Goal: Task Accomplishment & Management: Complete application form

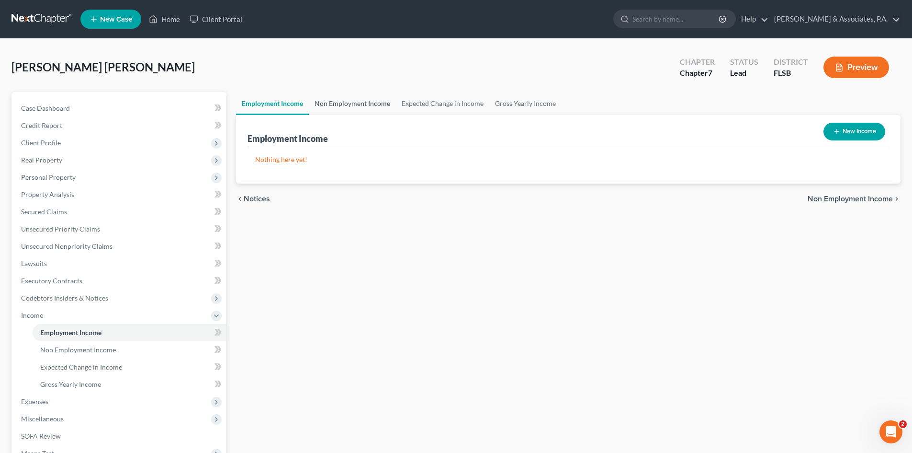
click at [354, 107] on link "Non Employment Income" at bounding box center [352, 103] width 87 height 23
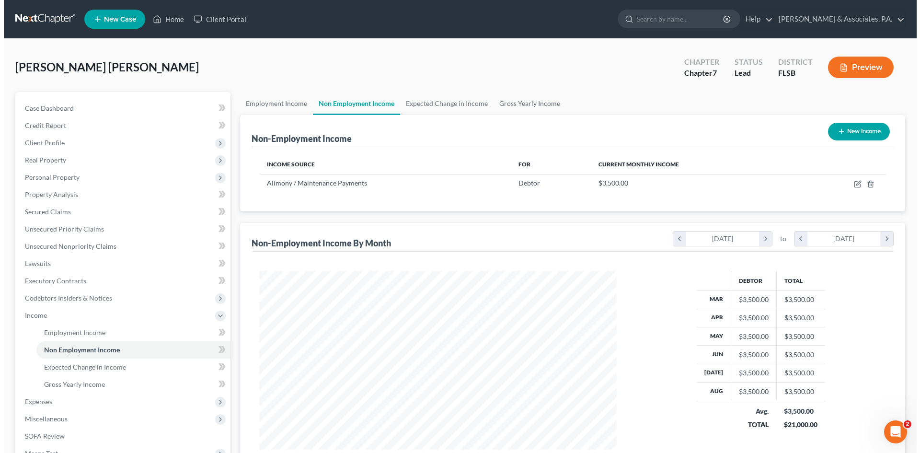
scroll to position [179, 376]
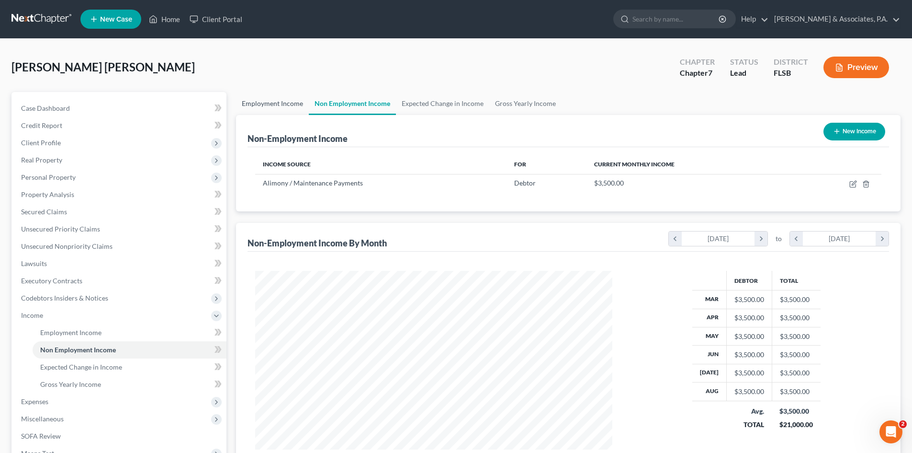
click at [278, 103] on link "Employment Income" at bounding box center [272, 103] width 73 height 23
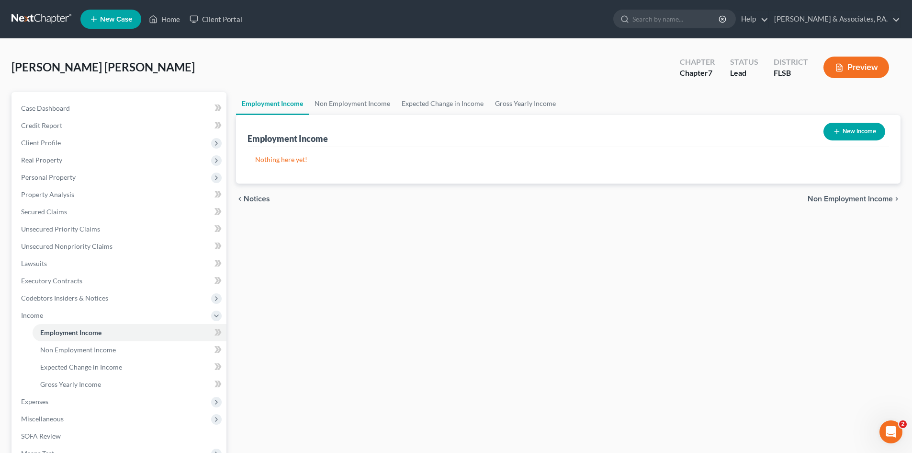
click at [844, 130] on button "New Income" at bounding box center [855, 132] width 62 height 18
select select "0"
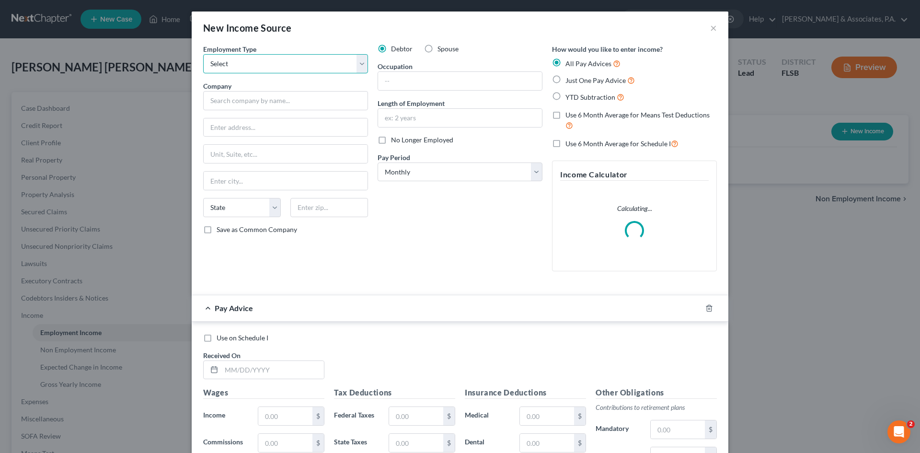
click at [253, 61] on select "Select Full or [DEMOGRAPHIC_DATA] Employment Self Employment" at bounding box center [285, 63] width 165 height 19
select select "0"
click at [203, 54] on select "Select Full or [DEMOGRAPHIC_DATA] Employment Self Employment" at bounding box center [285, 63] width 165 height 19
click at [253, 95] on input "text" at bounding box center [285, 100] width 165 height 19
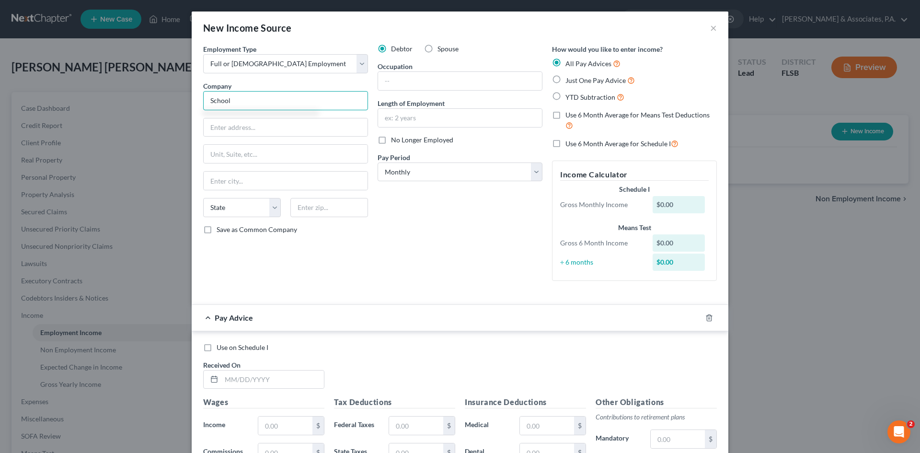
type input "School"
click at [401, 81] on input "text" at bounding box center [460, 81] width 164 height 18
click at [394, 119] on input "text" at bounding box center [460, 118] width 164 height 18
type input "1 month"
click at [401, 173] on select "Select Monthly Twice Monthly Every Other Week Weekly" at bounding box center [459, 171] width 165 height 19
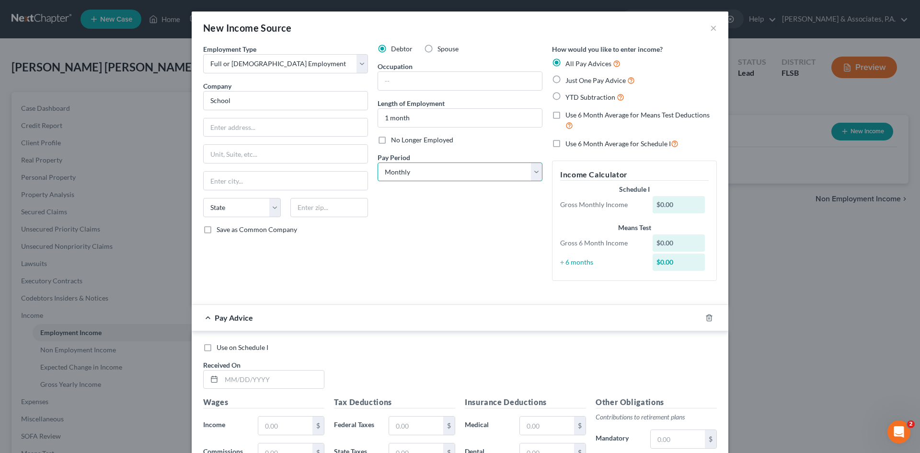
click at [377, 162] on select "Select Monthly Twice Monthly Every Other Week Weekly" at bounding box center [459, 171] width 165 height 19
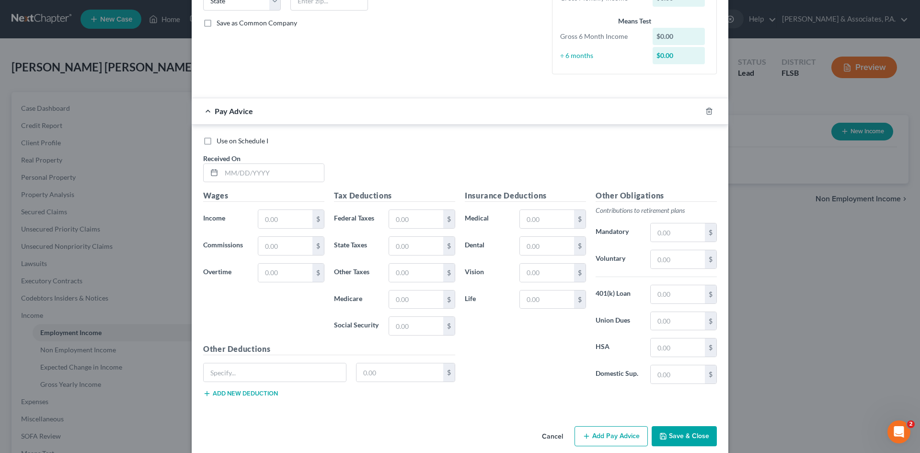
scroll to position [219, 0]
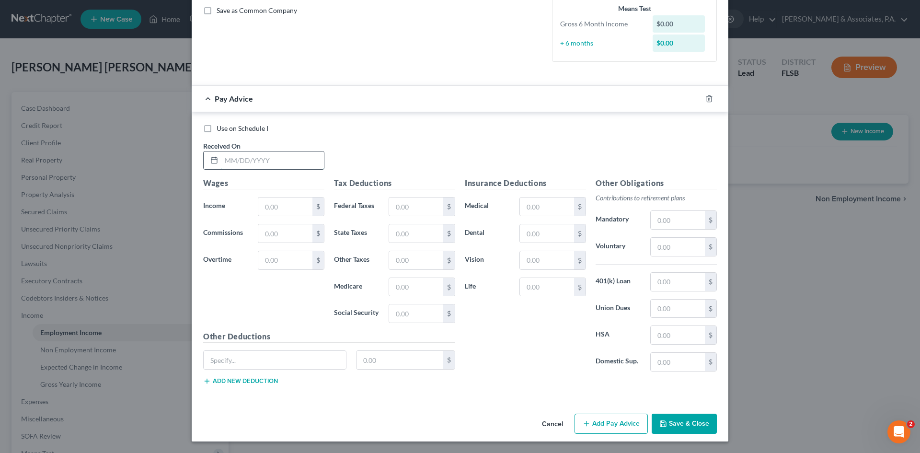
click at [240, 159] on input "text" at bounding box center [272, 160] width 102 height 18
type input "[DATE]"
click at [269, 205] on input "text" at bounding box center [285, 206] width 54 height 18
type input "474.00"
click at [409, 314] on input "text" at bounding box center [416, 313] width 54 height 18
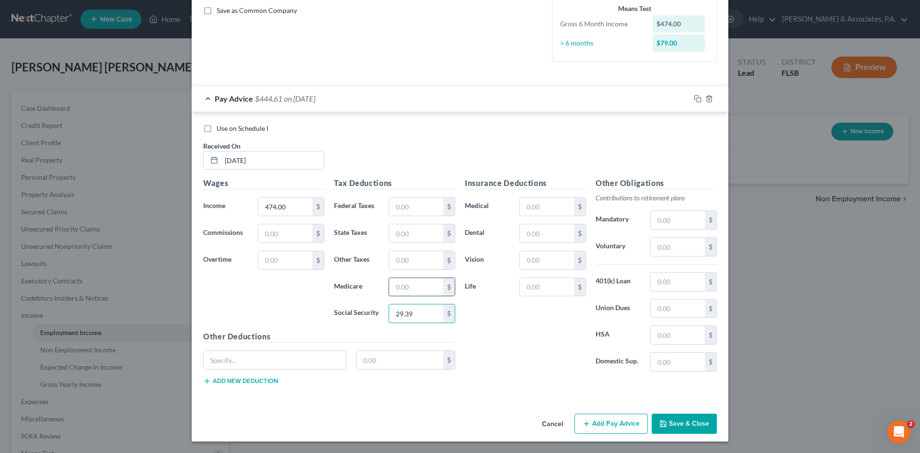
type input "29.39"
click at [405, 285] on input "text" at bounding box center [416, 287] width 54 height 18
type input "6.87"
click at [210, 360] on input "text" at bounding box center [275, 360] width 142 height 18
type input "FRS EE Contribution"
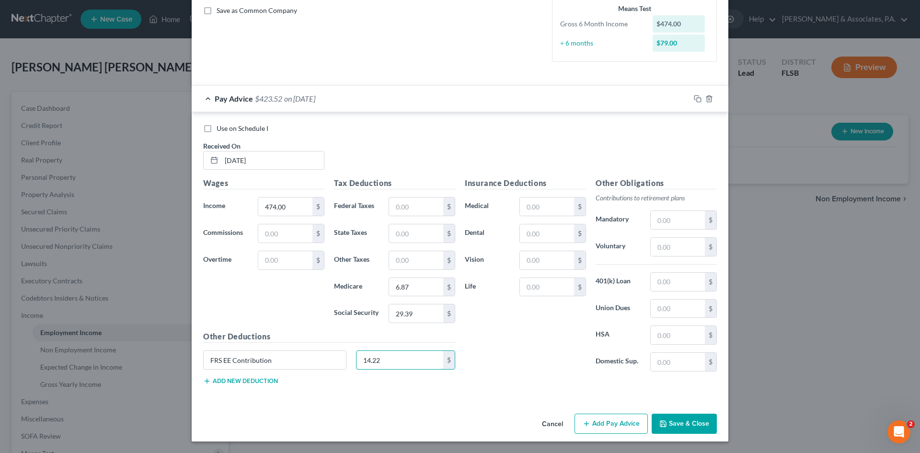
type input "14.22"
click at [677, 422] on button "Save & Close" at bounding box center [683, 423] width 65 height 20
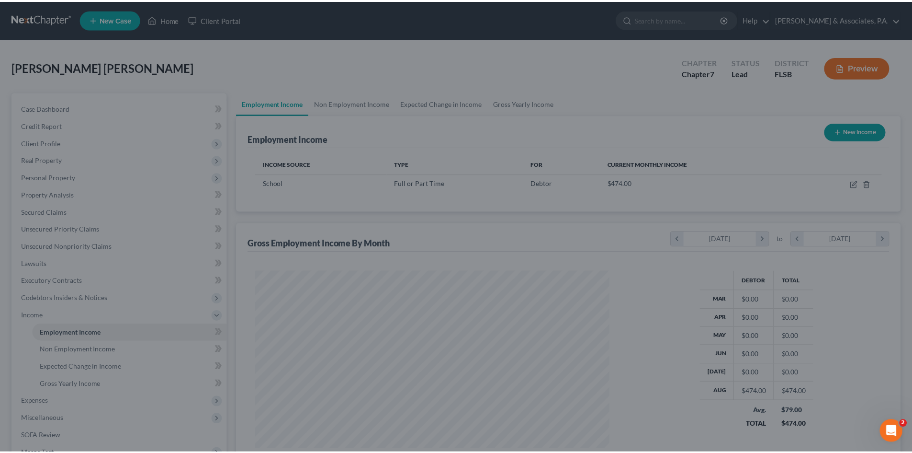
scroll to position [478752, 478554]
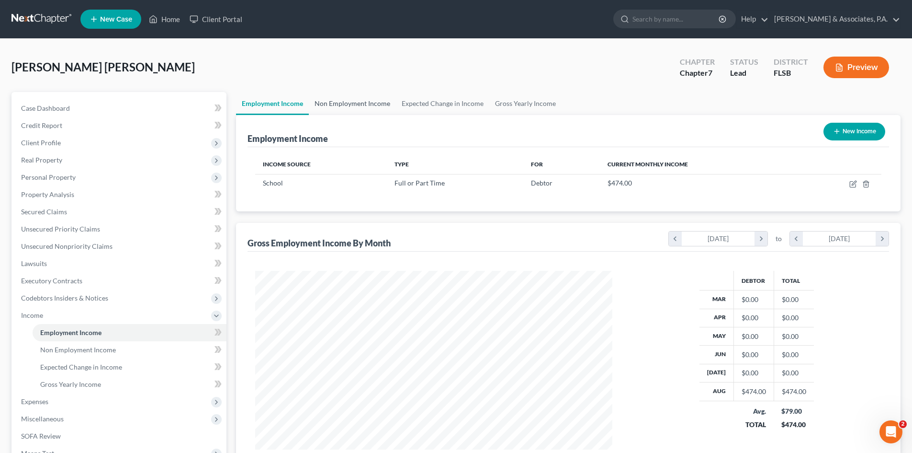
click at [333, 102] on link "Non Employment Income" at bounding box center [352, 103] width 87 height 23
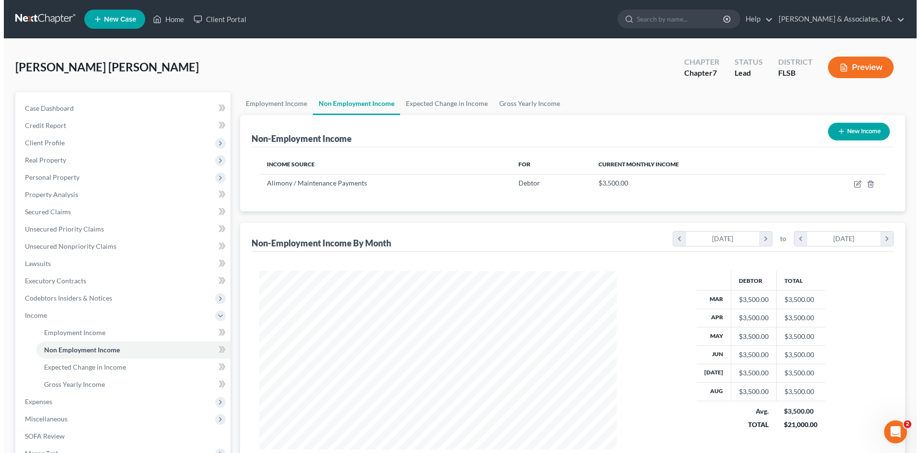
scroll to position [179, 376]
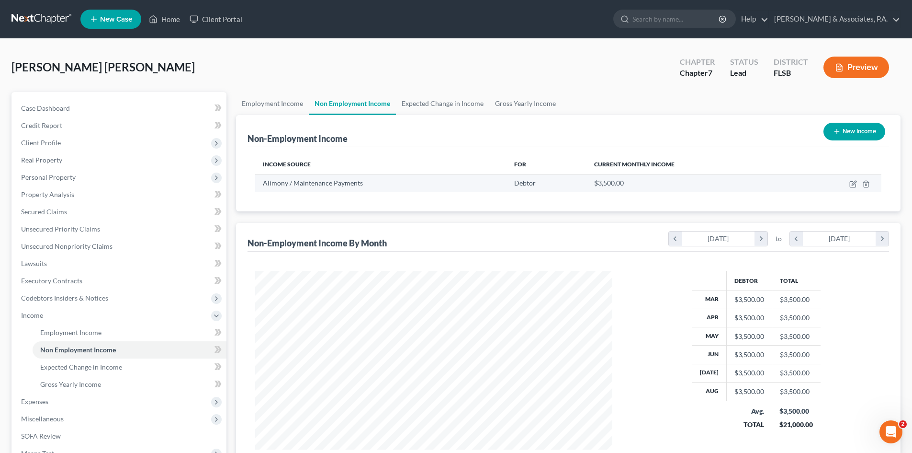
click at [331, 184] on span "Alimony / Maintenance Payments" at bounding box center [313, 183] width 100 height 8
click at [851, 183] on icon "button" at bounding box center [854, 184] width 8 height 8
select select "11"
select select "0"
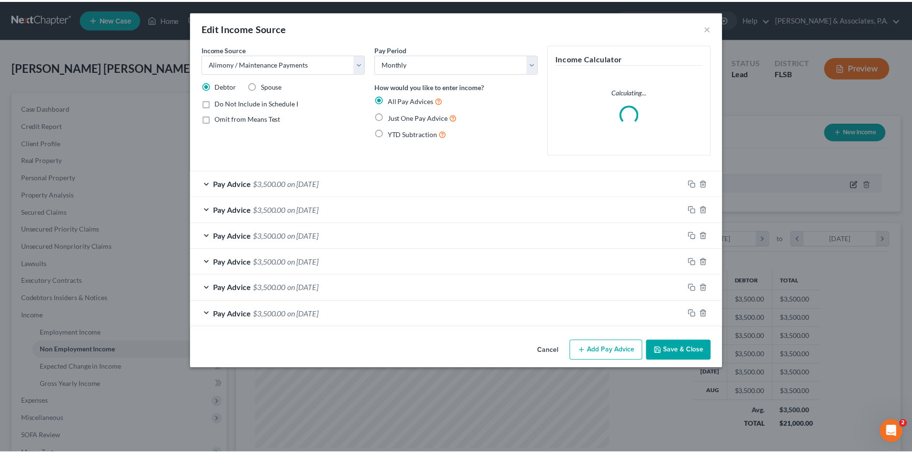
scroll to position [180, 380]
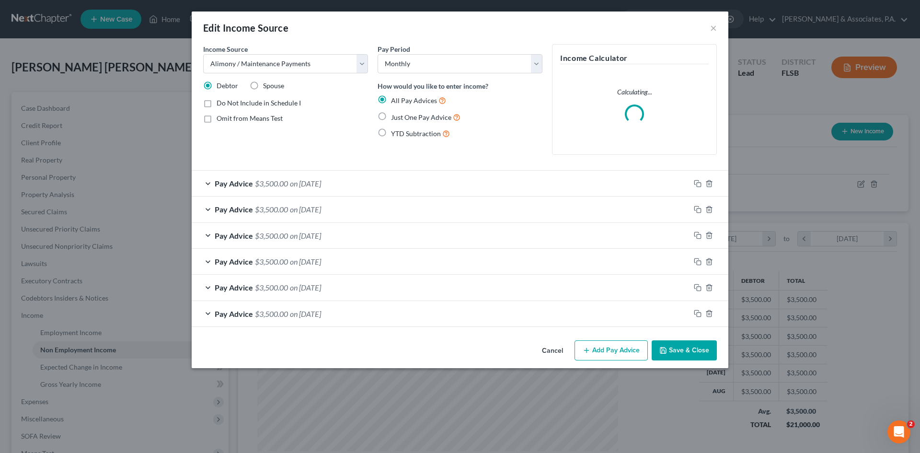
click at [673, 348] on button "Save & Close" at bounding box center [683, 350] width 65 height 20
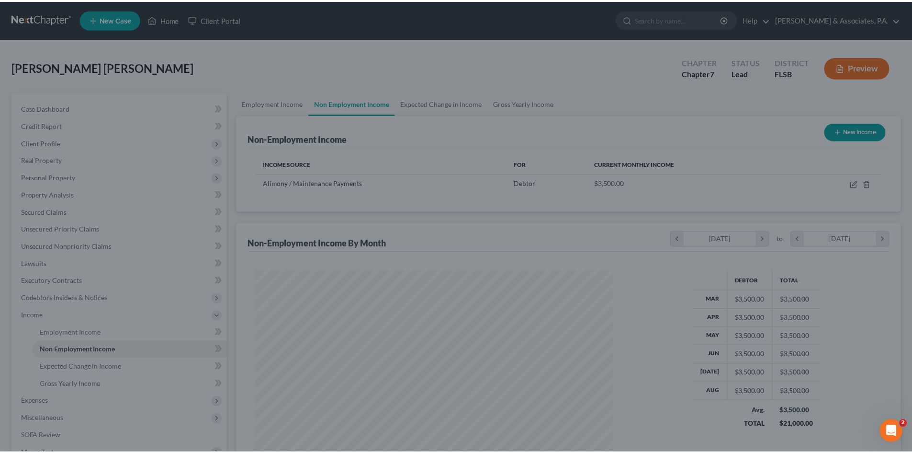
scroll to position [478752, 478554]
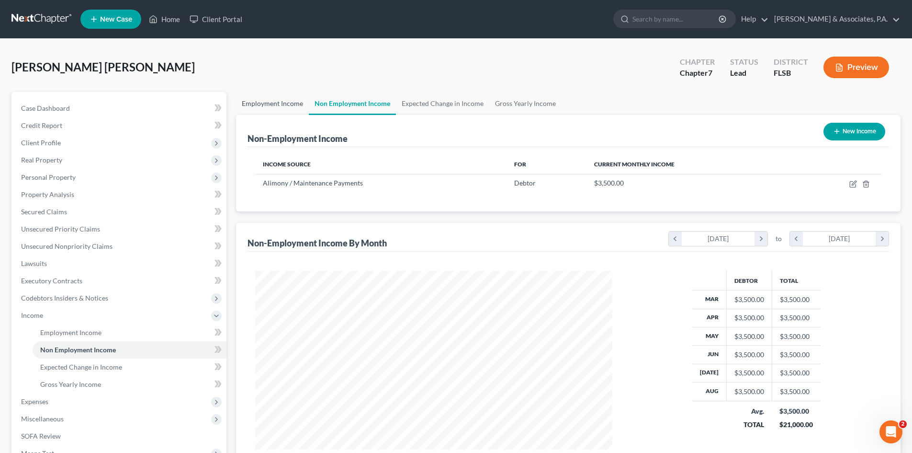
click at [267, 103] on link "Employment Income" at bounding box center [272, 103] width 73 height 23
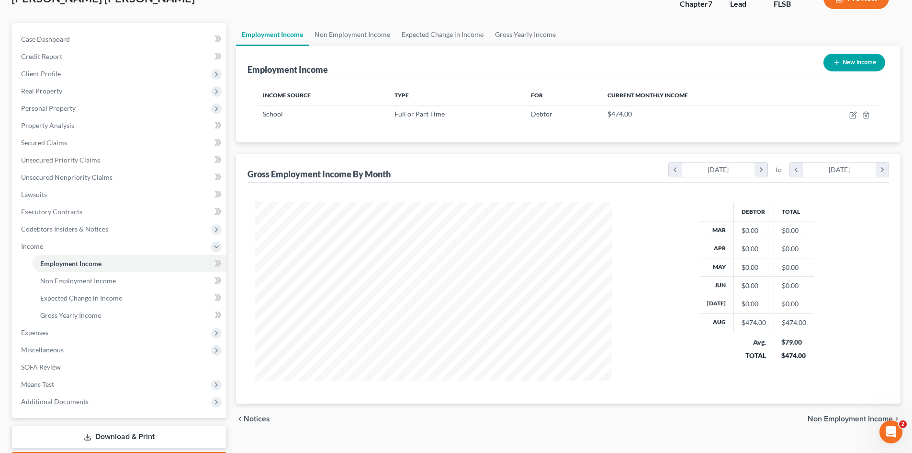
scroll to position [48, 0]
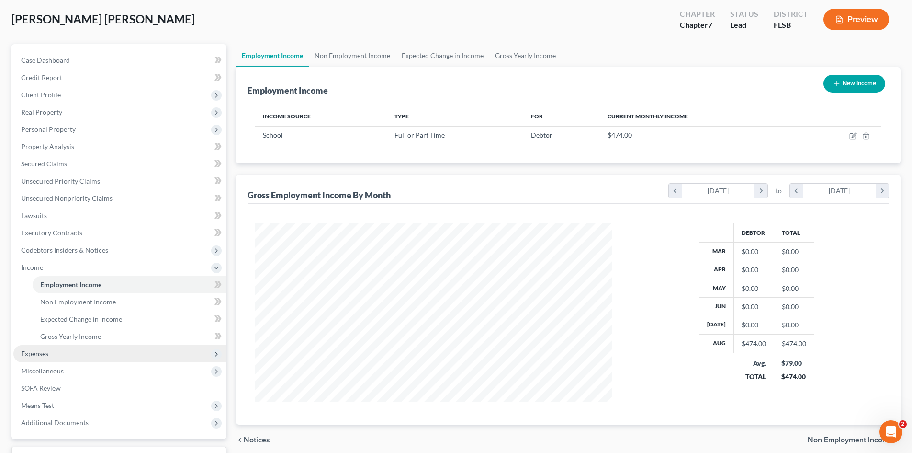
click at [42, 351] on span "Expenses" at bounding box center [34, 353] width 27 height 8
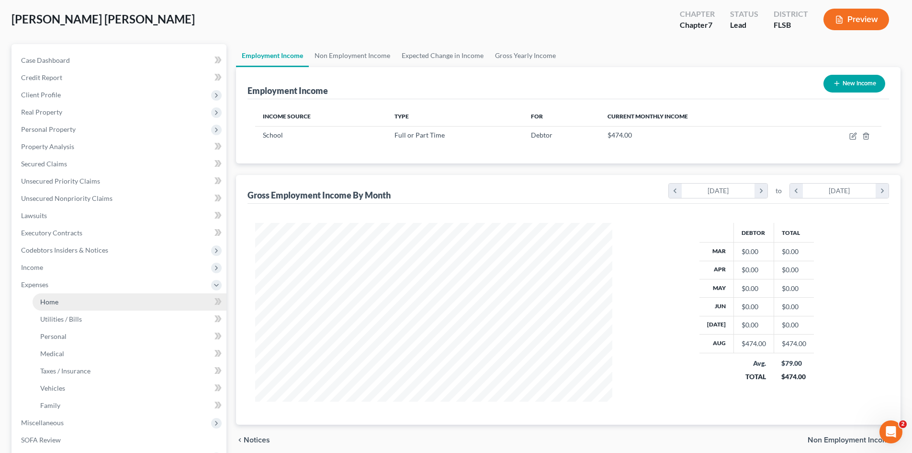
click at [56, 301] on span "Home" at bounding box center [49, 301] width 18 height 8
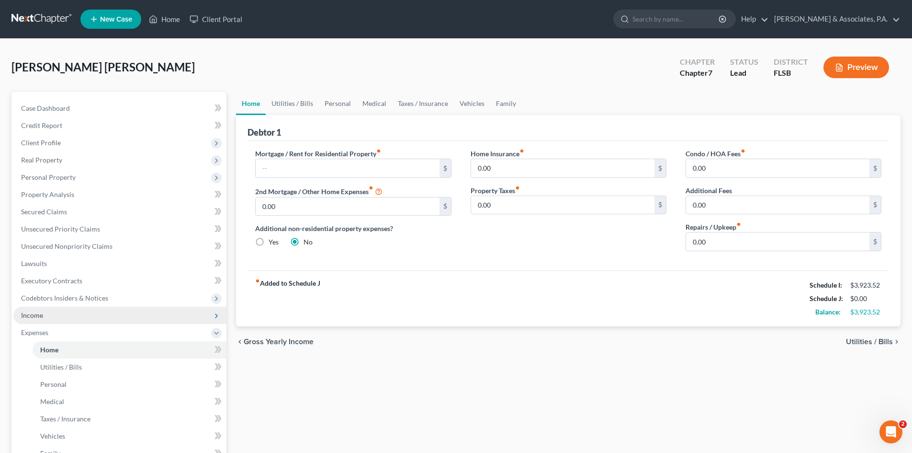
click at [43, 314] on span "Income" at bounding box center [119, 315] width 213 height 17
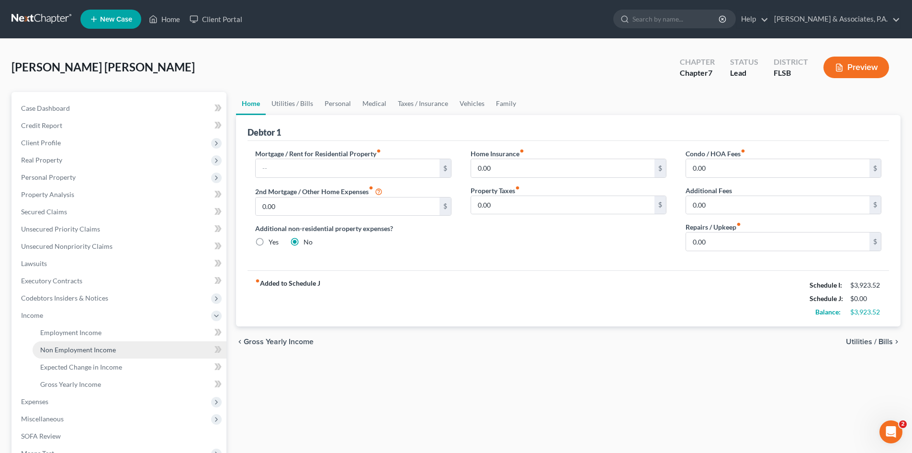
click at [75, 351] on span "Non Employment Income" at bounding box center [78, 349] width 76 height 8
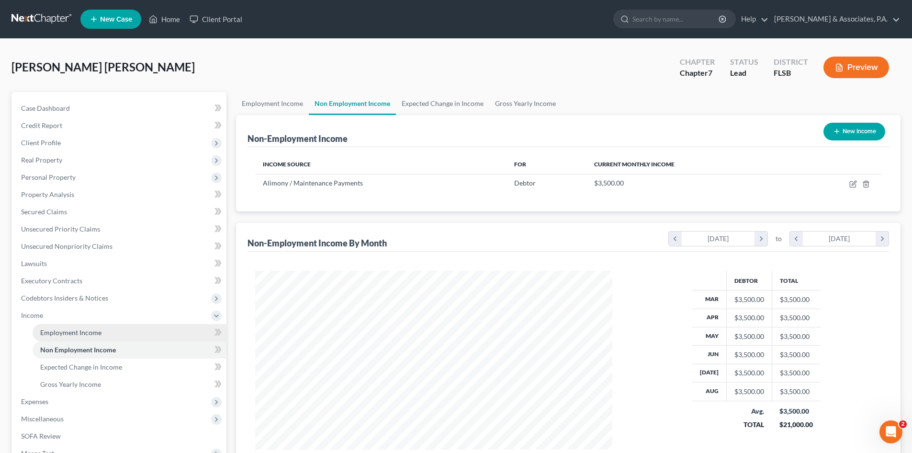
scroll to position [179, 376]
click at [76, 335] on span "Employment Income" at bounding box center [70, 332] width 61 height 8
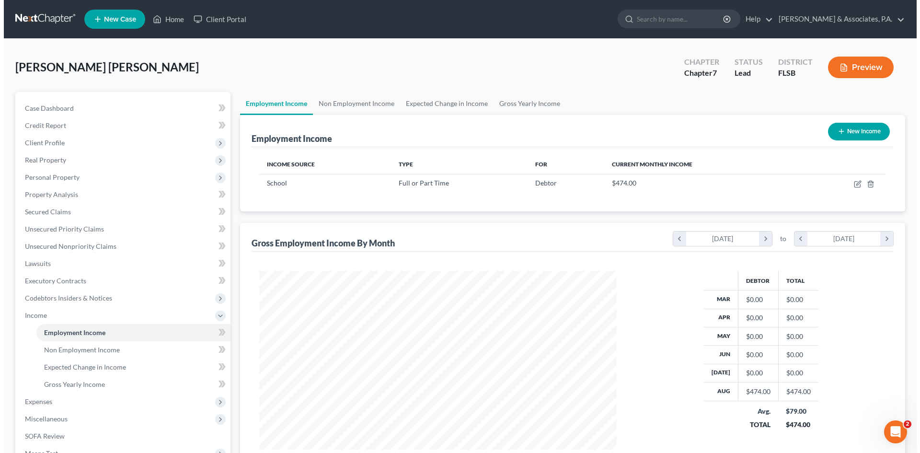
scroll to position [179, 376]
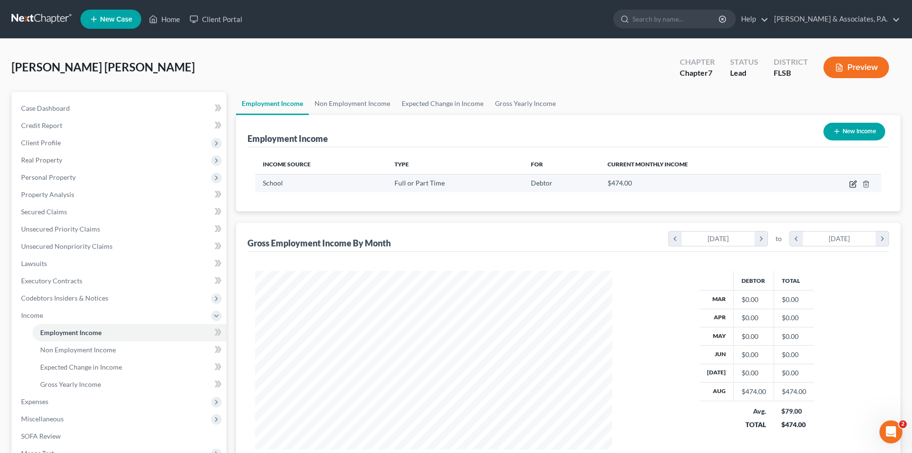
click at [851, 184] on icon "button" at bounding box center [853, 185] width 6 height 6
select select "0"
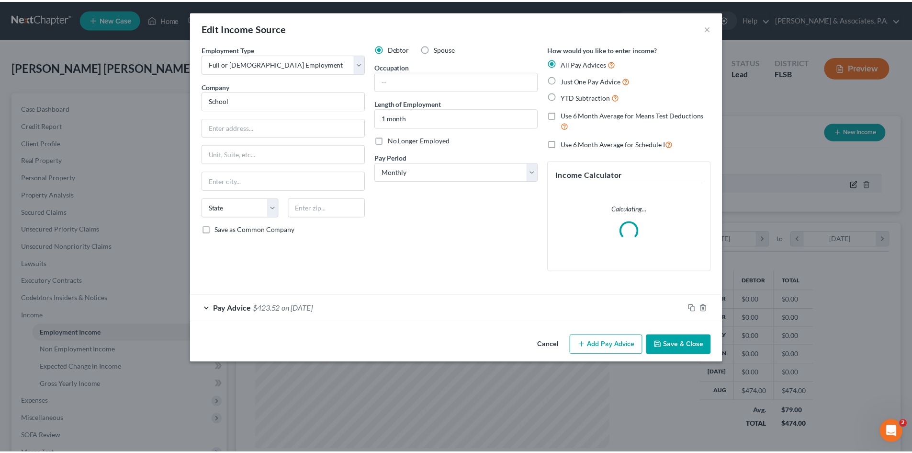
scroll to position [180, 380]
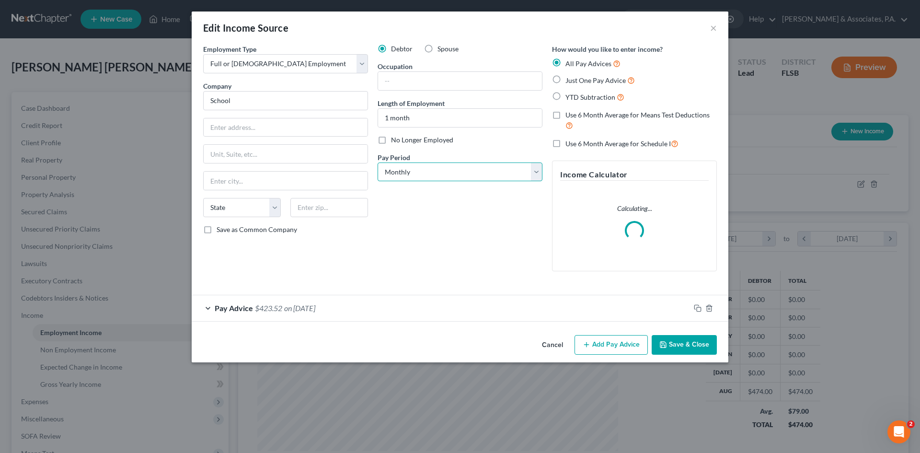
click at [535, 173] on select "Select Monthly Twice Monthly Every Other Week Weekly" at bounding box center [459, 171] width 165 height 19
select select "1"
click at [377, 162] on select "Select Monthly Twice Monthly Every Other Week Weekly" at bounding box center [459, 171] width 165 height 19
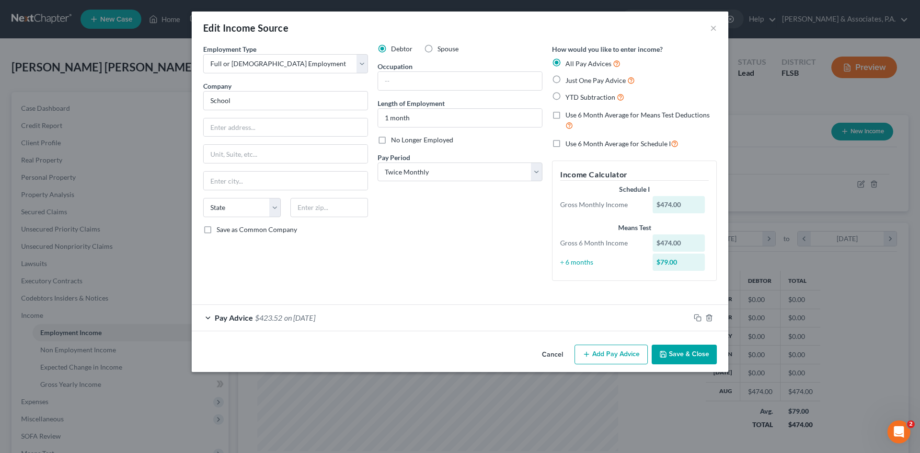
click at [679, 355] on button "Save & Close" at bounding box center [683, 354] width 65 height 20
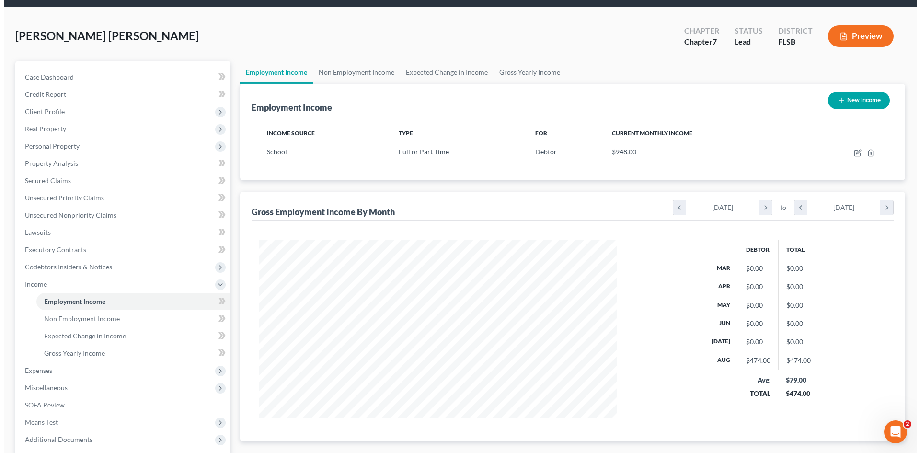
scroll to position [48, 0]
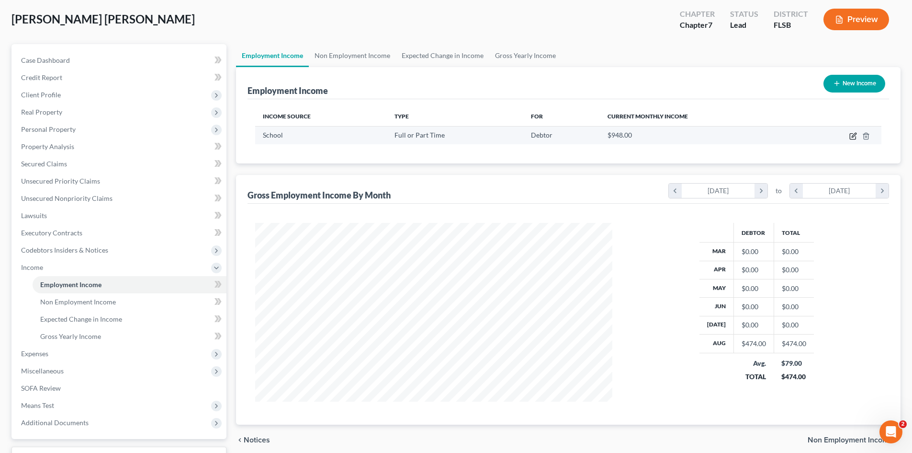
click at [851, 136] on icon "button" at bounding box center [854, 136] width 8 height 8
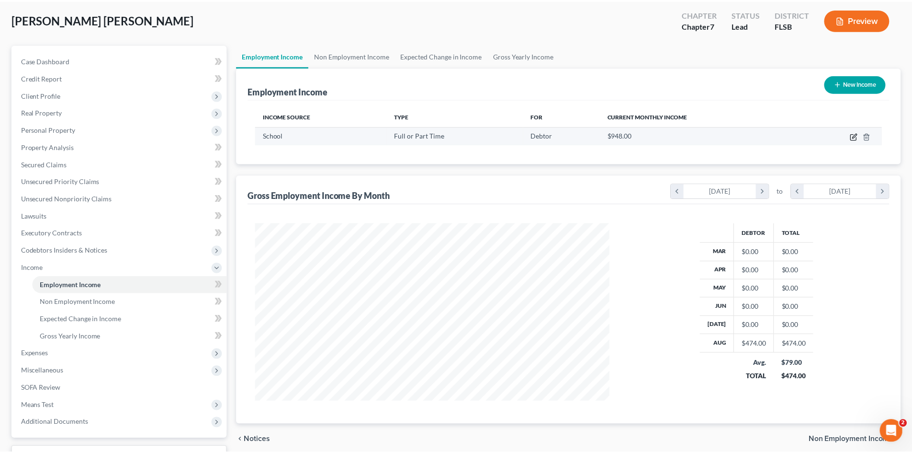
scroll to position [180, 380]
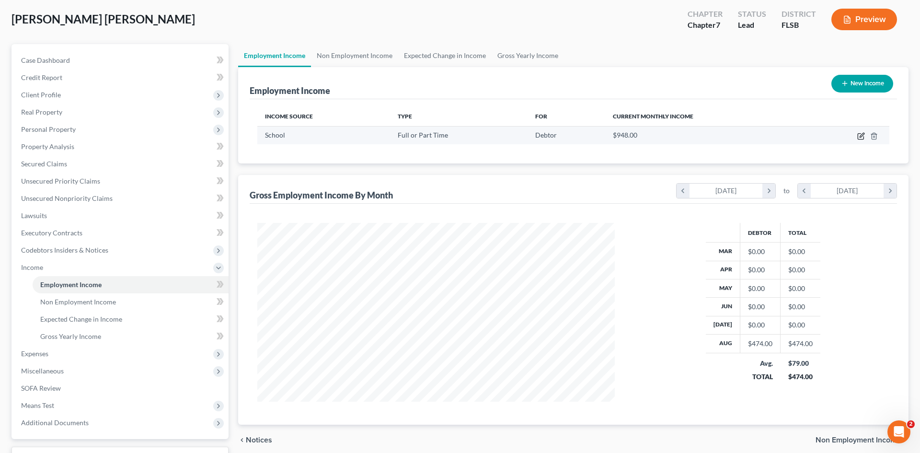
select select "0"
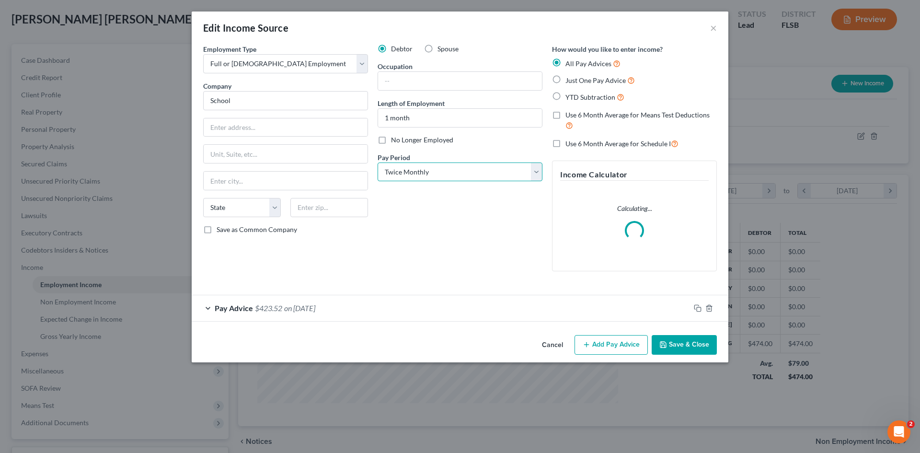
click at [537, 172] on select "Select Monthly Twice Monthly Every Other Week Weekly" at bounding box center [459, 171] width 165 height 19
select select "2"
click at [377, 162] on select "Select Monthly Twice Monthly Every Other Week Weekly" at bounding box center [459, 171] width 165 height 19
click at [683, 348] on button "Save & Close" at bounding box center [683, 345] width 65 height 20
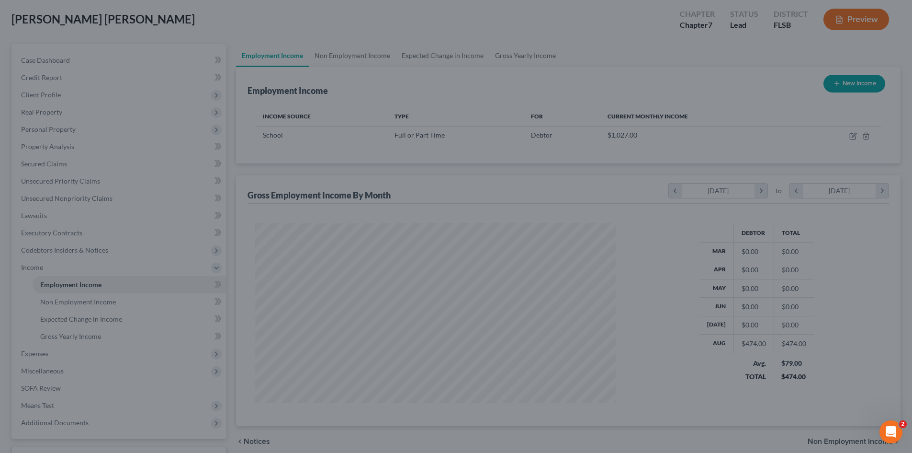
scroll to position [478752, 478554]
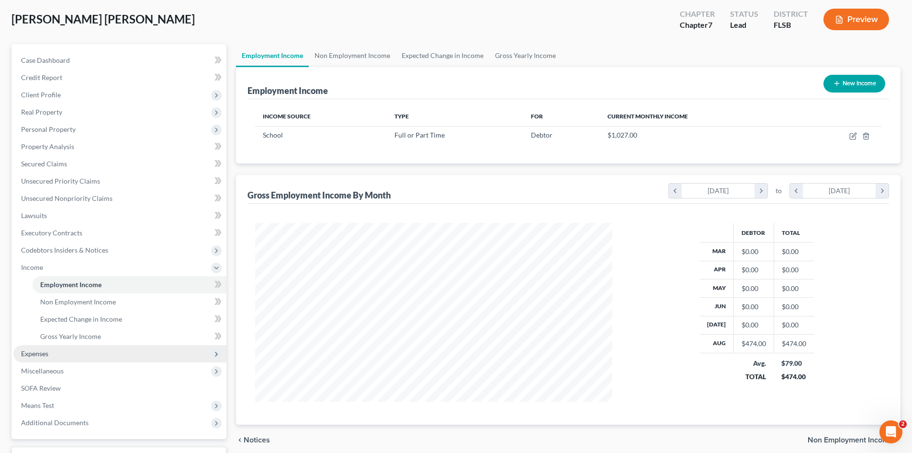
click at [64, 355] on span "Expenses" at bounding box center [119, 353] width 213 height 17
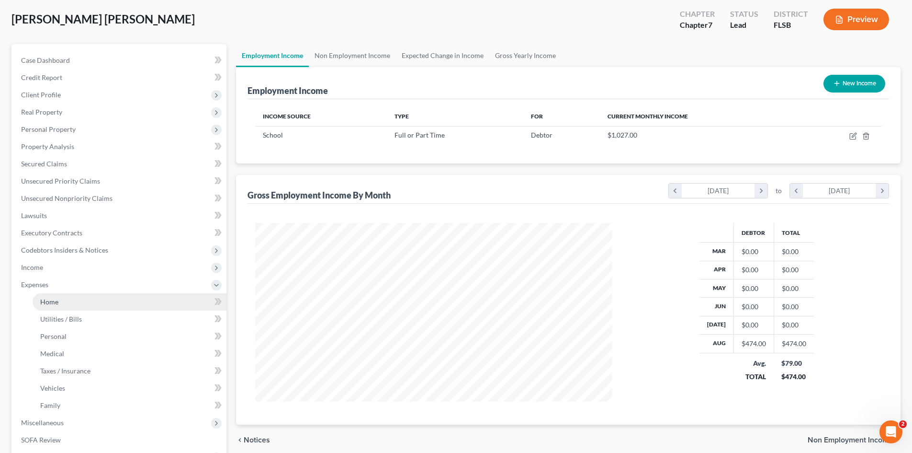
click at [51, 303] on span "Home" at bounding box center [49, 301] width 18 height 8
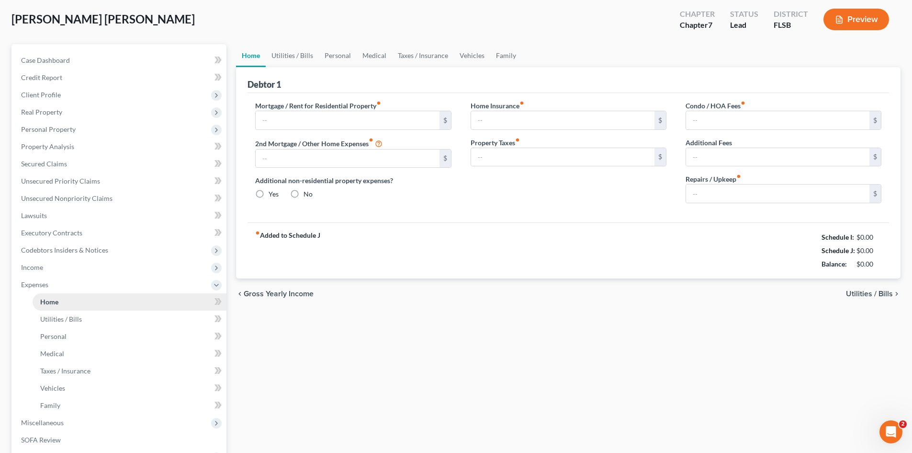
scroll to position [4, 0]
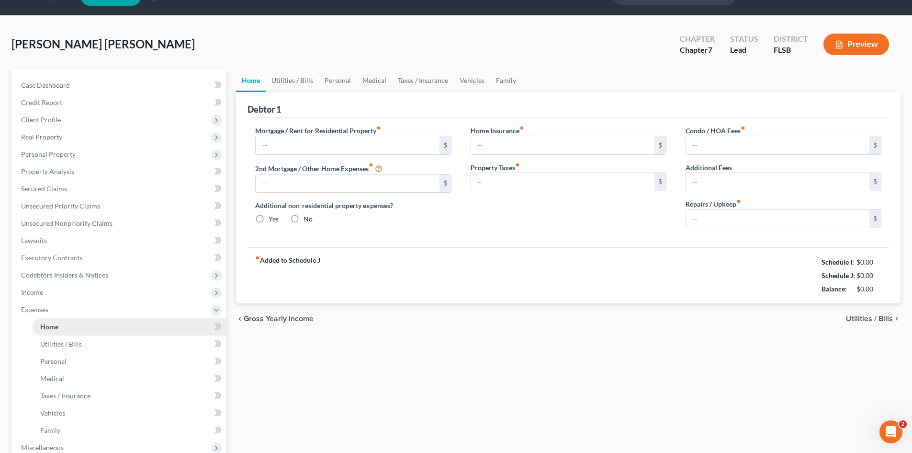
type input "0.00"
radio input "true"
type input "0.00"
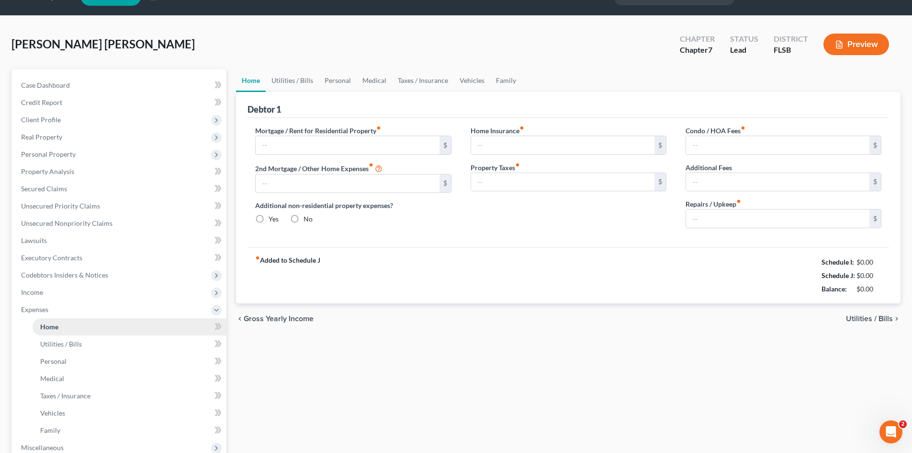
type input "0.00"
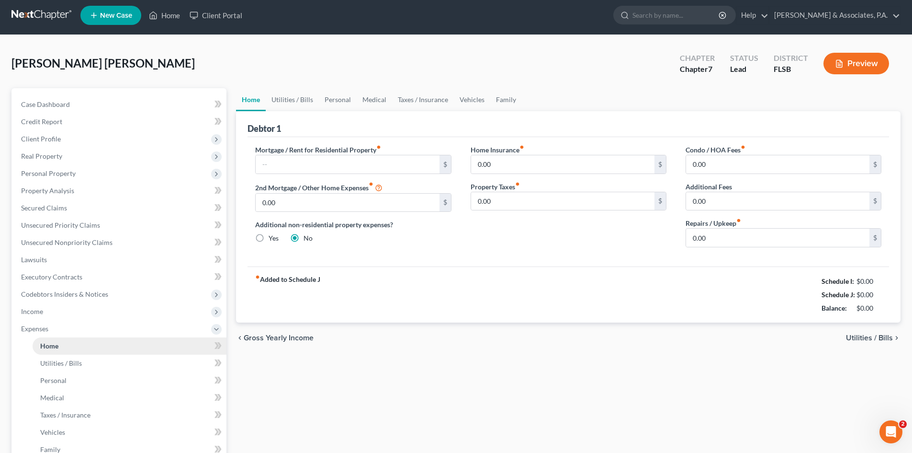
scroll to position [0, 0]
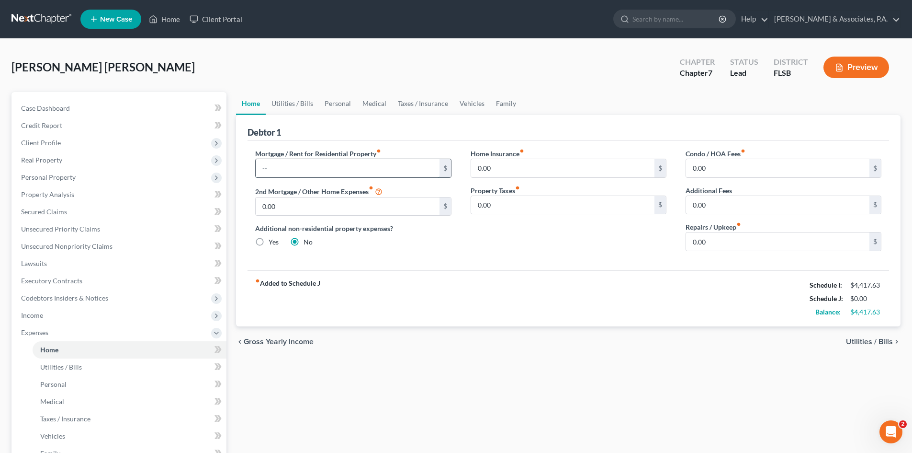
click at [273, 170] on input "text" at bounding box center [347, 168] width 183 height 18
type input "3,500.00"
click at [284, 102] on link "Utilities / Bills" at bounding box center [292, 103] width 53 height 23
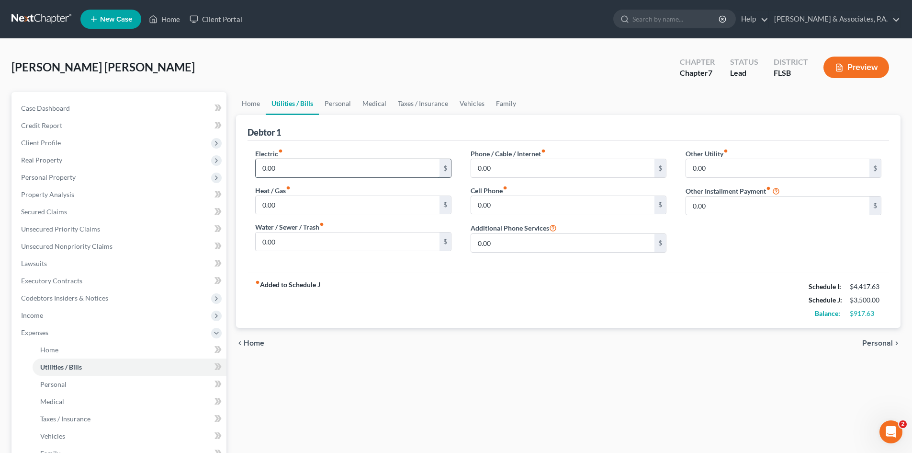
click at [285, 170] on input "0.00" at bounding box center [347, 168] width 183 height 18
type input "350.00"
click at [494, 203] on input "0.00" at bounding box center [562, 205] width 183 height 18
type input "120.00"
click at [492, 164] on input "0.00" at bounding box center [562, 168] width 183 height 18
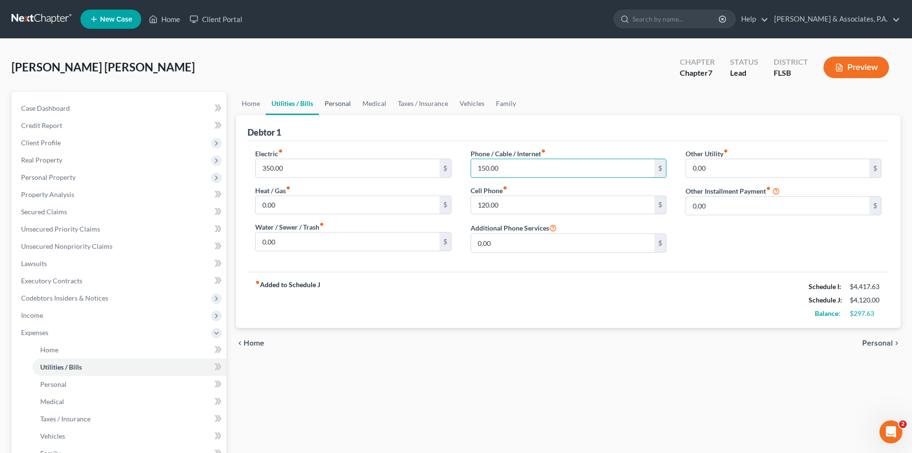
type input "150.00"
click at [330, 102] on link "Personal" at bounding box center [338, 103] width 38 height 23
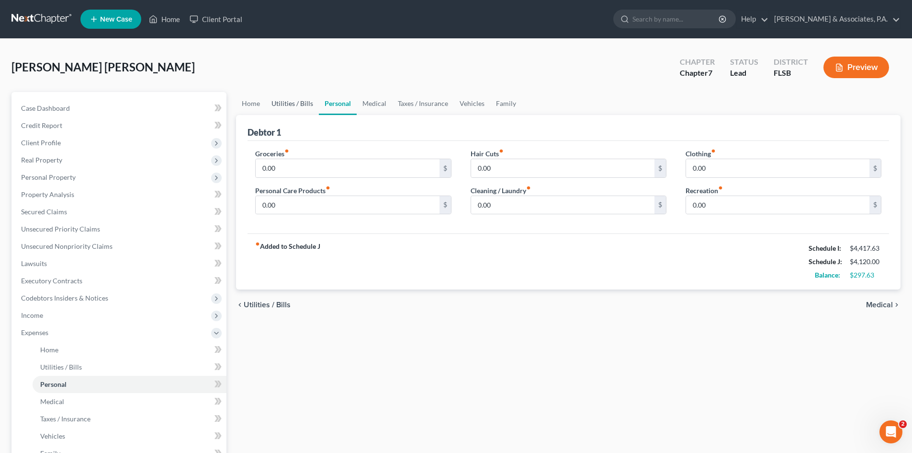
click at [291, 103] on link "Utilities / Bills" at bounding box center [292, 103] width 53 height 23
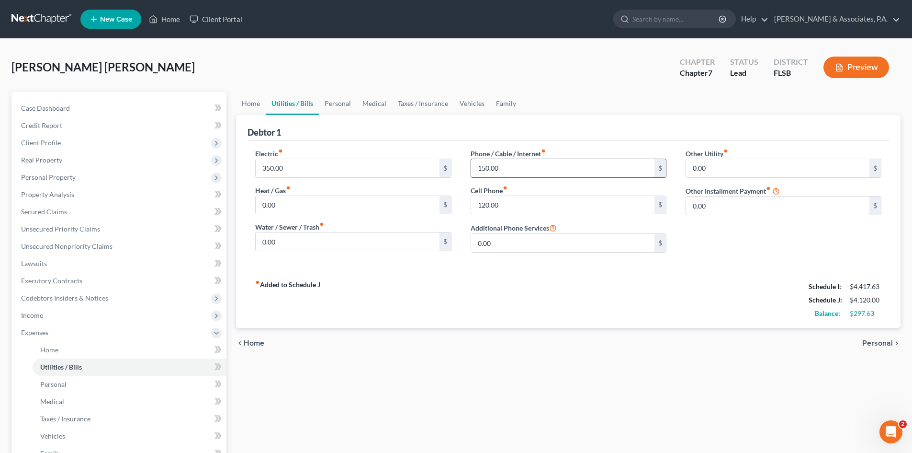
click at [501, 170] on input "150.00" at bounding box center [562, 168] width 183 height 18
type input "80.00"
click at [343, 102] on link "Personal" at bounding box center [338, 103] width 38 height 23
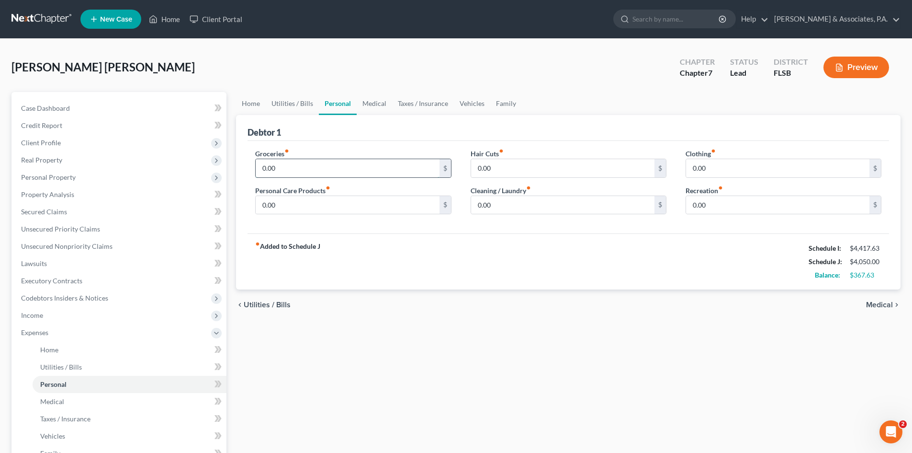
click at [291, 170] on input "0.00" at bounding box center [347, 168] width 183 height 18
type input "300.00"
click at [373, 105] on link "Medical" at bounding box center [374, 103] width 35 height 23
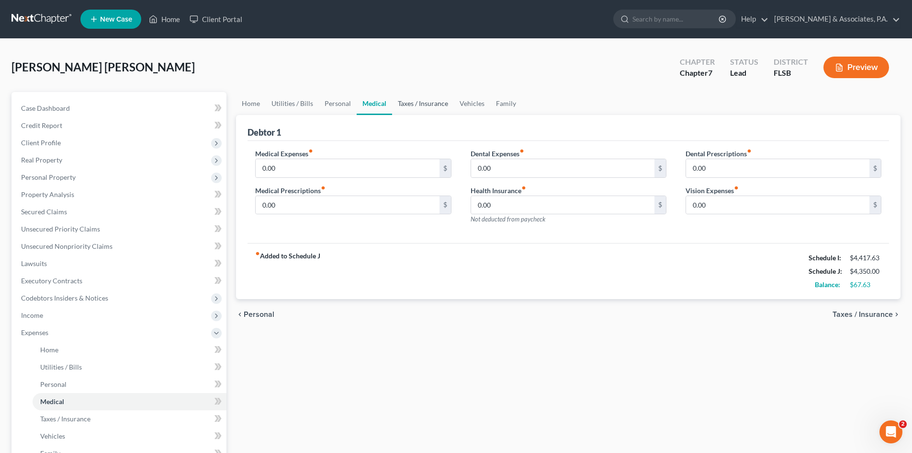
click at [422, 106] on link "Taxes / Insurance" at bounding box center [423, 103] width 62 height 23
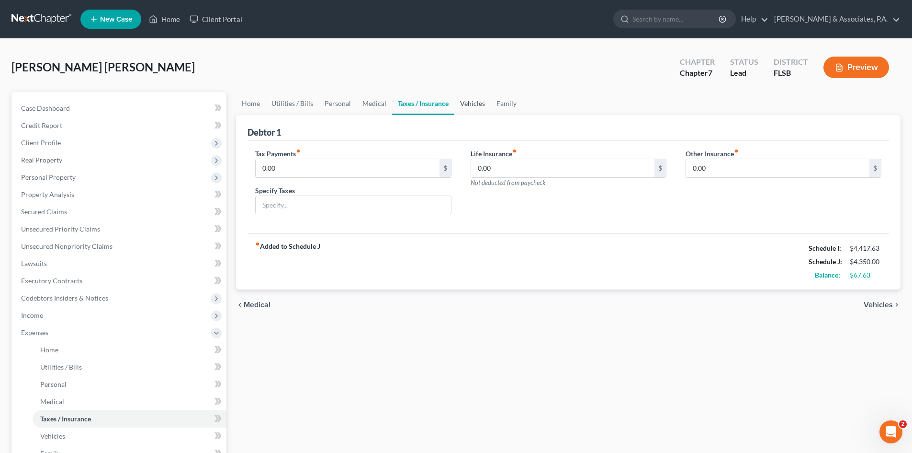
click at [476, 101] on link "Vehicles" at bounding box center [473, 103] width 36 height 23
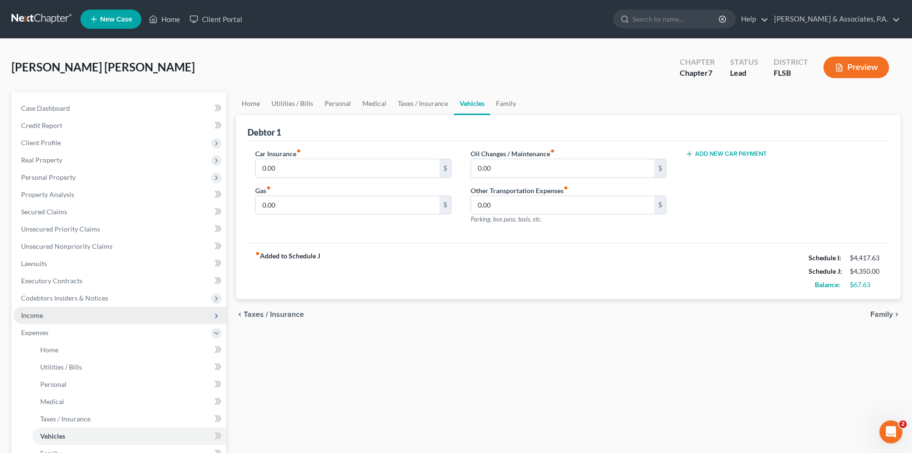
click at [46, 314] on span "Income" at bounding box center [119, 315] width 213 height 17
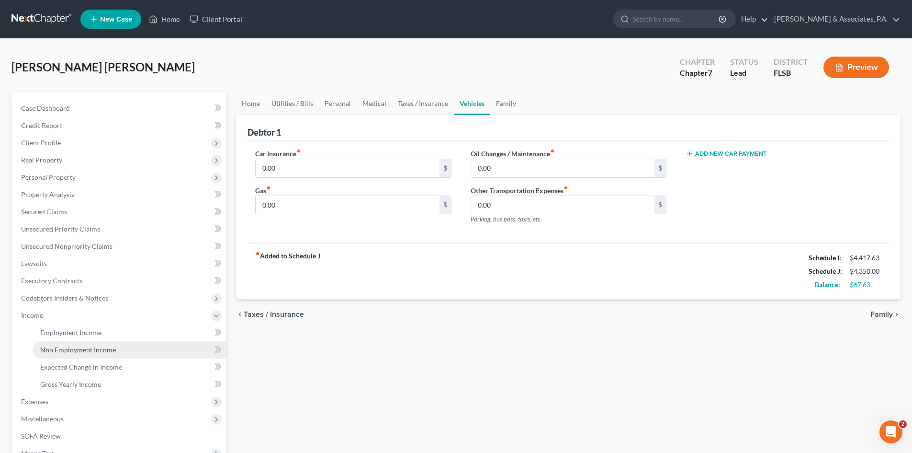
click at [74, 347] on span "Non Employment Income" at bounding box center [78, 349] width 76 height 8
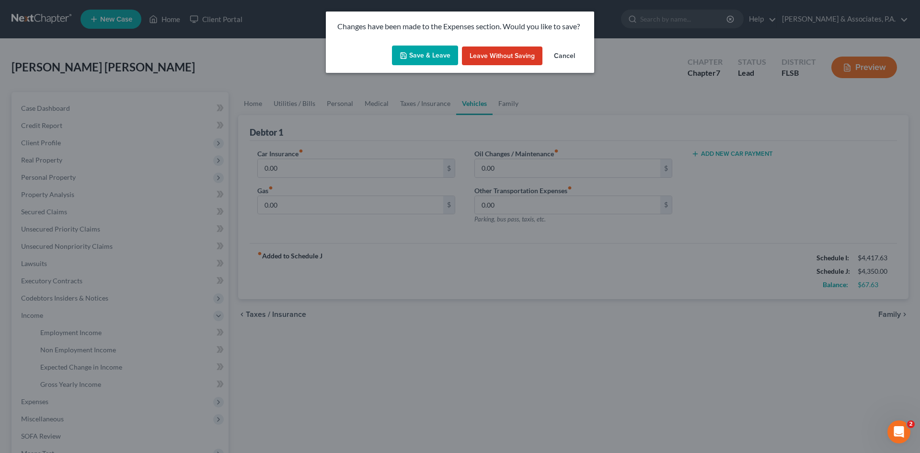
click at [419, 57] on button "Save & Leave" at bounding box center [425, 55] width 66 height 20
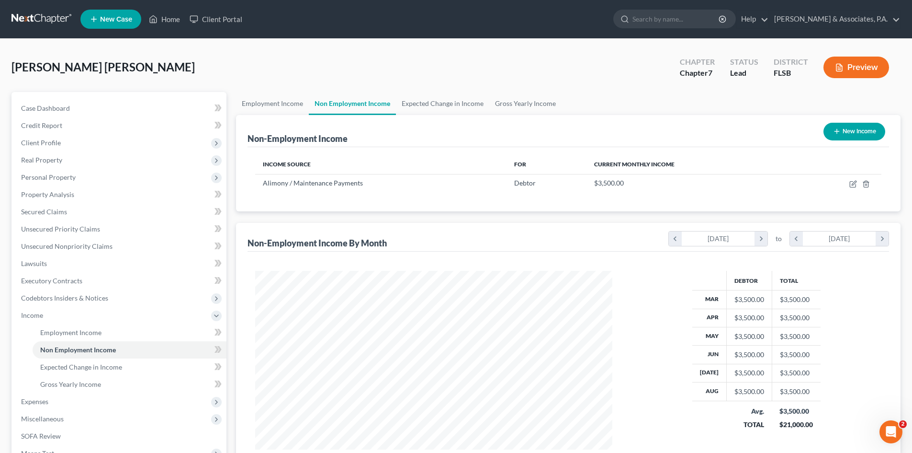
scroll to position [179, 376]
click at [843, 133] on button "New Income" at bounding box center [855, 132] width 62 height 18
select select "0"
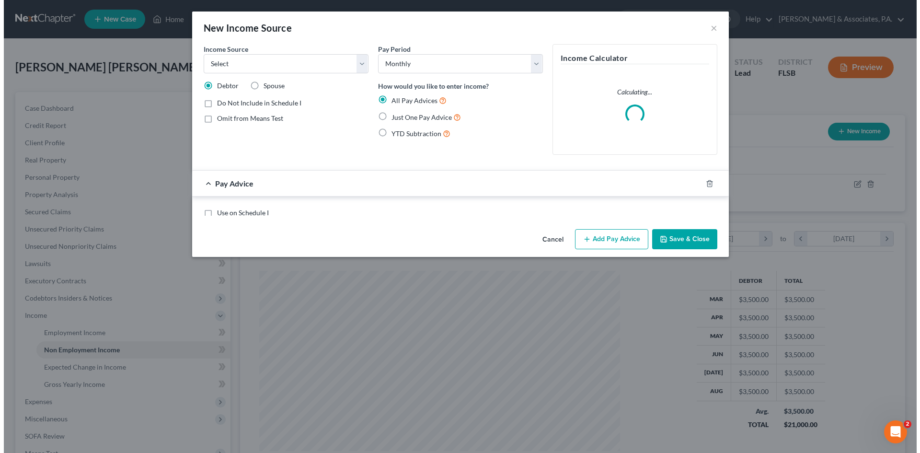
scroll to position [180, 380]
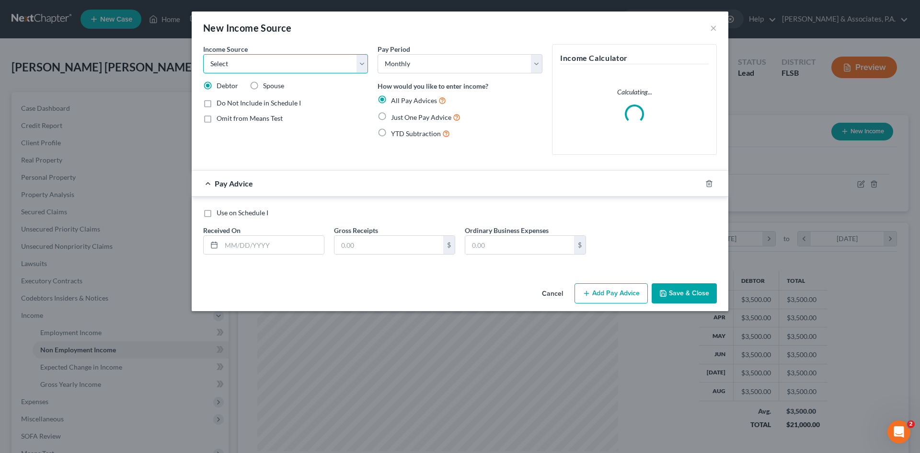
click at [305, 66] on select "Select Unemployment Disability (from employer) Pension Retirement Social Securi…" at bounding box center [285, 63] width 165 height 19
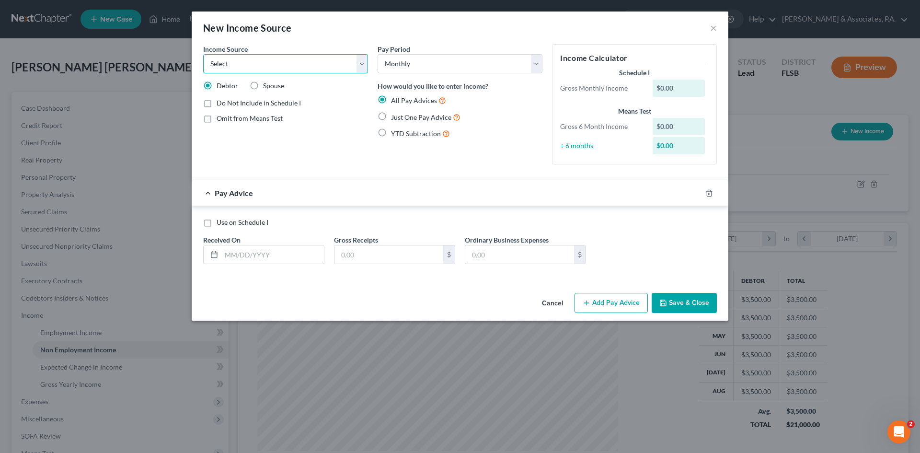
select select "7"
click at [203, 54] on select "Select Unemployment Disability (from employer) Pension Retirement Social Securi…" at bounding box center [285, 63] width 165 height 19
click at [258, 253] on input "text" at bounding box center [272, 254] width 102 height 18
click at [255, 257] on input "03/" at bounding box center [272, 254] width 102 height 18
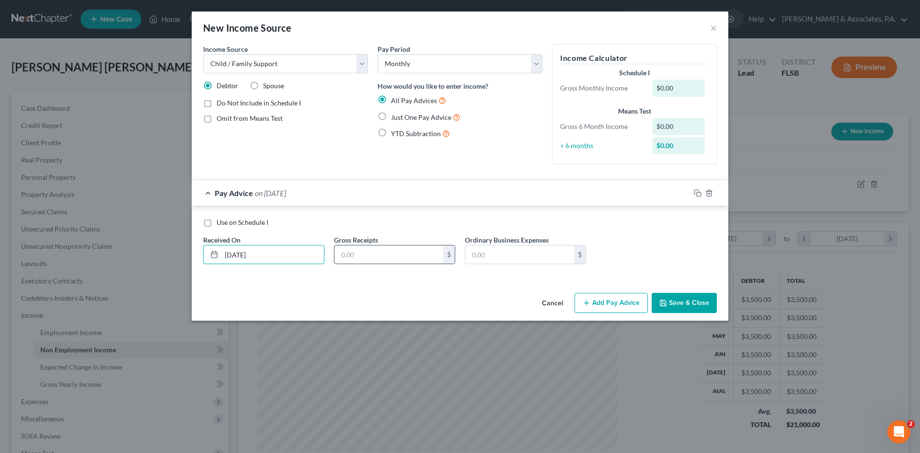
type input "[DATE]"
click at [342, 254] on input "text" at bounding box center [388, 254] width 109 height 18
type input "1,000.00"
click at [602, 301] on button "Add Pay Advice" at bounding box center [610, 303] width 73 height 20
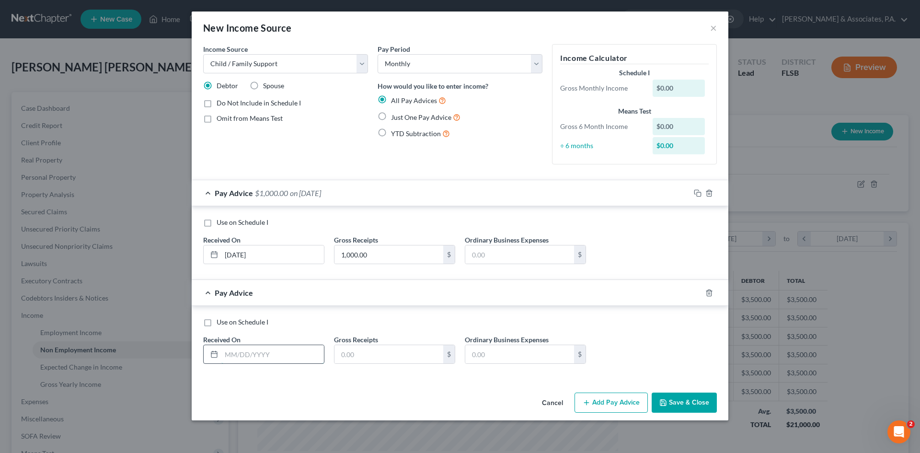
click at [239, 355] on input "text" at bounding box center [272, 354] width 102 height 18
type input "[DATE]"
click at [341, 352] on input "text" at bounding box center [388, 354] width 109 height 18
type input "1,000.00"
click at [605, 399] on button "Add Pay Advice" at bounding box center [610, 402] width 73 height 20
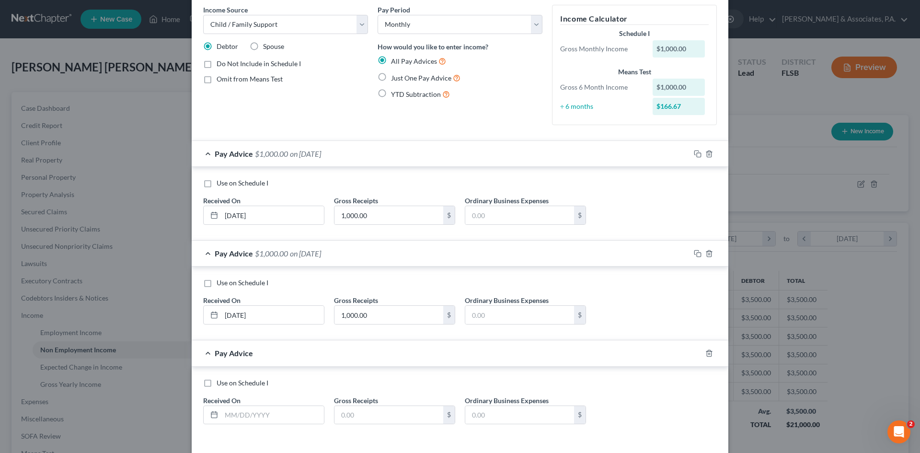
scroll to position [79, 0]
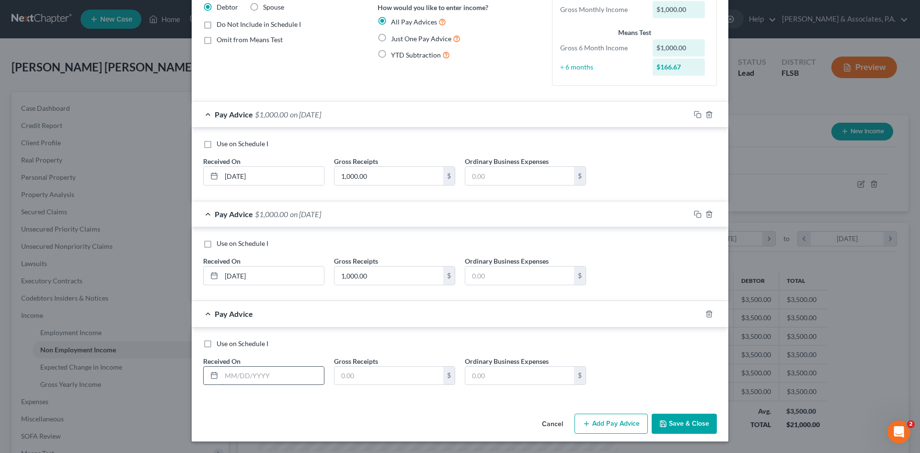
click at [240, 375] on input "text" at bounding box center [272, 375] width 102 height 18
type input "[DATE]"
click at [338, 375] on input "text" at bounding box center [388, 375] width 109 height 18
type input "1,000.00"
click at [594, 421] on button "Add Pay Advice" at bounding box center [610, 423] width 73 height 20
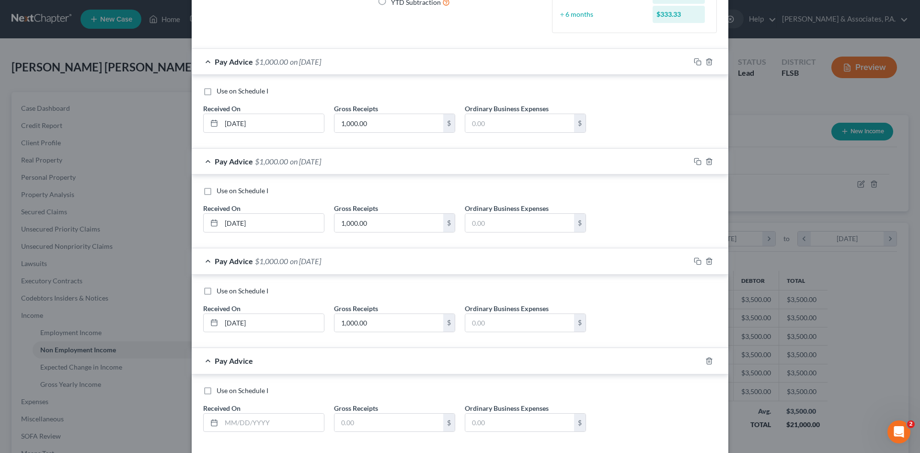
scroll to position [178, 0]
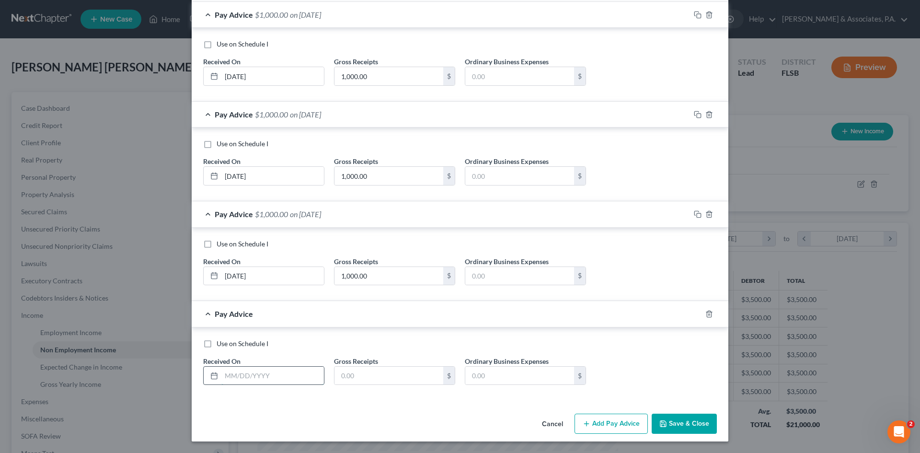
click at [245, 371] on input "text" at bounding box center [272, 375] width 102 height 18
type input "[DATE]"
click at [347, 376] on input "text" at bounding box center [388, 375] width 109 height 18
type input "1,000.00"
click at [597, 416] on button "Add Pay Advice" at bounding box center [610, 423] width 73 height 20
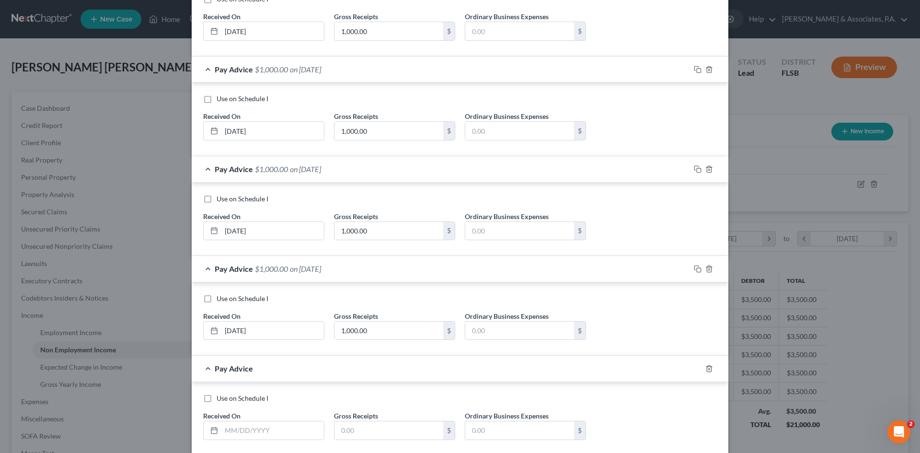
scroll to position [278, 0]
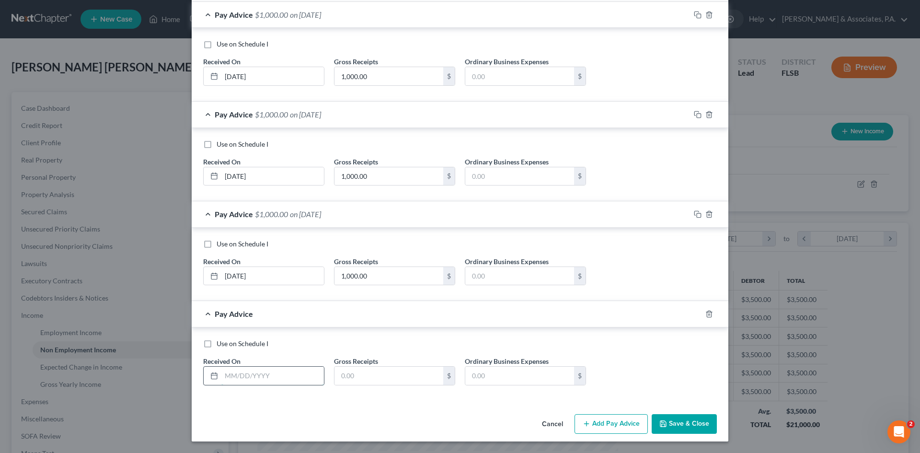
click at [228, 379] on input "text" at bounding box center [272, 375] width 102 height 18
type input "[DATE]"
click at [343, 377] on input "text" at bounding box center [388, 375] width 109 height 18
type input "1,000.00"
click at [607, 422] on button "Add Pay Advice" at bounding box center [610, 424] width 73 height 20
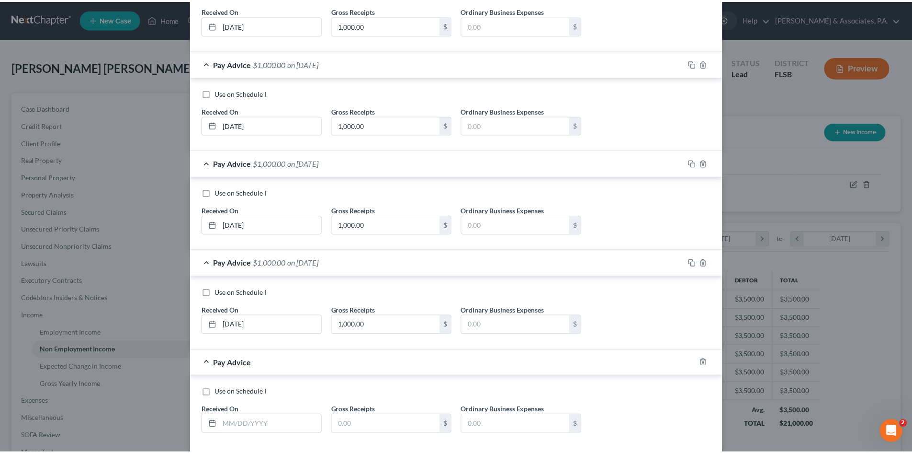
scroll to position [377, 0]
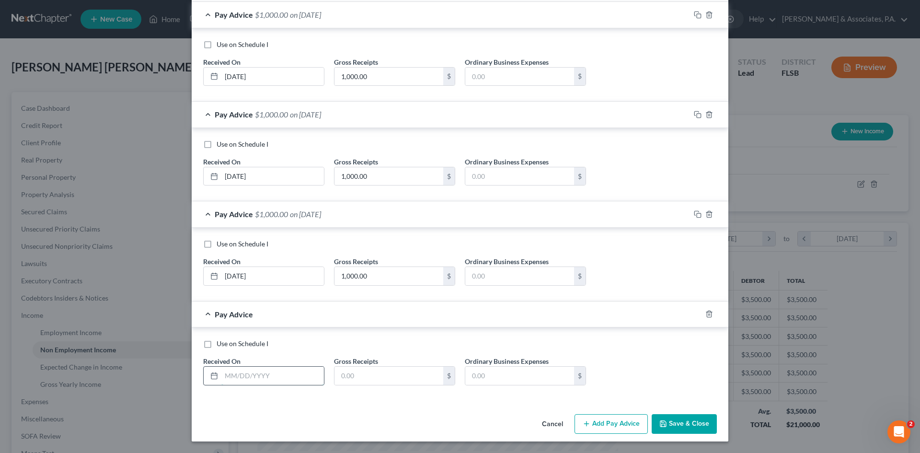
click at [232, 375] on input "text" at bounding box center [272, 375] width 102 height 18
type input "[DATE]"
click at [345, 377] on input "text" at bounding box center [388, 375] width 109 height 18
type input "1,000.00"
click at [682, 423] on button "Save & Close" at bounding box center [683, 424] width 65 height 20
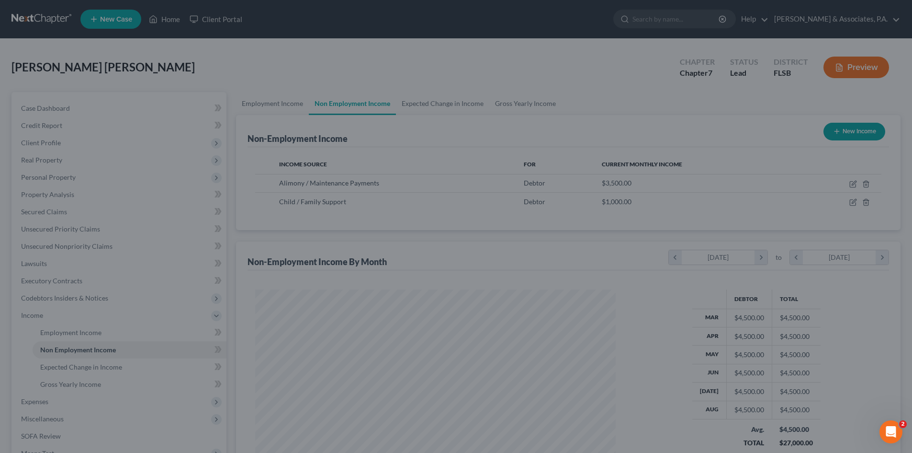
scroll to position [478752, 478554]
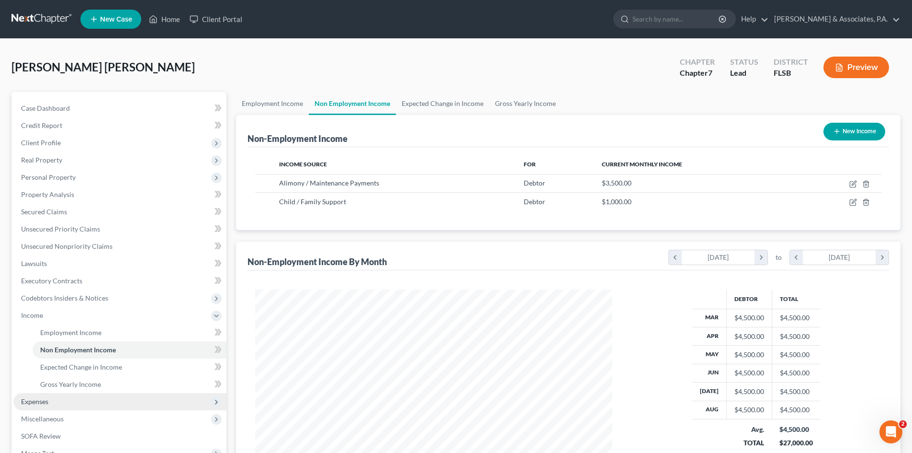
click at [62, 403] on span "Expenses" at bounding box center [119, 401] width 213 height 17
click at [57, 344] on link "Home" at bounding box center [130, 349] width 194 height 17
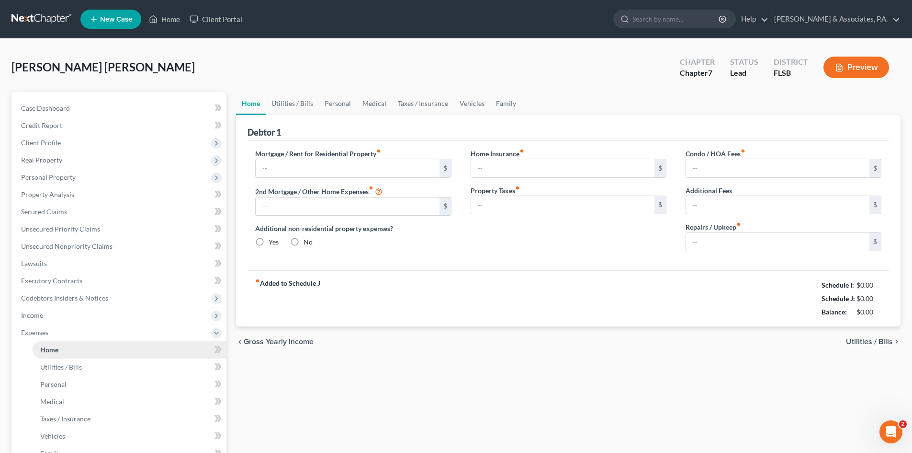
type input "3,500.00"
type input "0.00"
radio input "true"
type input "0.00"
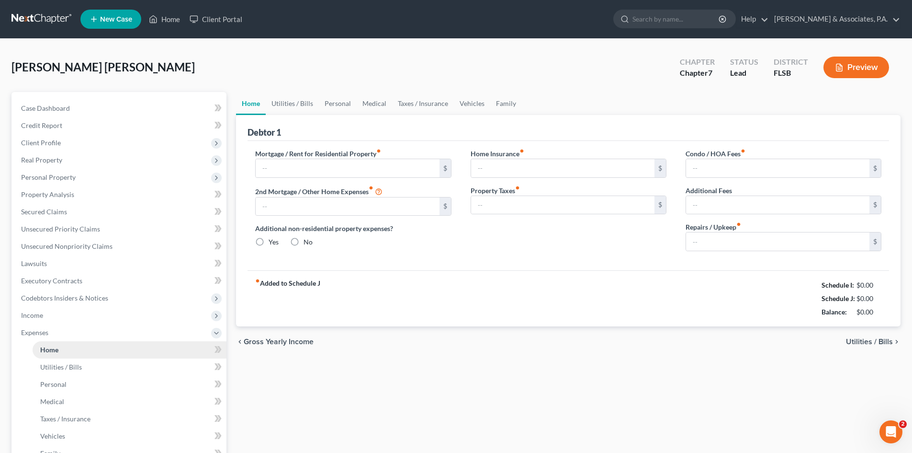
type input "0.00"
click at [293, 104] on link "Utilities / Bills" at bounding box center [292, 103] width 53 height 23
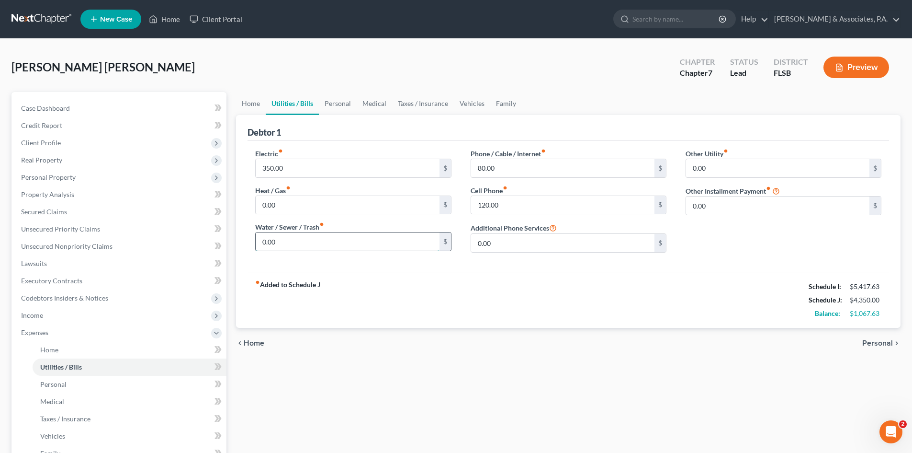
click at [295, 242] on input "0.00" at bounding box center [347, 241] width 183 height 18
type input "45.00"
click at [513, 207] on input "120.00" at bounding box center [562, 205] width 183 height 18
type input "170.00"
click at [503, 166] on input "80.00" at bounding box center [562, 168] width 183 height 18
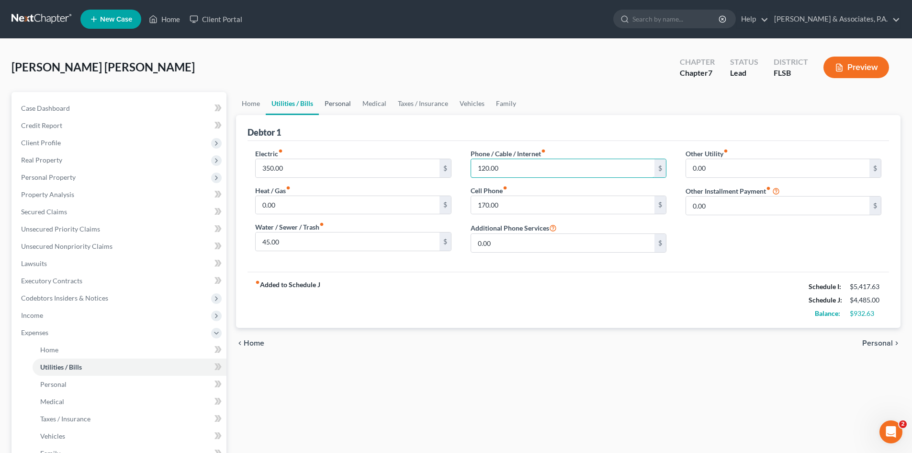
type input "120.00"
click at [345, 103] on link "Personal" at bounding box center [338, 103] width 38 height 23
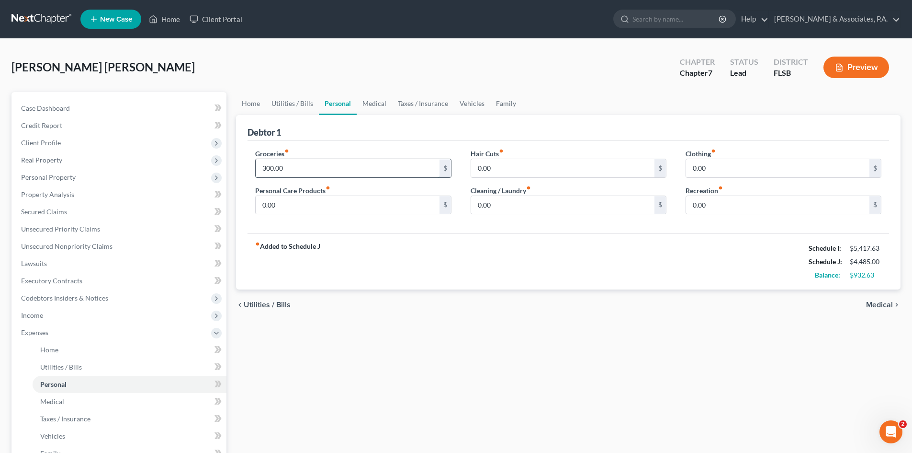
click at [297, 170] on input "300.00" at bounding box center [347, 168] width 183 height 18
click at [297, 170] on input "600.00" at bounding box center [347, 168] width 183 height 18
type input "600.00"
click at [344, 233] on div "Groceries fiber_manual_record 600.00 $ Personal Care Products fiber_manual_reco…" at bounding box center [569, 187] width 642 height 93
click at [346, 227] on div "Groceries fiber_manual_record 600.00 $ Personal Care Products fiber_manual_reco…" at bounding box center [569, 187] width 642 height 93
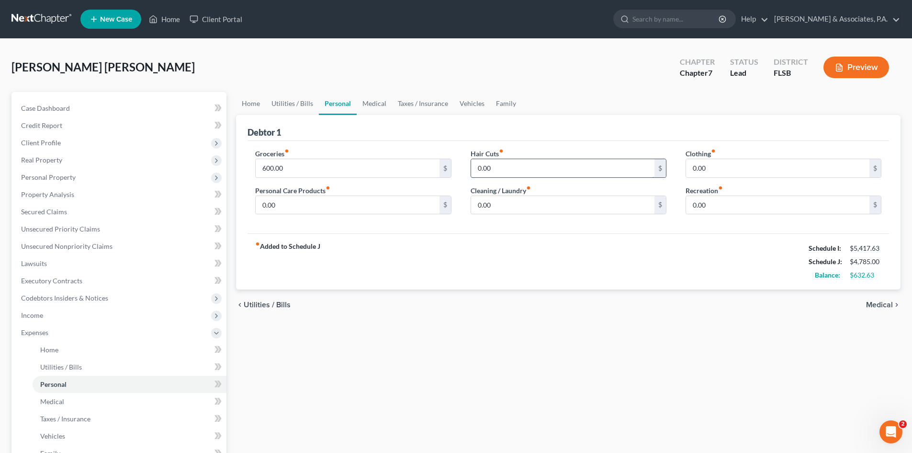
click at [515, 169] on input "0.00" at bounding box center [562, 168] width 183 height 18
type input "60.00"
click at [508, 201] on input "0.00" at bounding box center [562, 205] width 183 height 18
type input "60.00"
click at [312, 205] on input "0.00" at bounding box center [347, 205] width 183 height 18
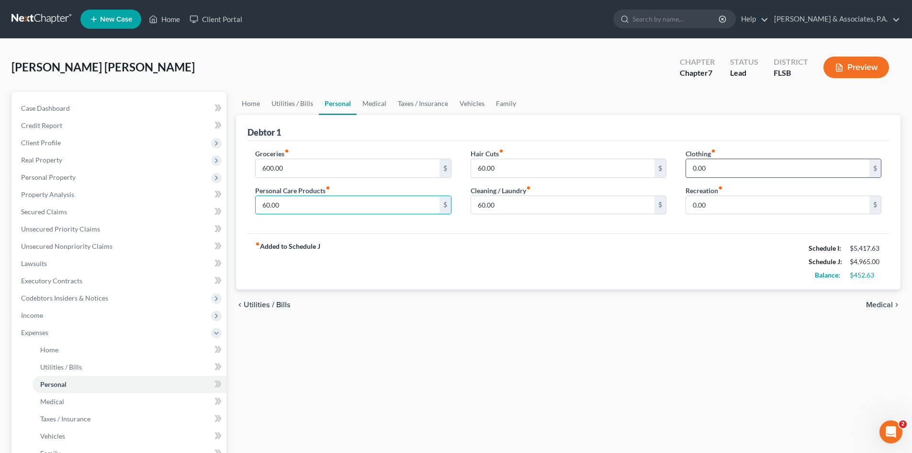
type input "60.00"
click at [716, 165] on input "0.00" at bounding box center [777, 168] width 183 height 18
type input "80.00"
click at [708, 205] on input "0.00" at bounding box center [777, 205] width 183 height 18
type input "60.00"
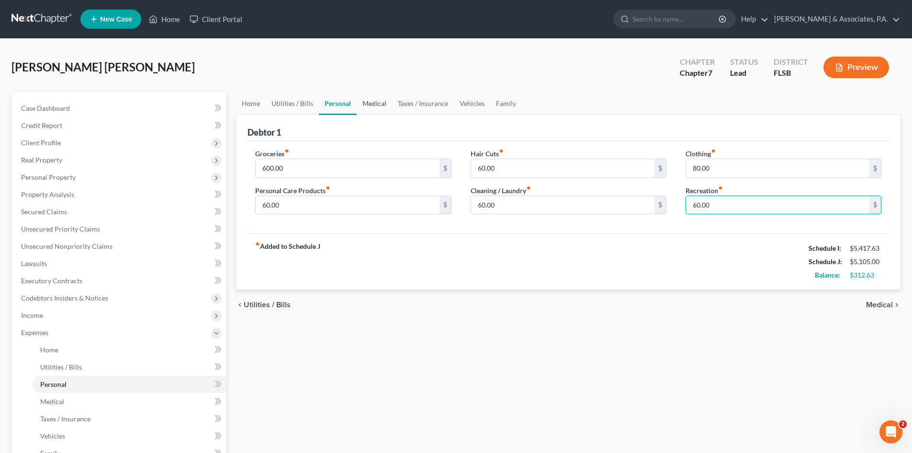
click at [366, 102] on link "Medical" at bounding box center [374, 103] width 35 height 23
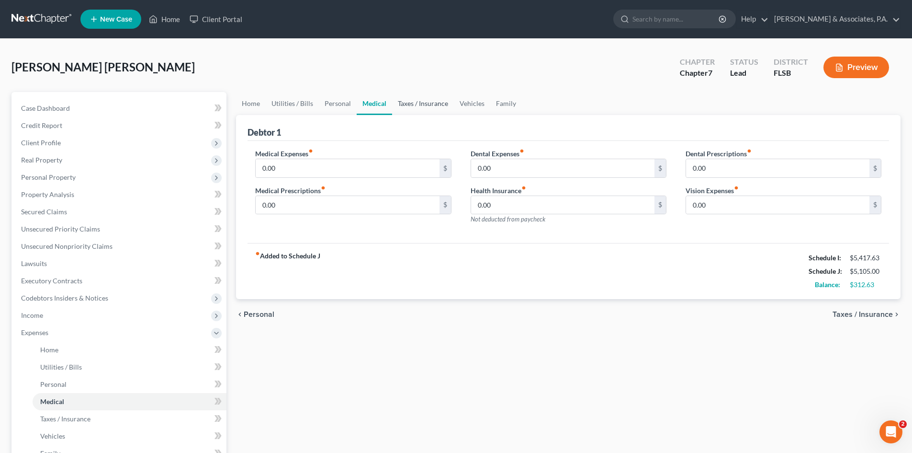
click at [409, 102] on link "Taxes / Insurance" at bounding box center [423, 103] width 62 height 23
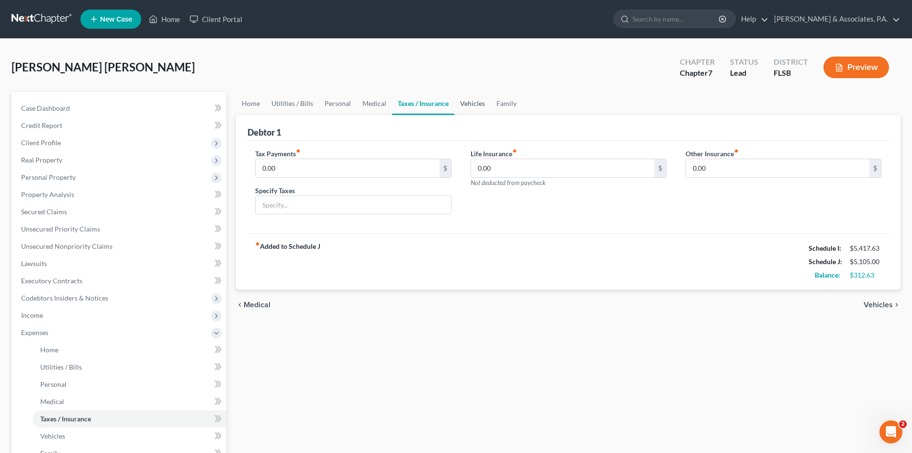
click at [467, 104] on link "Vehicles" at bounding box center [473, 103] width 36 height 23
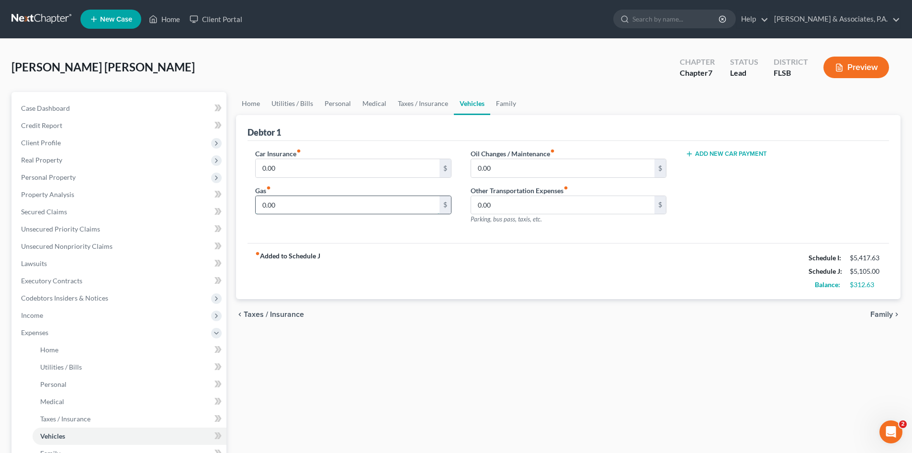
click at [284, 205] on input "0.00" at bounding box center [347, 205] width 183 height 18
type input "200.00"
click at [375, 103] on link "Medical" at bounding box center [374, 103] width 35 height 23
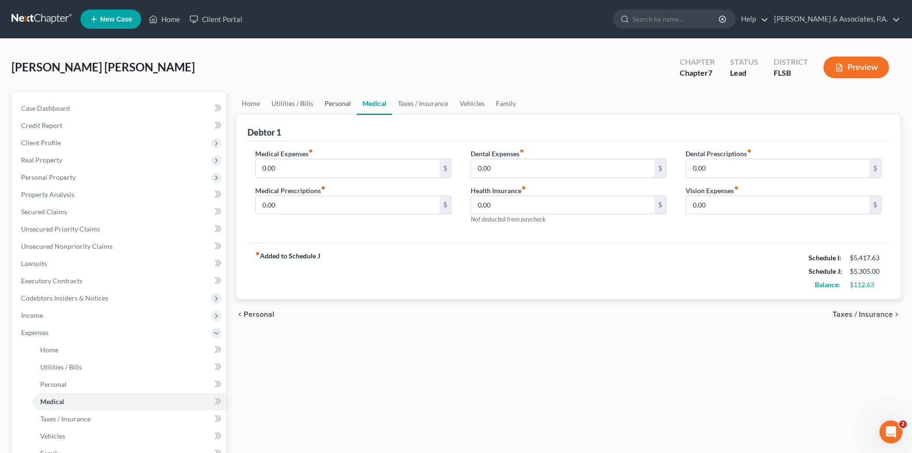
click at [329, 100] on link "Personal" at bounding box center [338, 103] width 38 height 23
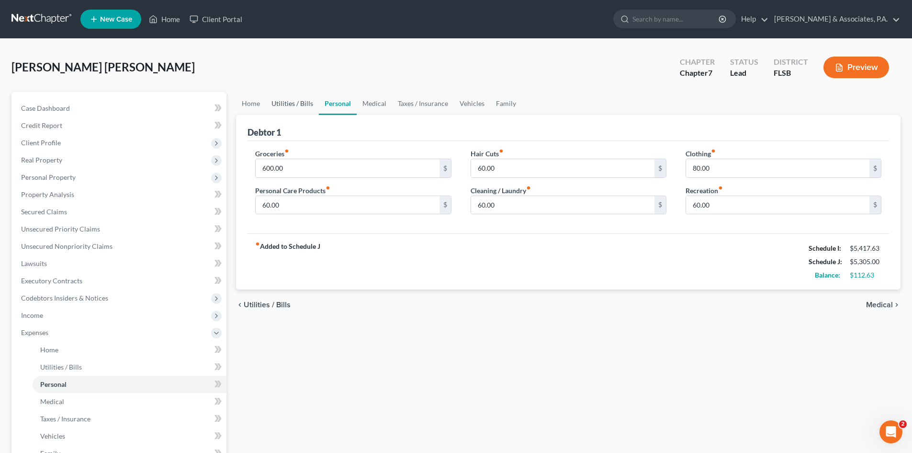
click at [294, 105] on link "Utilities / Bills" at bounding box center [292, 103] width 53 height 23
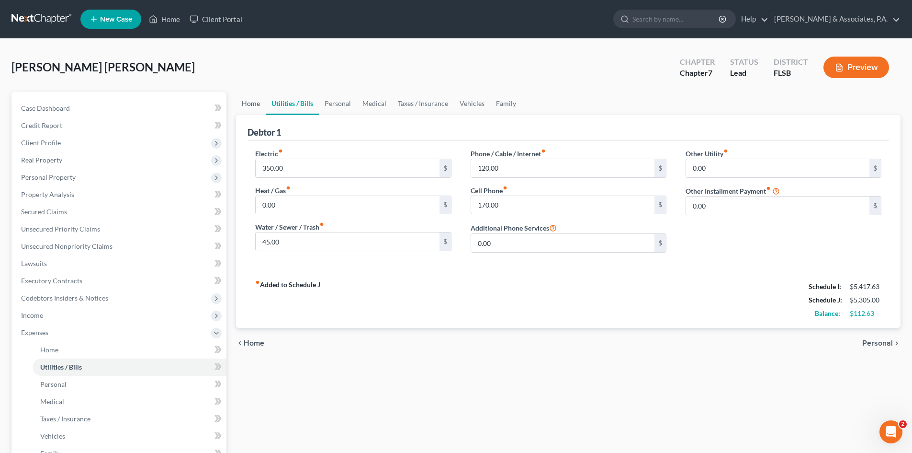
click at [250, 101] on link "Home" at bounding box center [251, 103] width 30 height 23
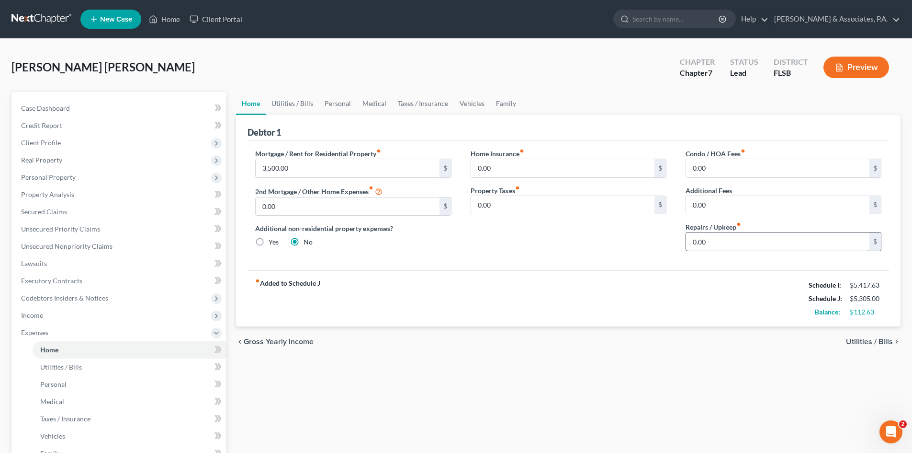
click at [707, 242] on input "0.00" at bounding box center [777, 241] width 183 height 18
type input "120.00"
click at [571, 258] on div "Home Insurance fiber_manual_record 0.00 $ Property Taxes fiber_manual_record 0.…" at bounding box center [568, 203] width 215 height 110
click at [295, 103] on link "Utilities / Bills" at bounding box center [292, 103] width 53 height 23
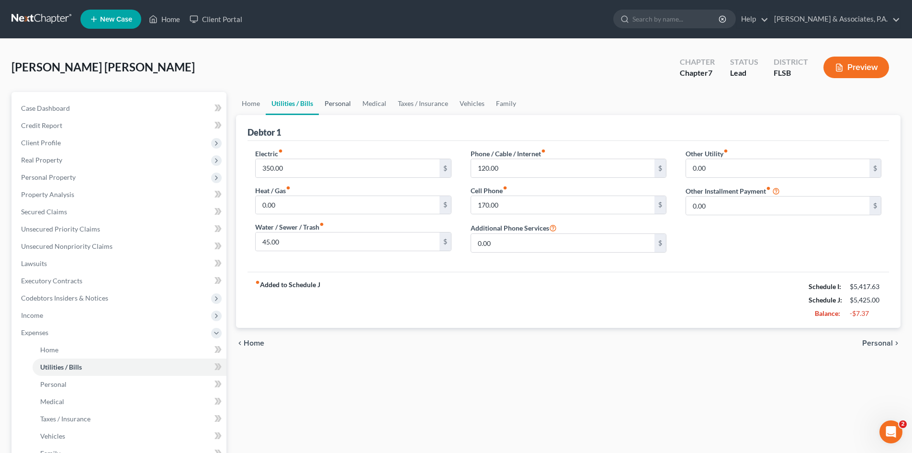
click at [337, 104] on link "Personal" at bounding box center [338, 103] width 38 height 23
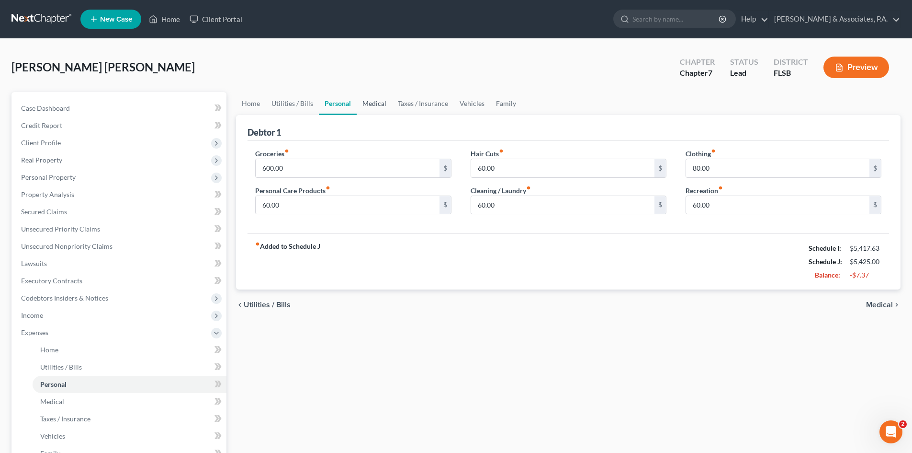
click at [379, 101] on link "Medical" at bounding box center [374, 103] width 35 height 23
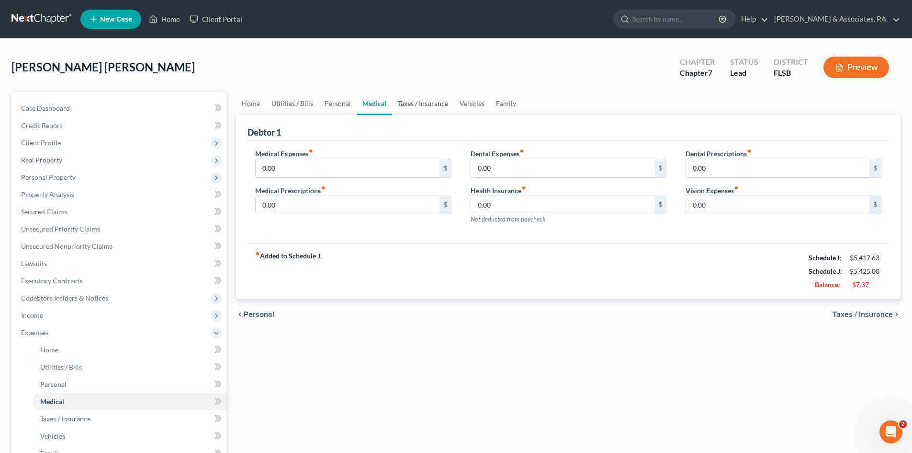
click at [420, 105] on link "Taxes / Insurance" at bounding box center [423, 103] width 62 height 23
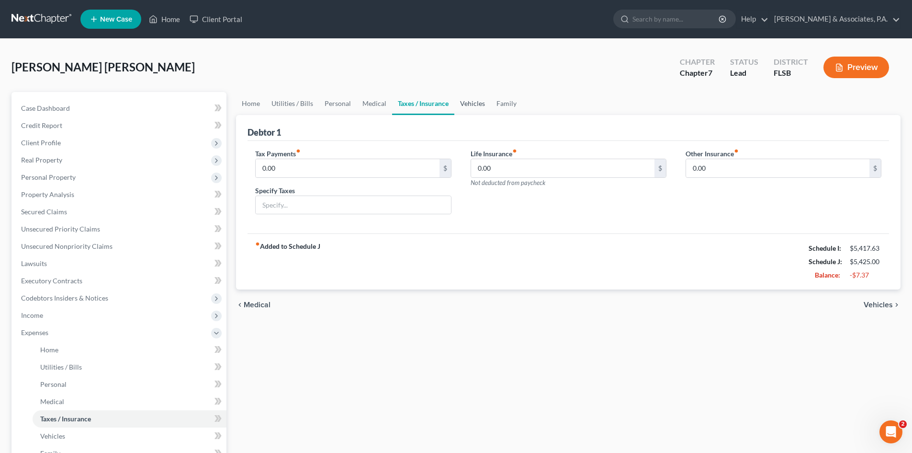
click at [472, 106] on link "Vehicles" at bounding box center [473, 103] width 36 height 23
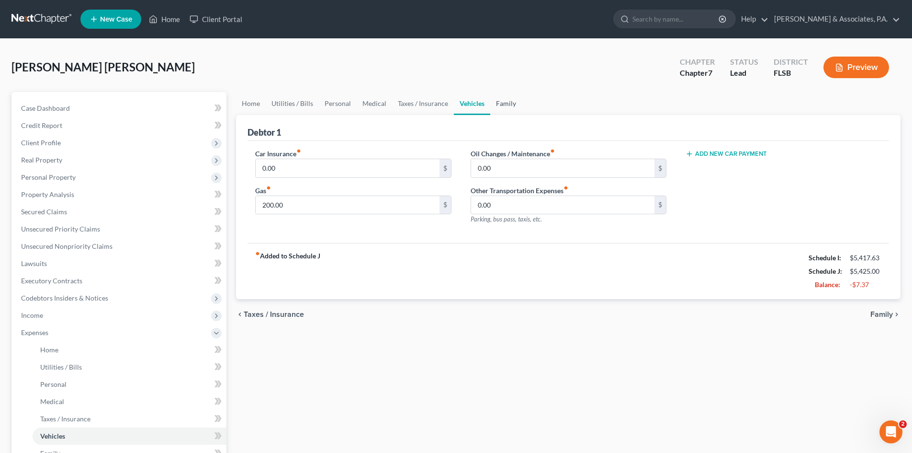
click at [502, 104] on link "Family" at bounding box center [506, 103] width 32 height 23
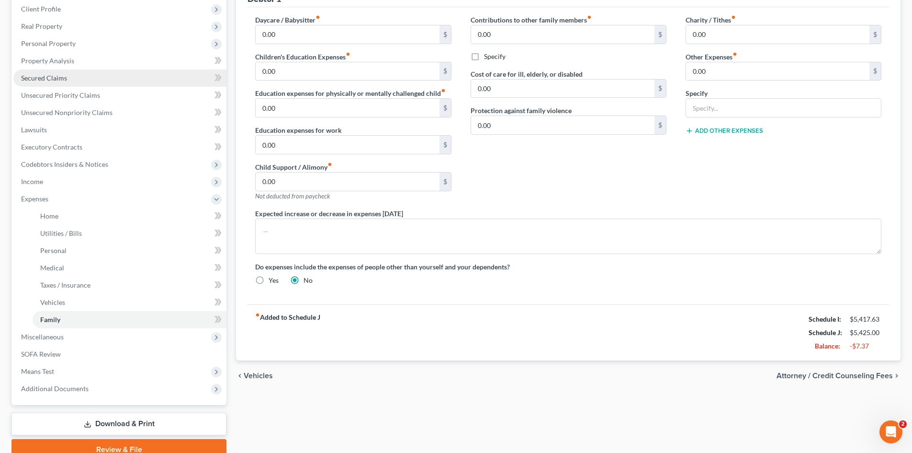
scroll to position [177, 0]
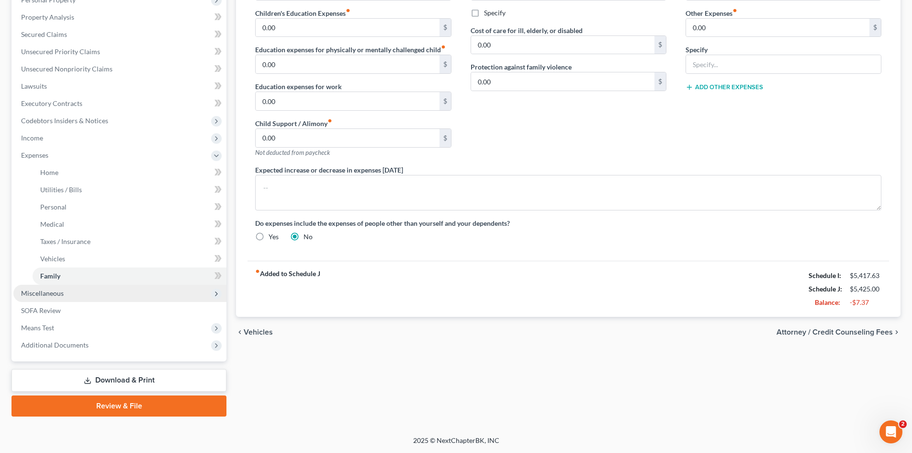
click at [57, 292] on span "Miscellaneous" at bounding box center [42, 293] width 43 height 8
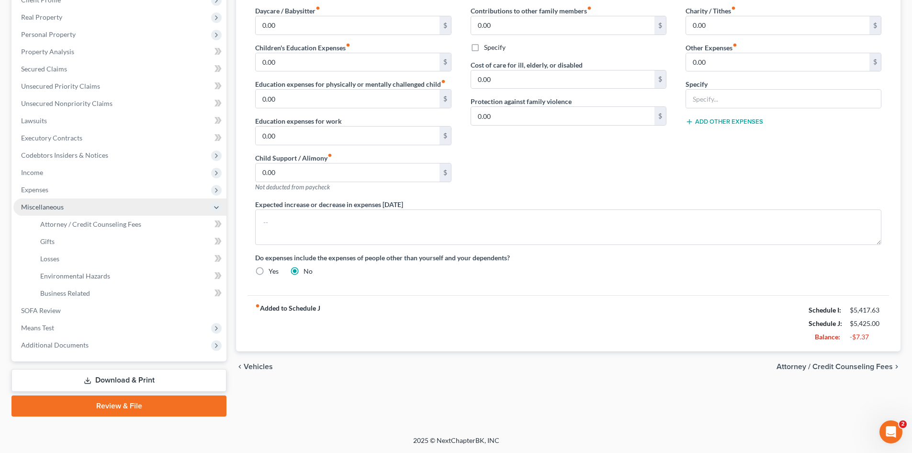
scroll to position [143, 0]
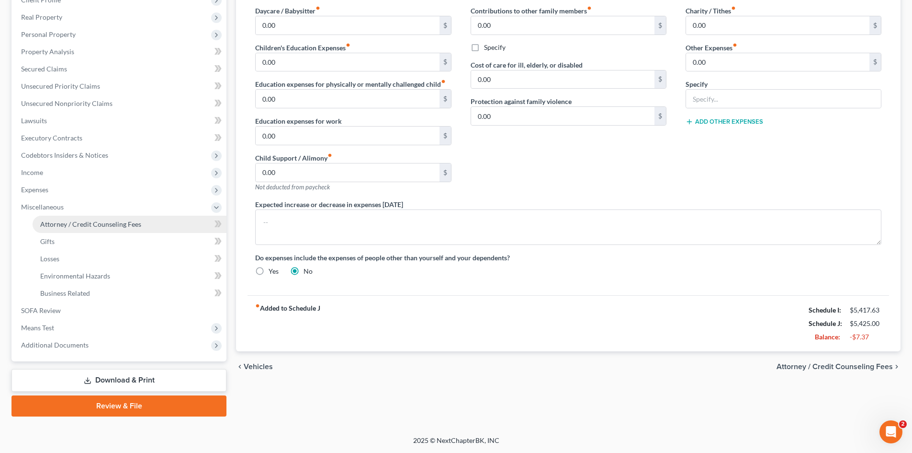
click at [59, 224] on span "Attorney / Credit Counseling Fees" at bounding box center [90, 224] width 101 height 8
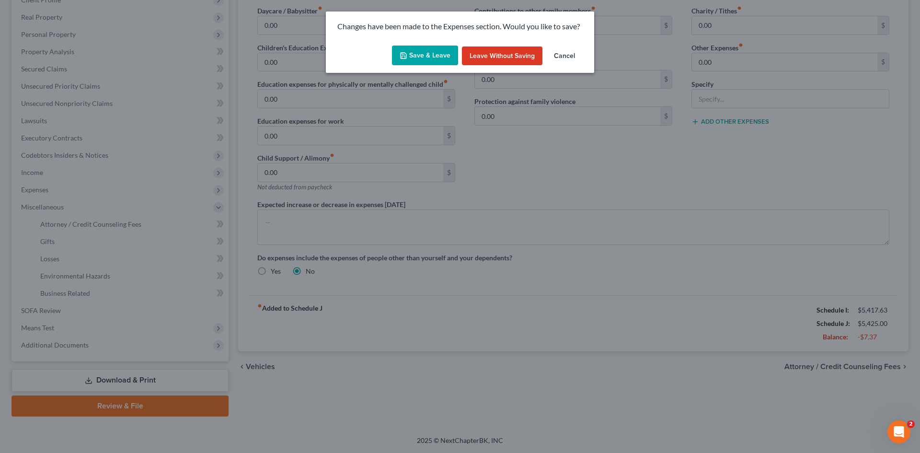
click at [421, 56] on button "Save & Leave" at bounding box center [425, 55] width 66 height 20
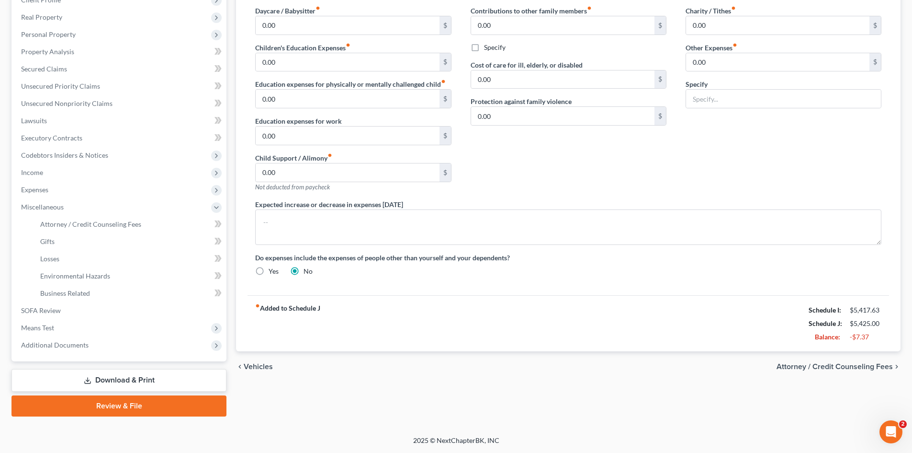
select select "0"
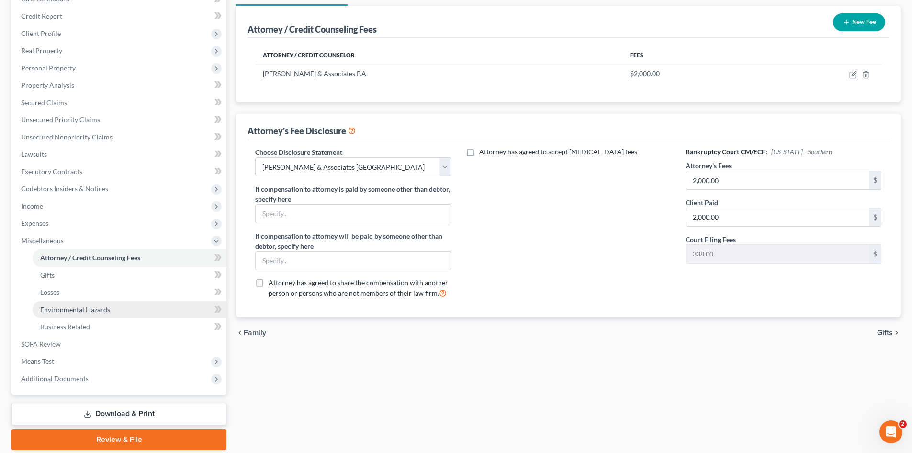
scroll to position [143, 0]
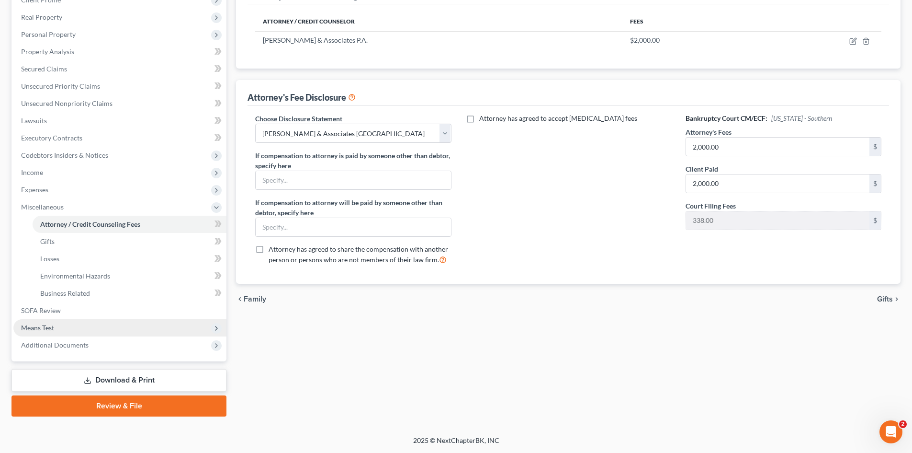
click at [42, 327] on span "Means Test" at bounding box center [37, 327] width 33 height 8
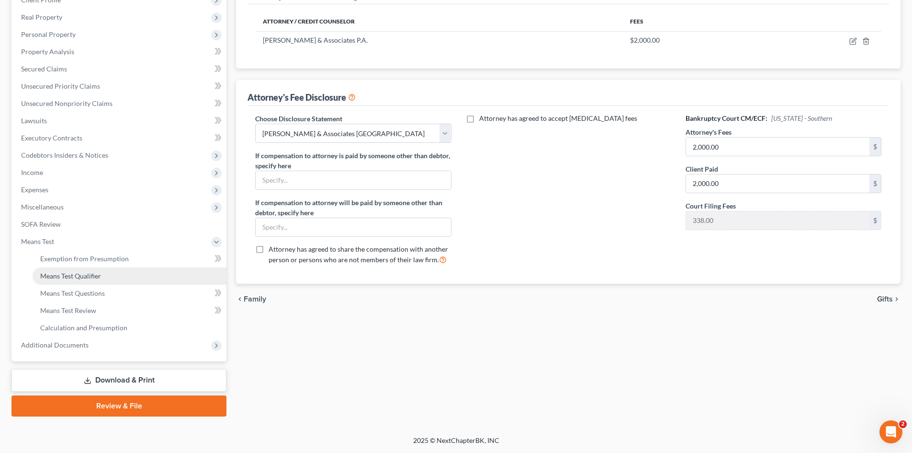
click at [63, 277] on span "Means Test Qualifier" at bounding box center [70, 276] width 61 height 8
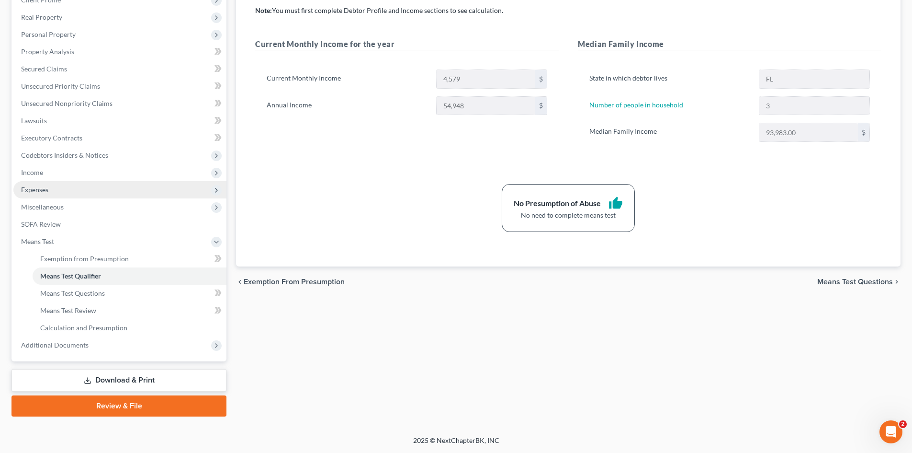
scroll to position [95, 0]
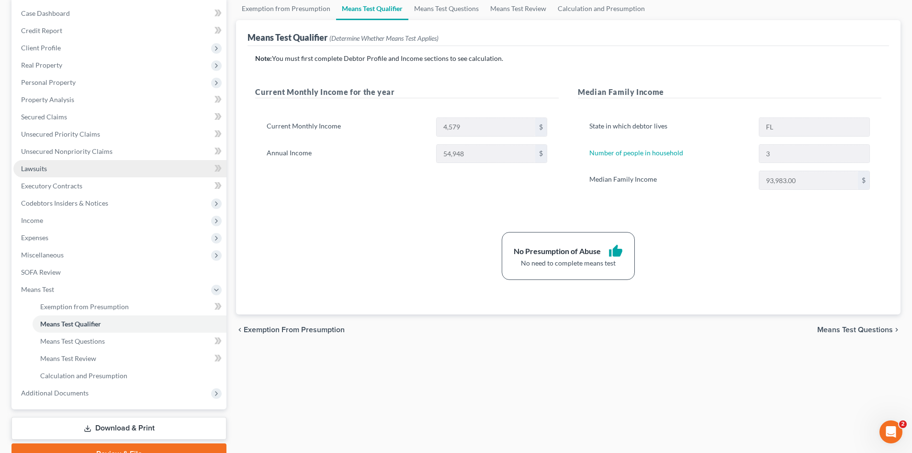
click at [39, 165] on span "Lawsuits" at bounding box center [34, 168] width 26 height 8
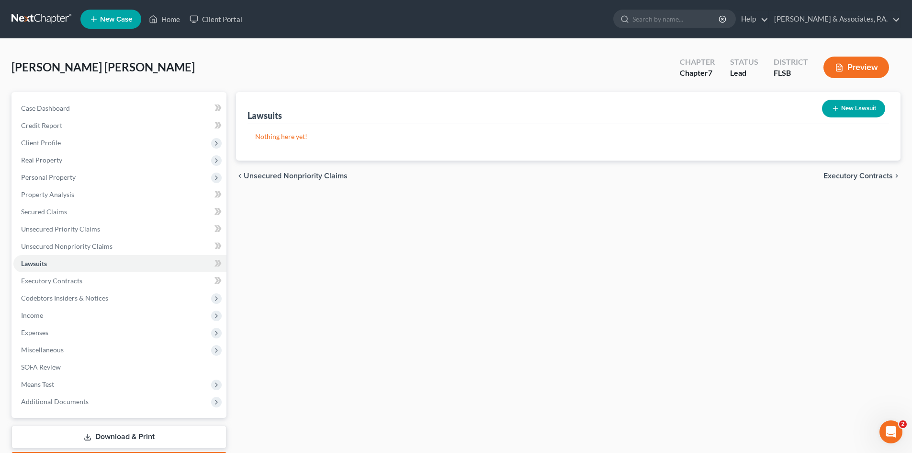
click at [852, 111] on button "New Lawsuit" at bounding box center [853, 109] width 63 height 18
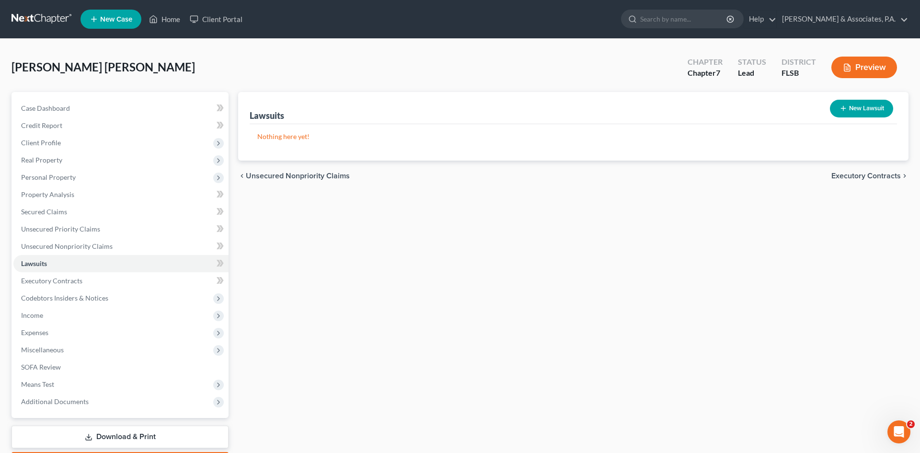
select select "0"
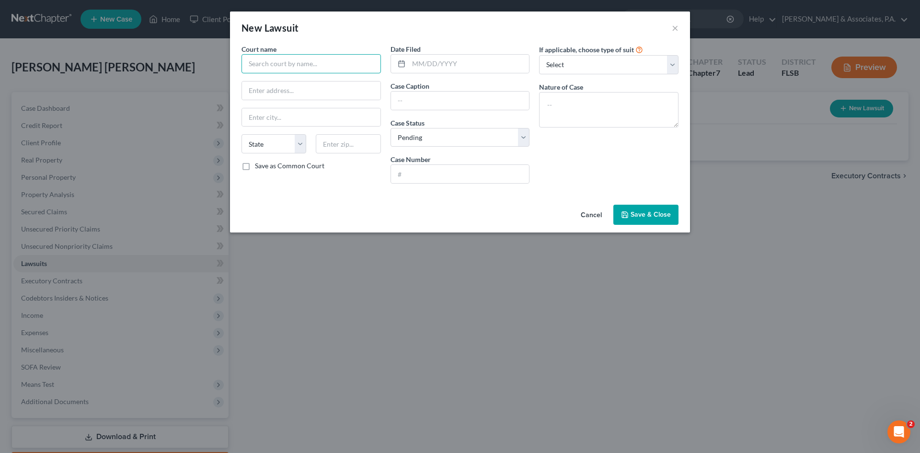
click at [268, 62] on input "text" at bounding box center [310, 63] width 139 height 19
click at [276, 67] on input "text" at bounding box center [310, 63] width 139 height 19
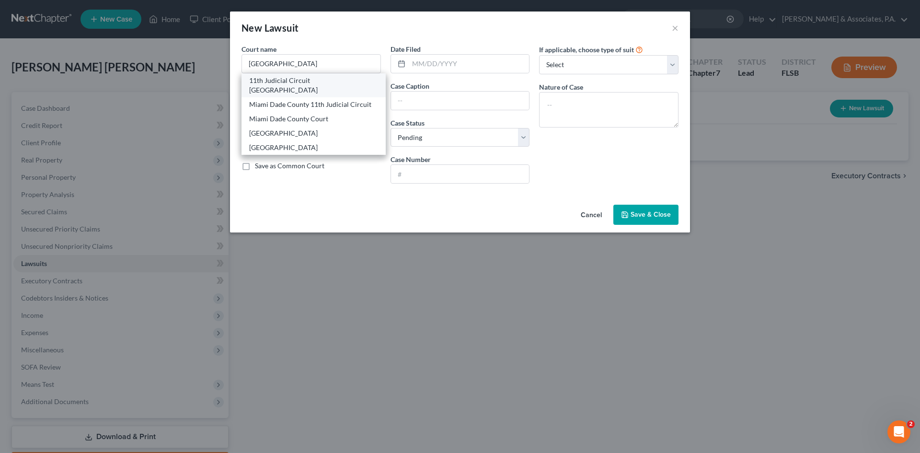
click at [276, 80] on div "11th Judicial Circuit [GEOGRAPHIC_DATA]" at bounding box center [313, 85] width 129 height 19
type input "11th Judicial Circuit [GEOGRAPHIC_DATA]"
type input "73 [PERSON_NAME]"
type input "[GEOGRAPHIC_DATA]"
select select "9"
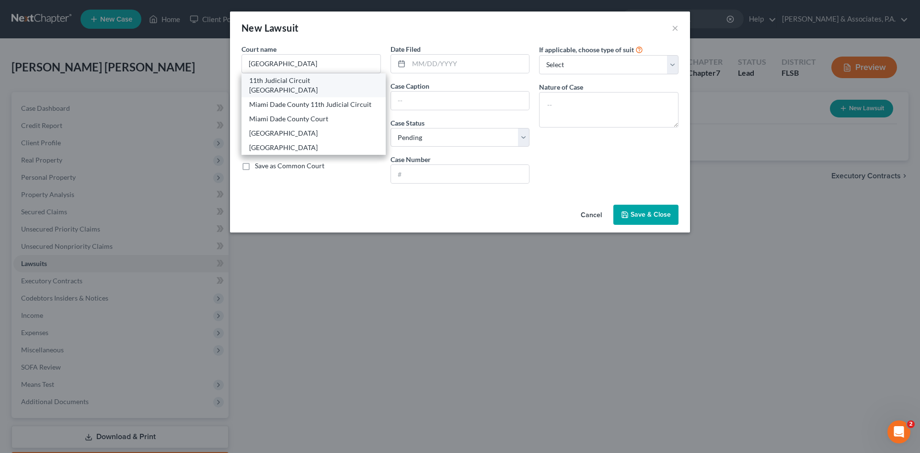
type input "33130"
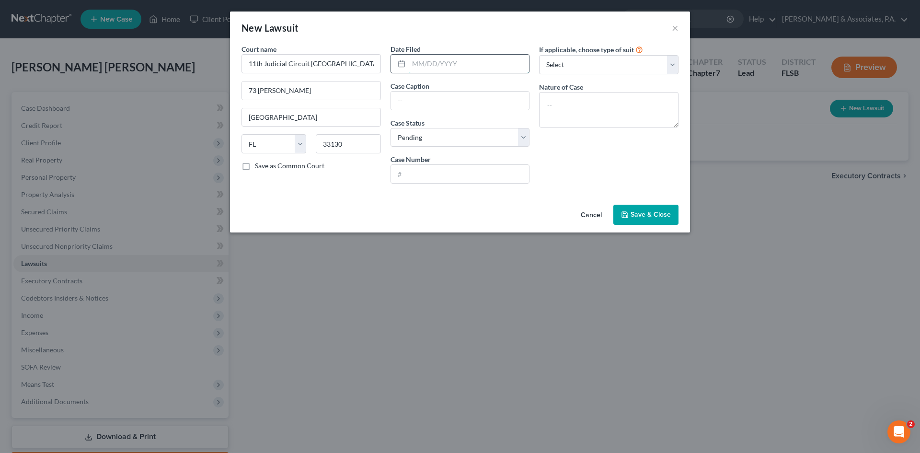
click at [423, 63] on input "text" at bounding box center [469, 64] width 121 height 18
type input "[DATE]"
click at [418, 101] on input "text" at bounding box center [460, 100] width 138 height 18
type input "TD Bank USA, N.A. vs. [PERSON_NAME]"
click at [440, 139] on select "Select Pending On Appeal Concluded" at bounding box center [459, 137] width 139 height 19
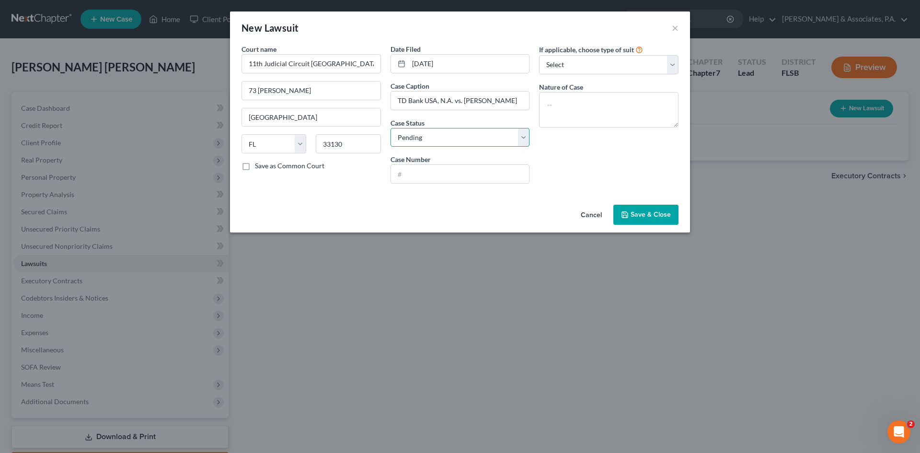
select select "2"
click at [390, 128] on select "Select Pending On Appeal Concluded" at bounding box center [459, 137] width 139 height 19
click at [422, 176] on input "text" at bounding box center [460, 174] width 138 height 18
type input "2025-008627-SP-23"
click at [570, 62] on select "Select Repossession Garnishment Foreclosure Attached, Seized, Or Levied Other" at bounding box center [608, 64] width 139 height 19
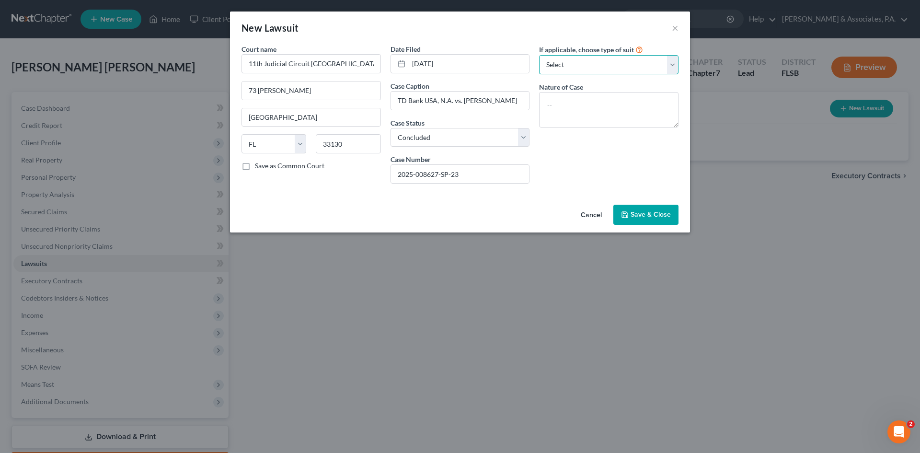
select select "4"
click at [539, 55] on select "Select Repossession Garnishment Foreclosure Attached, Seized, Or Levied Other" at bounding box center [608, 64] width 139 height 19
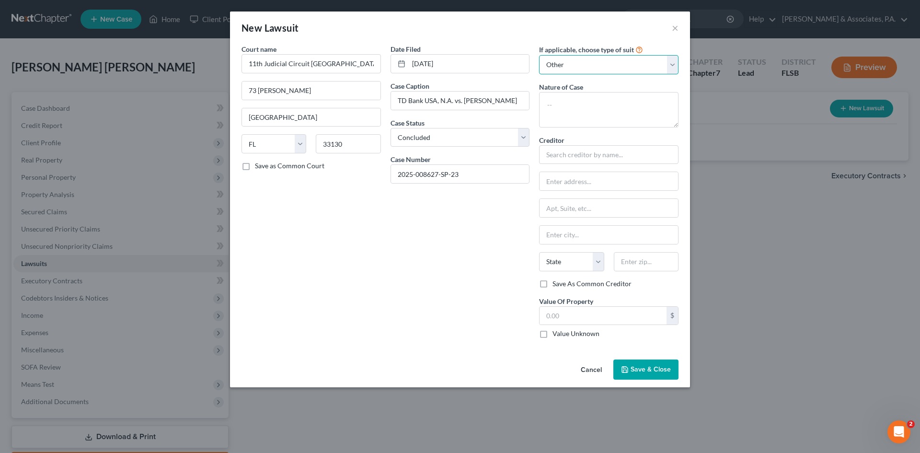
click at [636, 64] on select "Select Repossession Garnishment Foreclosure Attached, Seized, Or Levied Other" at bounding box center [608, 64] width 139 height 19
select select
click at [539, 55] on select "Select Repossession Garnishment Foreclosure Attached, Seized, Or Levied Other" at bounding box center [608, 64] width 139 height 19
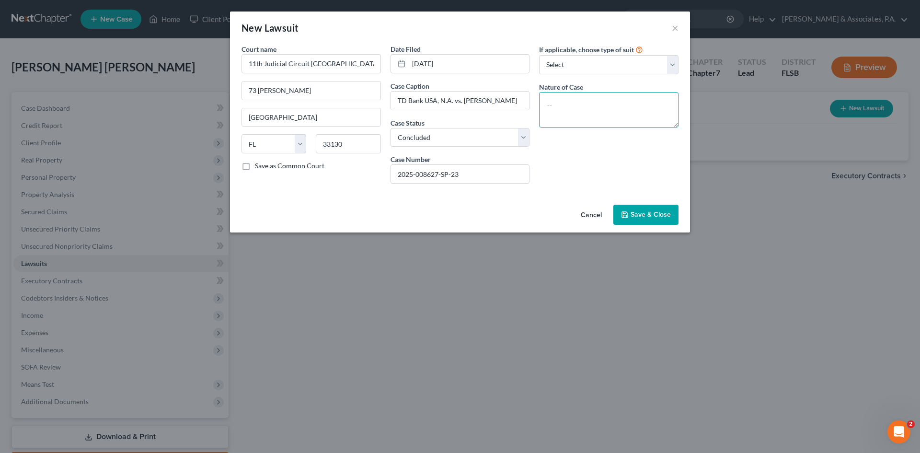
drag, startPoint x: 570, startPoint y: 112, endPoint x: 565, endPoint y: 106, distance: 7.5
click at [569, 112] on textarea at bounding box center [608, 109] width 139 height 35
type textarea "Credit card debt"
click at [647, 217] on span "Save & Close" at bounding box center [650, 214] width 40 height 8
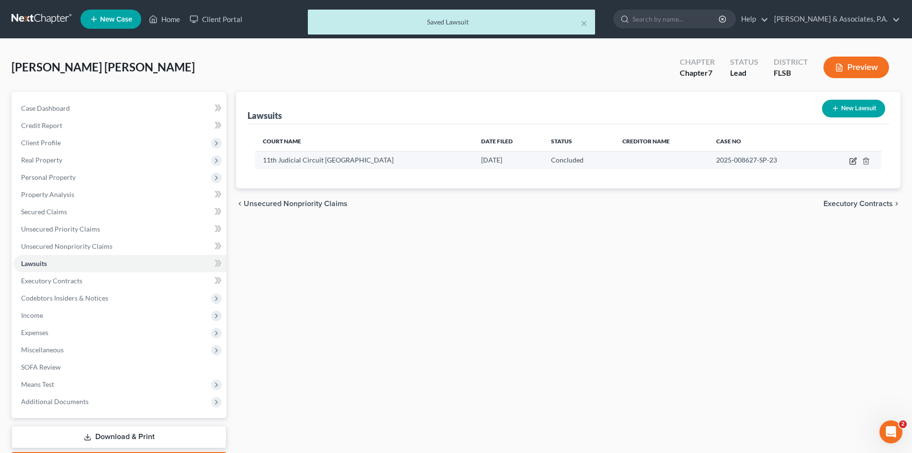
click at [852, 159] on icon "button" at bounding box center [853, 162] width 6 height 6
select select "9"
select select "2"
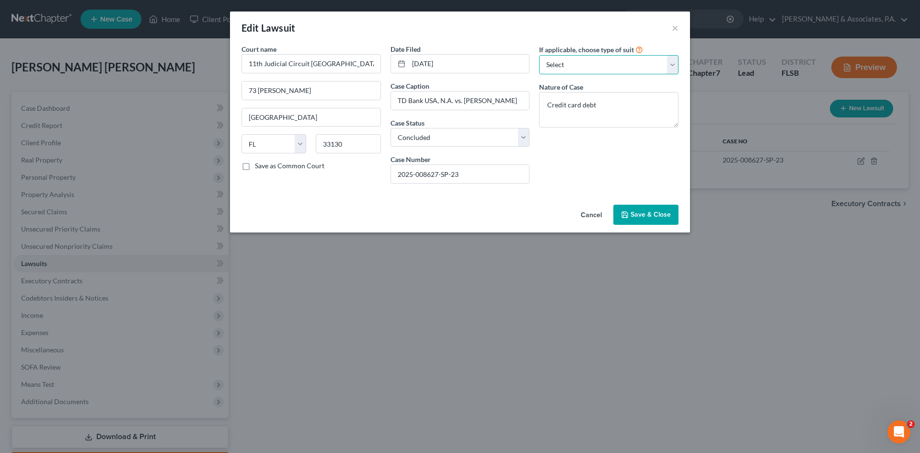
click at [636, 67] on select "Select Repossession Garnishment Foreclosure Attached, Seized, Or Levied Other" at bounding box center [608, 64] width 139 height 19
select select "4"
click at [539, 55] on select "Select Repossession Garnishment Foreclosure Attached, Seized, Or Levied Other" at bounding box center [608, 64] width 139 height 19
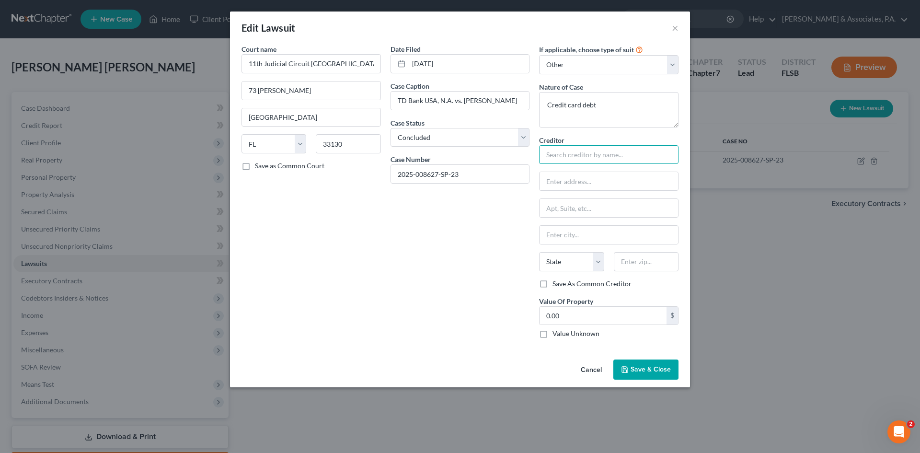
click at [581, 155] on input "text" at bounding box center [608, 154] width 139 height 19
type input "TD Bank, N.A."
click at [552, 336] on label "Value Unknown" at bounding box center [575, 334] width 47 height 10
click at [556, 335] on input "Value Unknown" at bounding box center [559, 332] width 6 height 6
checkbox input "true"
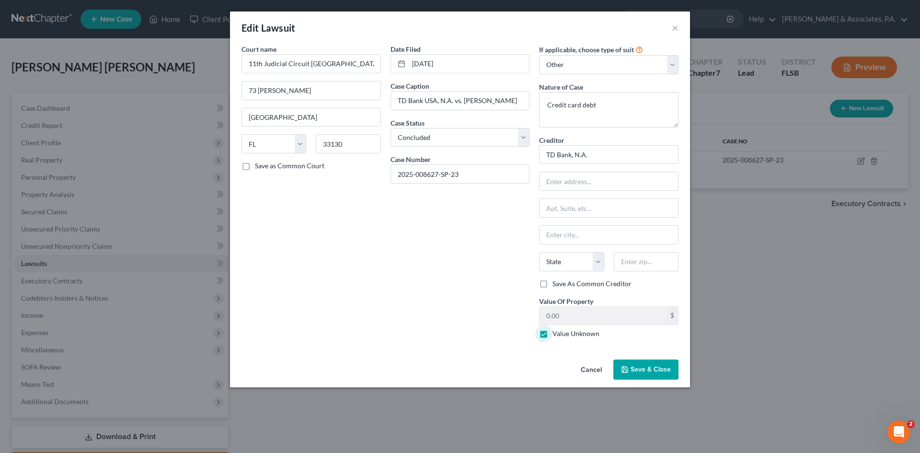
click at [640, 367] on span "Save & Close" at bounding box center [650, 369] width 40 height 8
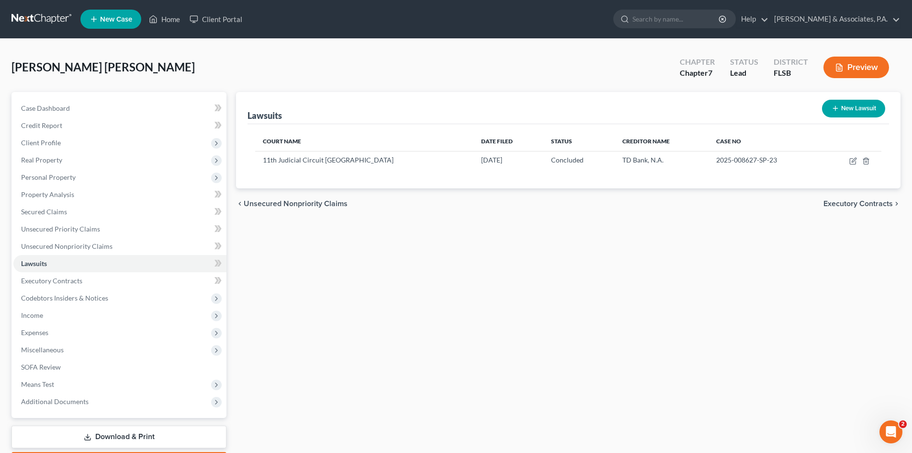
click at [845, 111] on button "New Lawsuit" at bounding box center [853, 109] width 63 height 18
select select "0"
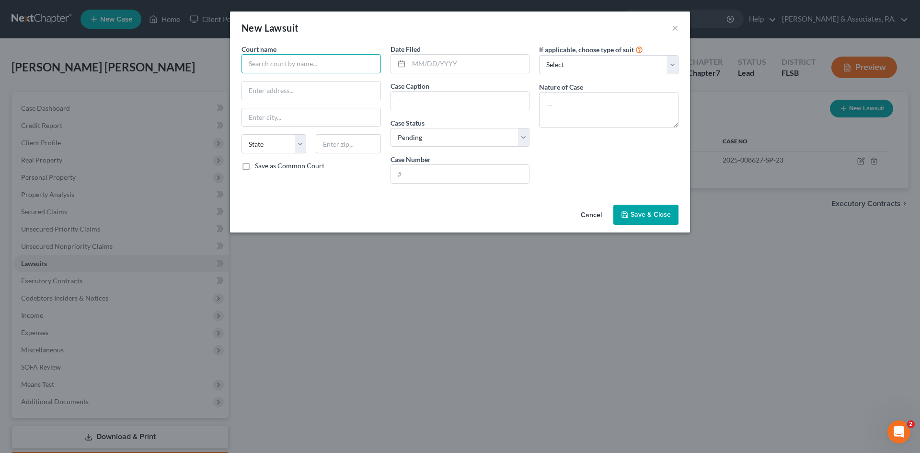
click at [266, 61] on input "text" at bounding box center [310, 63] width 139 height 19
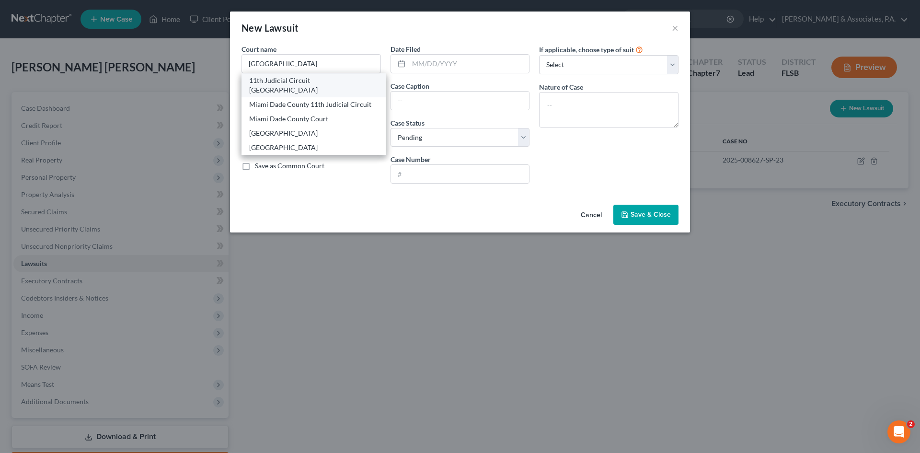
click at [275, 77] on div "11th Judicial Circuit [GEOGRAPHIC_DATA]" at bounding box center [313, 85] width 129 height 19
type input "11th Judicial Circuit [GEOGRAPHIC_DATA]"
type input "73 [PERSON_NAME]"
type input "[GEOGRAPHIC_DATA]"
select select "9"
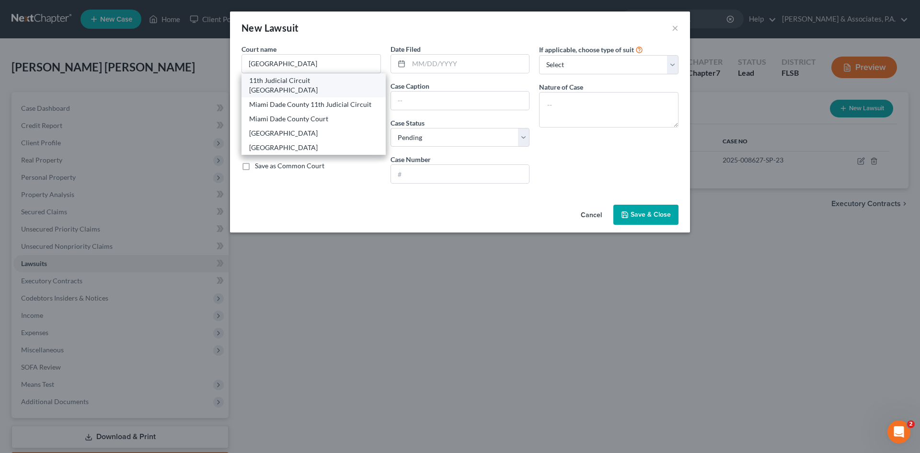
type input "33130"
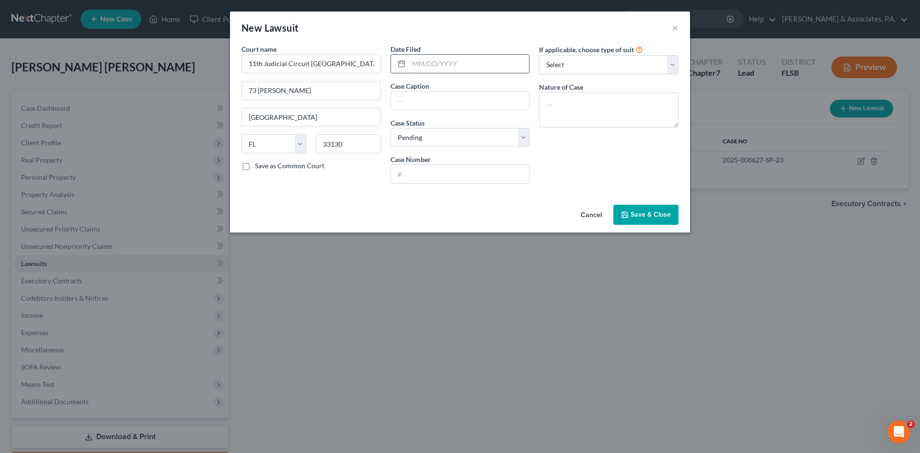
click at [433, 63] on input "text" at bounding box center [469, 64] width 121 height 18
type input "[DATE]"
click at [418, 98] on input "text" at bounding box center [460, 100] width 138 height 18
type input "Discover Bank vs. [PERSON_NAME]"
click at [431, 143] on select "Select Pending On Appeal Concluded" at bounding box center [459, 137] width 139 height 19
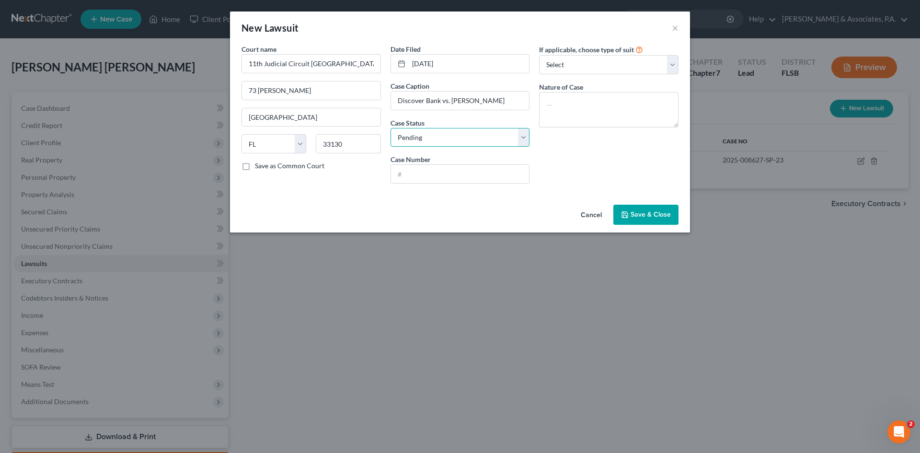
select select "2"
click at [390, 128] on select "Select Pending On Appeal Concluded" at bounding box center [459, 137] width 139 height 19
click at [418, 176] on input "text" at bounding box center [460, 174] width 138 height 18
type input "2025-027463-SP-21"
click at [573, 60] on select "Select Repossession Garnishment Foreclosure Attached, Seized, Or Levied Other" at bounding box center [608, 64] width 139 height 19
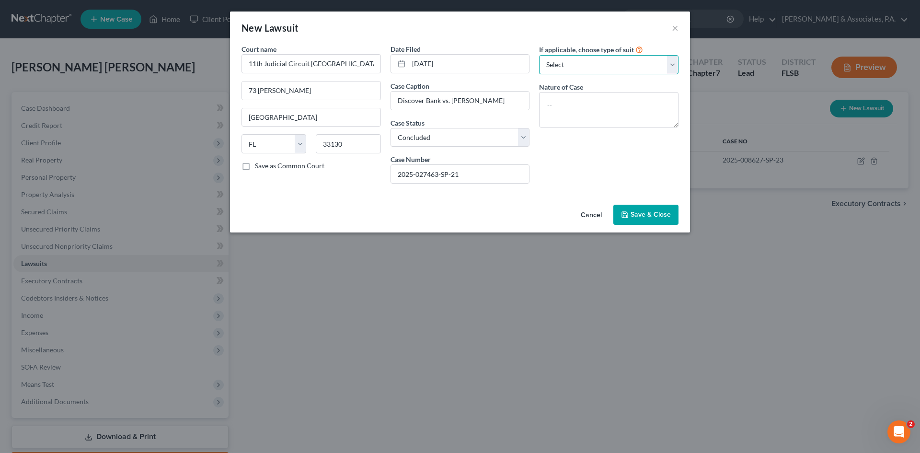
select select "4"
click at [539, 55] on select "Select Repossession Garnishment Foreclosure Attached, Seized, Or Levied Other" at bounding box center [608, 64] width 139 height 19
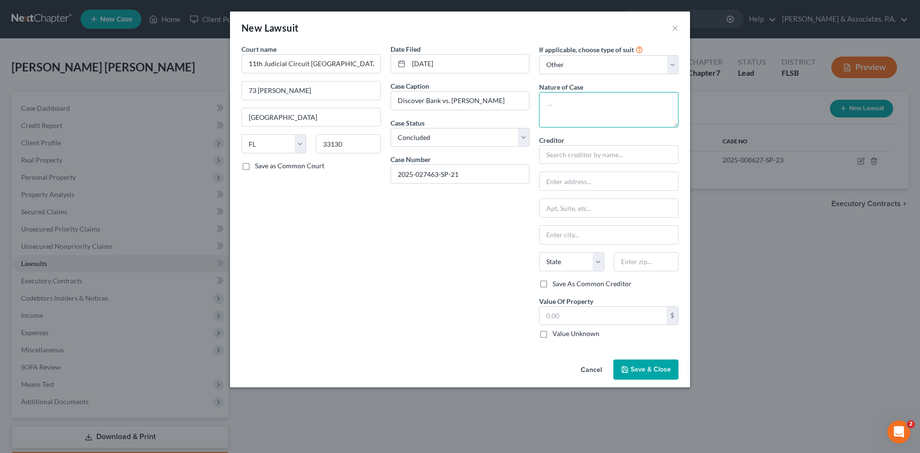
click at [568, 103] on textarea at bounding box center [608, 109] width 139 height 35
type textarea "Credit card debt"
type input "Discover Bank"
click at [552, 334] on label "Value Unknown" at bounding box center [575, 334] width 47 height 10
click at [556, 334] on input "Value Unknown" at bounding box center [559, 332] width 6 height 6
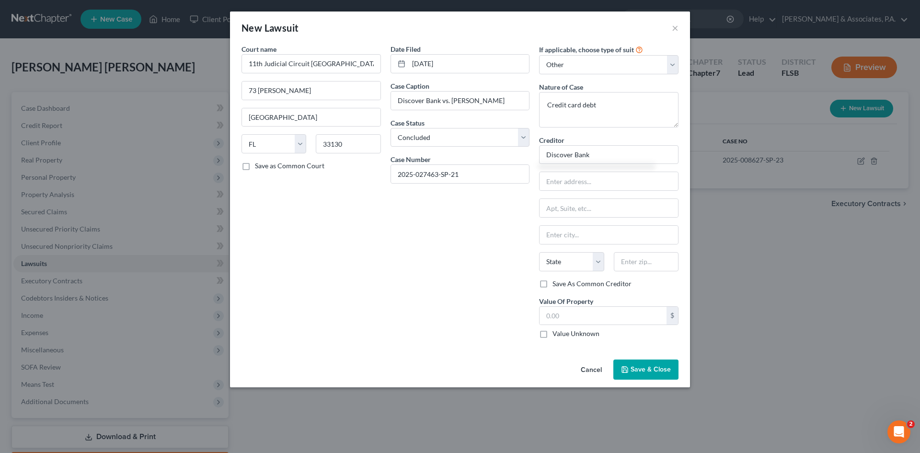
checkbox input "true"
type input "0.00"
click at [626, 371] on icon "button" at bounding box center [625, 369] width 8 height 8
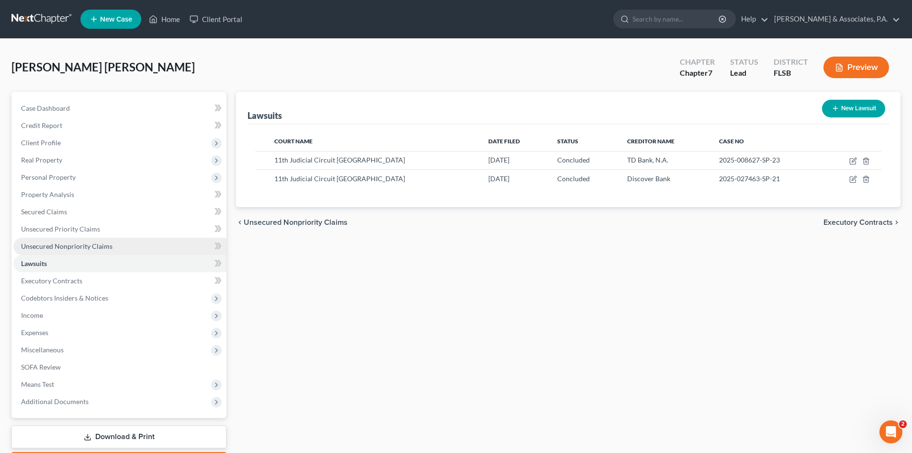
click at [52, 248] on span "Unsecured Nonpriority Claims" at bounding box center [66, 246] width 91 height 8
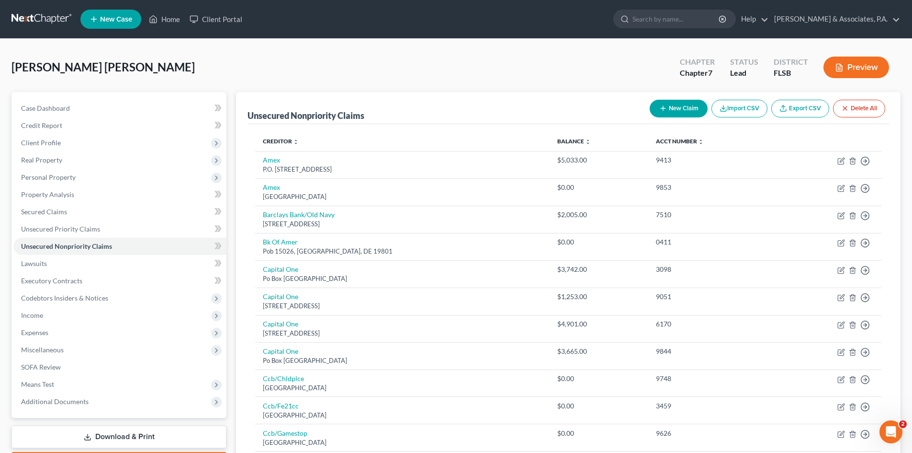
click at [670, 113] on button "New Claim" at bounding box center [679, 109] width 58 height 18
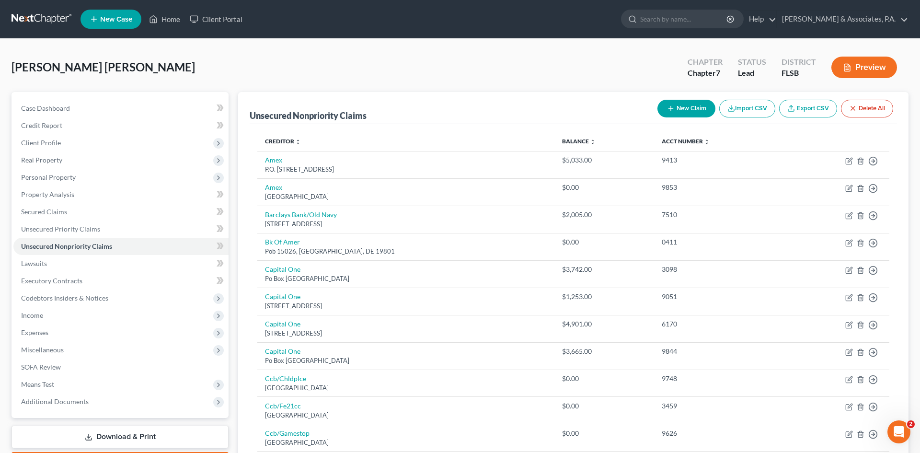
select select "0"
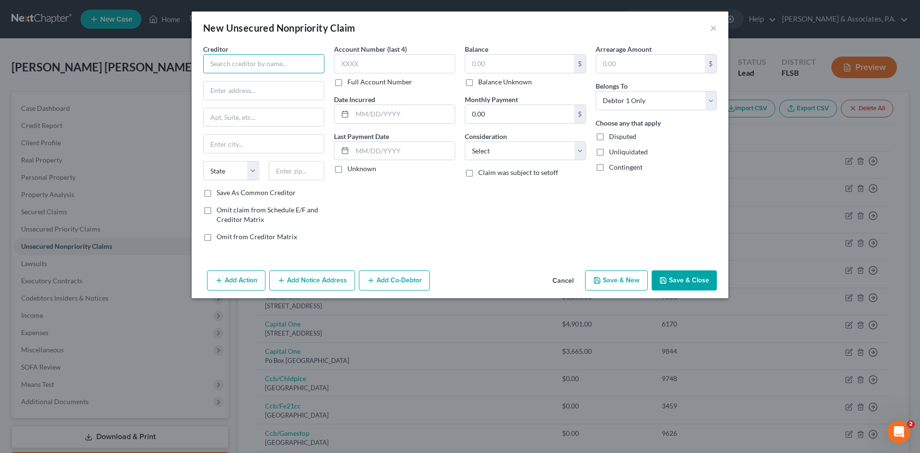
click at [252, 58] on input "text" at bounding box center [263, 63] width 121 height 19
type input "[PERSON_NAME]"
type input "[STREET_ADDRESS]"
type input "33324"
type input "[GEOGRAPHIC_DATA]"
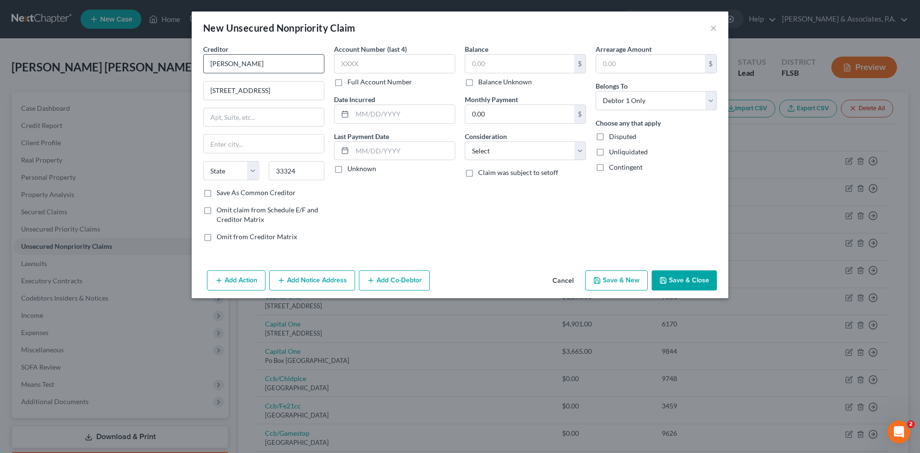
select select "9"
click at [480, 147] on select "Select Cable / Satellite Services Collection Agency Credit Card Debt Debt Couns…" at bounding box center [525, 150] width 121 height 19
select select "14"
click at [465, 141] on select "Select Cable / Satellite Services Collection Agency Credit Card Debt Debt Couns…" at bounding box center [525, 150] width 121 height 19
click at [481, 192] on input "text" at bounding box center [525, 187] width 120 height 18
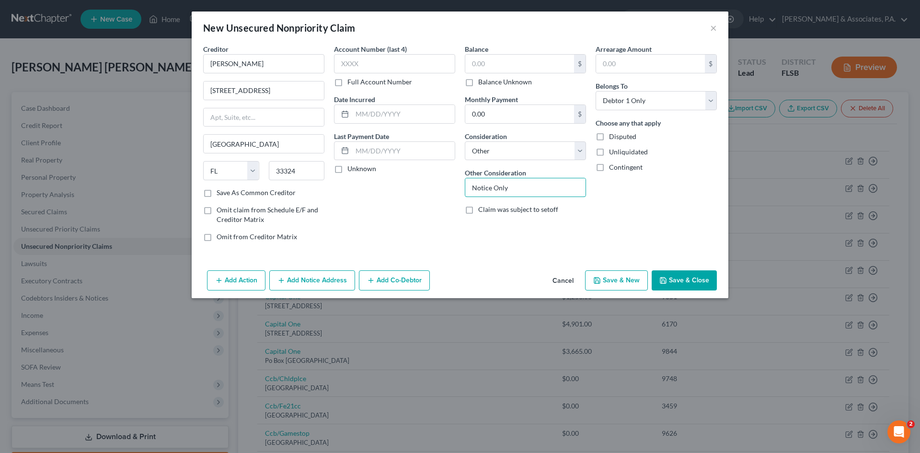
type input "Notice Only"
click at [478, 83] on label "Balance Unknown" at bounding box center [505, 82] width 54 height 10
click at [482, 83] on input "Balance Unknown" at bounding box center [485, 80] width 6 height 6
checkbox input "true"
type input "0.00"
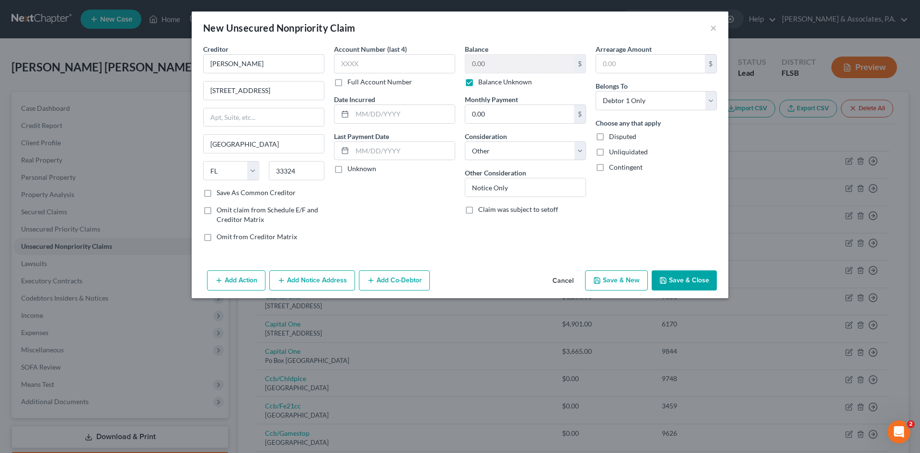
click at [683, 279] on button "Save & Close" at bounding box center [683, 280] width 65 height 20
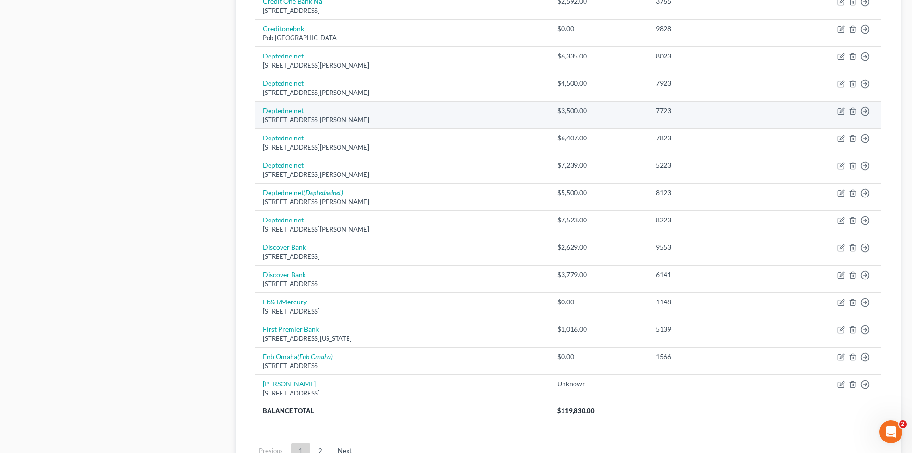
scroll to position [623, 0]
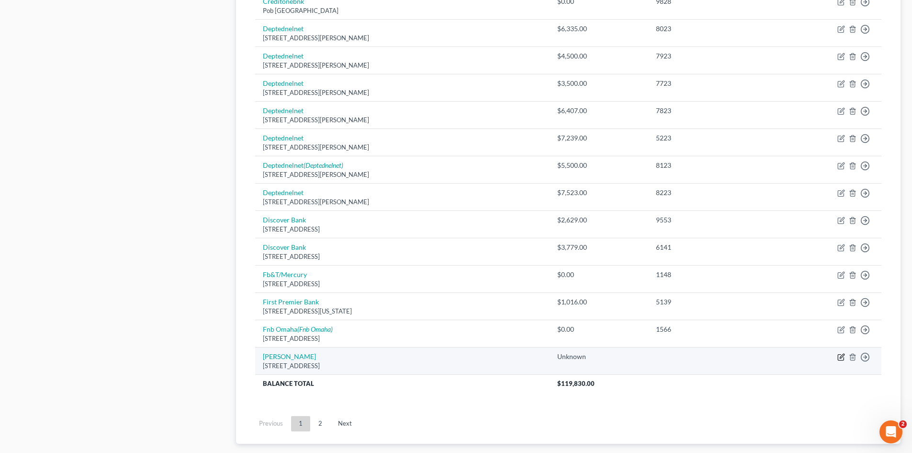
click at [841, 359] on icon "button" at bounding box center [842, 357] width 8 height 8
select select "9"
select select "14"
select select "0"
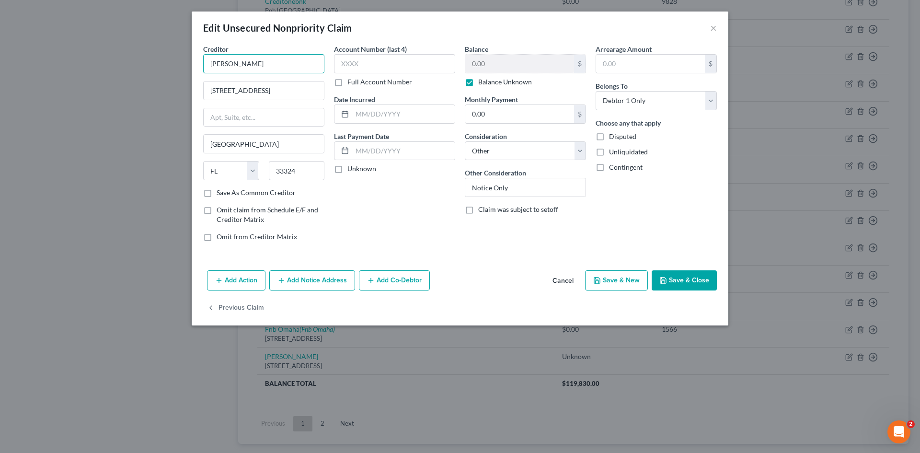
click at [262, 68] on input "[PERSON_NAME]" at bounding box center [263, 63] width 121 height 19
type input "[PERSON_NAME], Esq."
click at [685, 278] on button "Save & Close" at bounding box center [683, 280] width 65 height 20
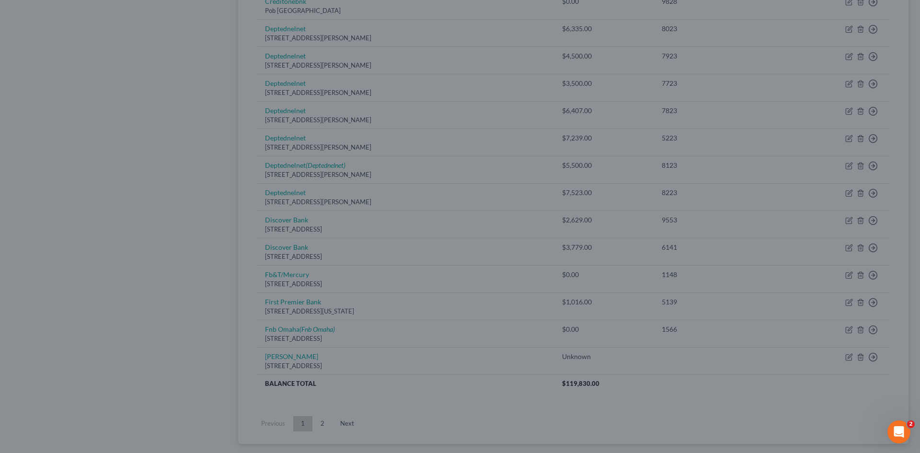
type input "0"
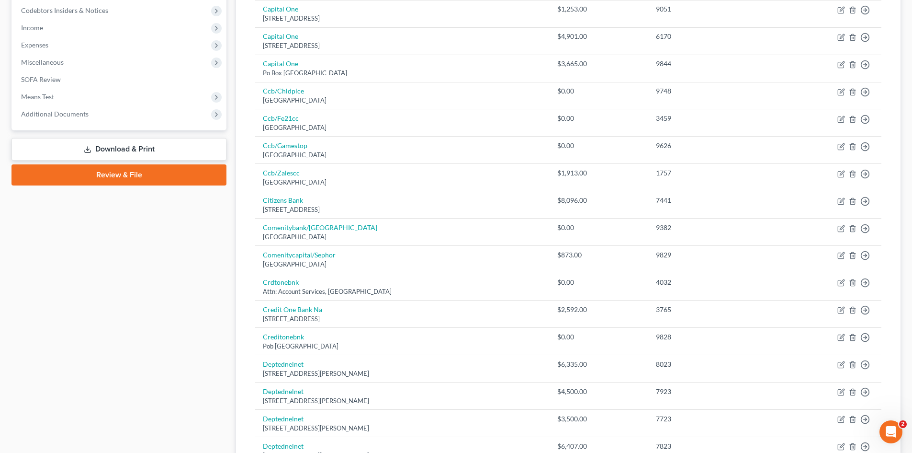
scroll to position [48, 0]
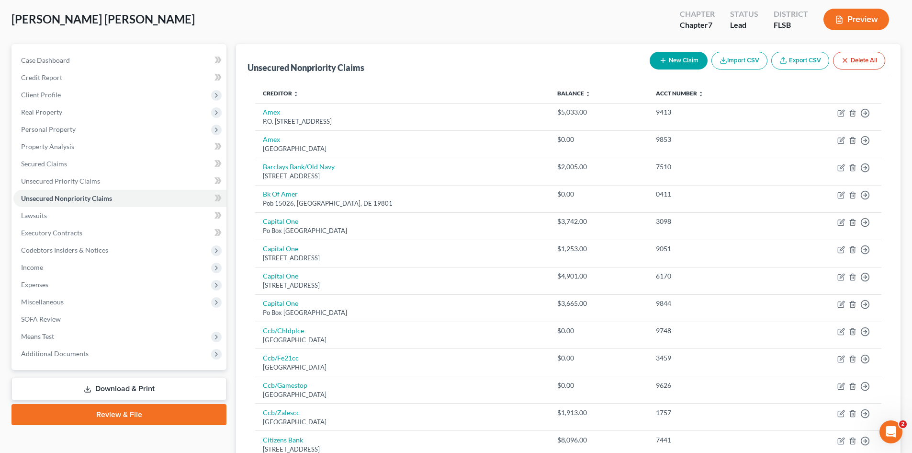
click at [675, 63] on button "New Claim" at bounding box center [679, 61] width 58 height 18
select select "0"
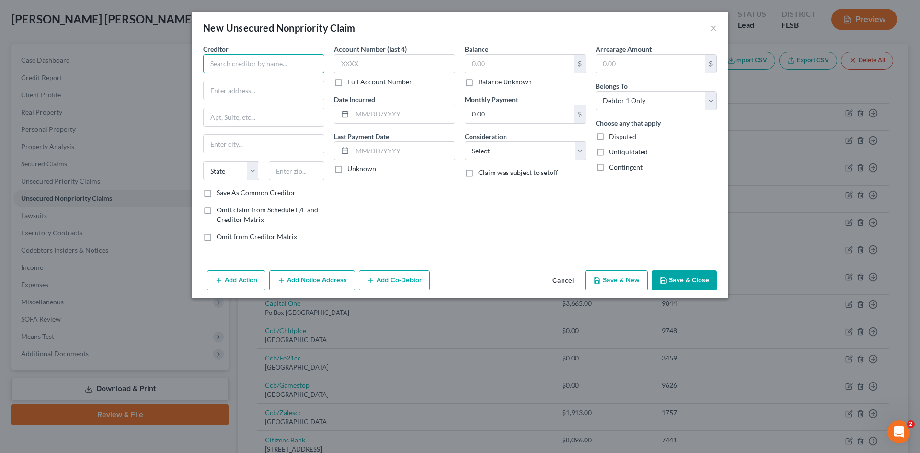
click at [227, 68] on input "text" at bounding box center [263, 63] width 121 height 19
type input "[PERSON_NAME] & Associates, P.C."
type input "[STREET_ADDRESS]"
click at [261, 119] on input "text" at bounding box center [264, 117] width 120 height 18
type input "BUILDING 2; SUITE 201"
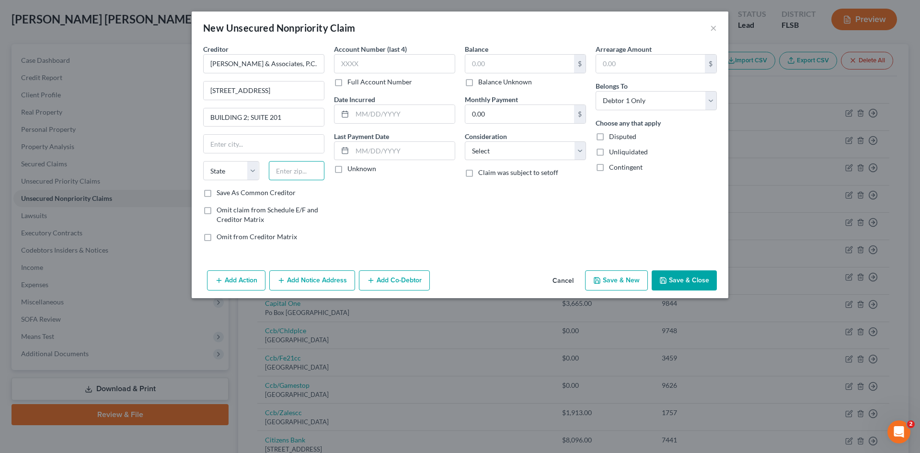
click at [278, 170] on input "text" at bounding box center [297, 170] width 56 height 19
type input "33441"
type input "[GEOGRAPHIC_DATA]"
select select "9"
click at [478, 82] on label "Balance Unknown" at bounding box center [505, 82] width 54 height 10
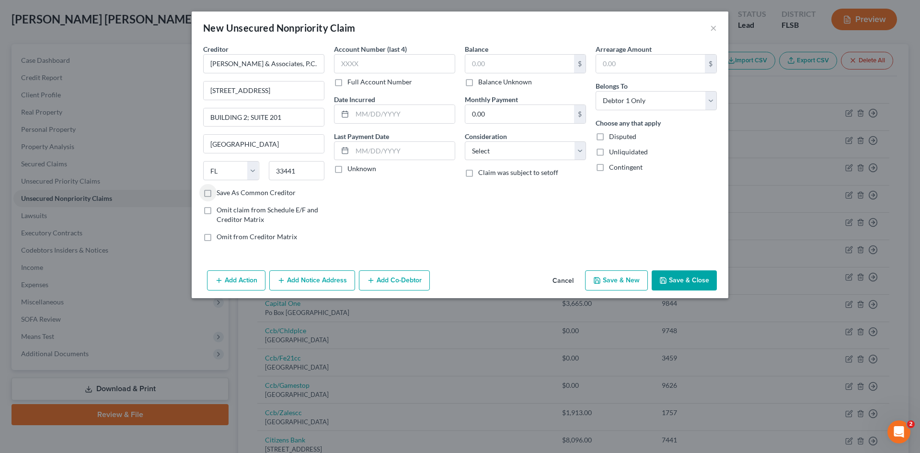
click at [482, 82] on input "Balance Unknown" at bounding box center [485, 80] width 6 height 6
checkbox input "true"
type input "0.00"
click at [483, 156] on select "Select Cable / Satellite Services Collection Agency Credit Card Debt Debt Couns…" at bounding box center [525, 150] width 121 height 19
select select "14"
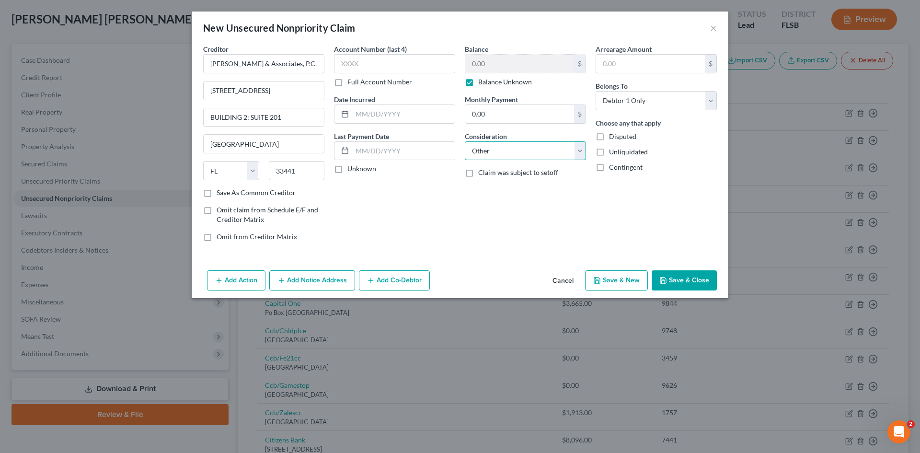
click at [465, 141] on select "Select Cable / Satellite Services Collection Agency Credit Card Debt Debt Couns…" at bounding box center [525, 150] width 121 height 19
click at [483, 190] on input "text" at bounding box center [525, 187] width 120 height 18
type input "Notice Only"
click at [669, 272] on button "Save & Close" at bounding box center [683, 280] width 65 height 20
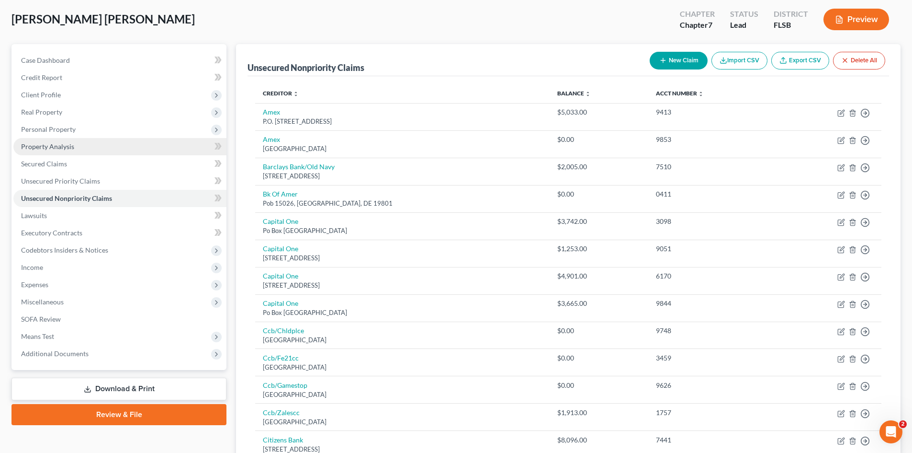
click at [53, 152] on link "Property Analysis" at bounding box center [119, 146] width 213 height 17
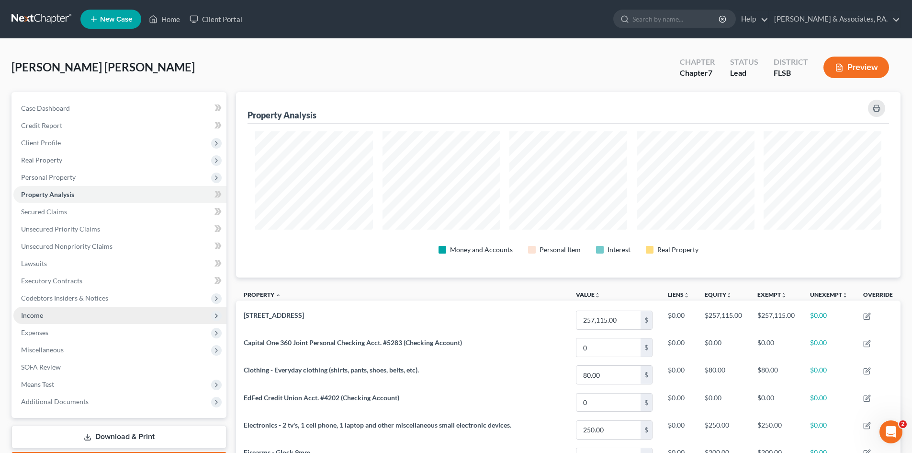
click at [61, 315] on span "Income" at bounding box center [119, 315] width 213 height 17
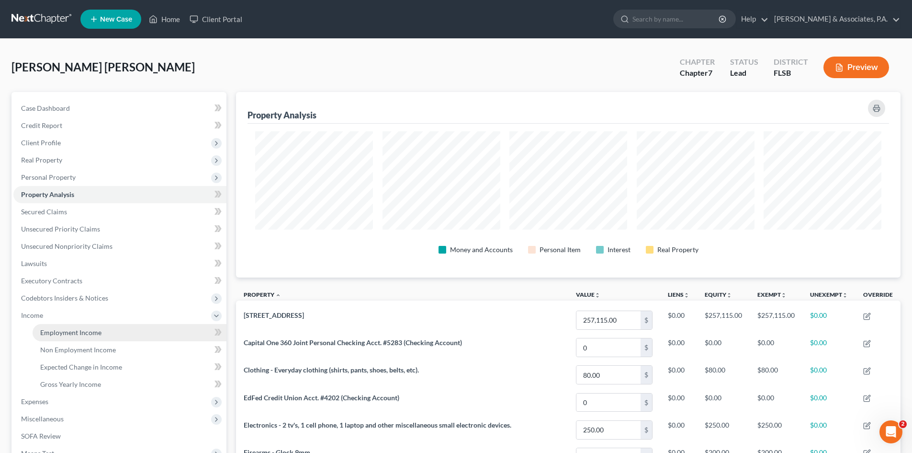
click at [82, 333] on span "Employment Income" at bounding box center [70, 332] width 61 height 8
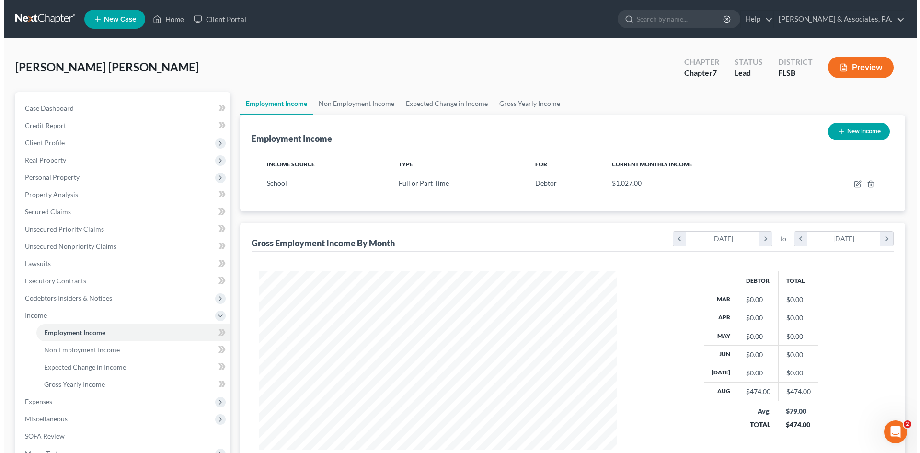
scroll to position [179, 376]
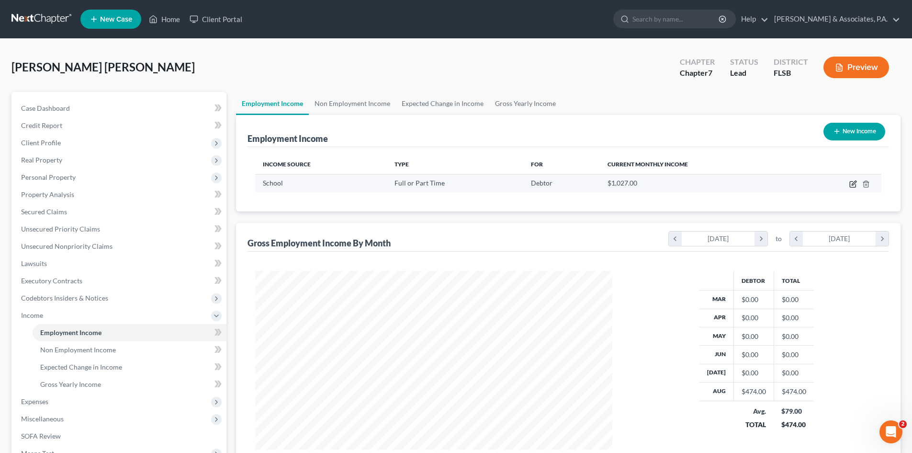
click at [855, 185] on icon "button" at bounding box center [854, 184] width 8 height 8
select select "0"
select select "2"
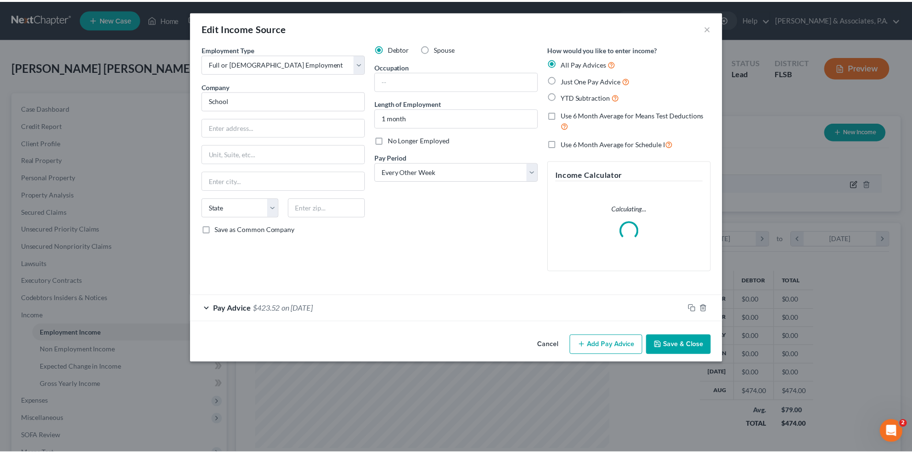
scroll to position [180, 380]
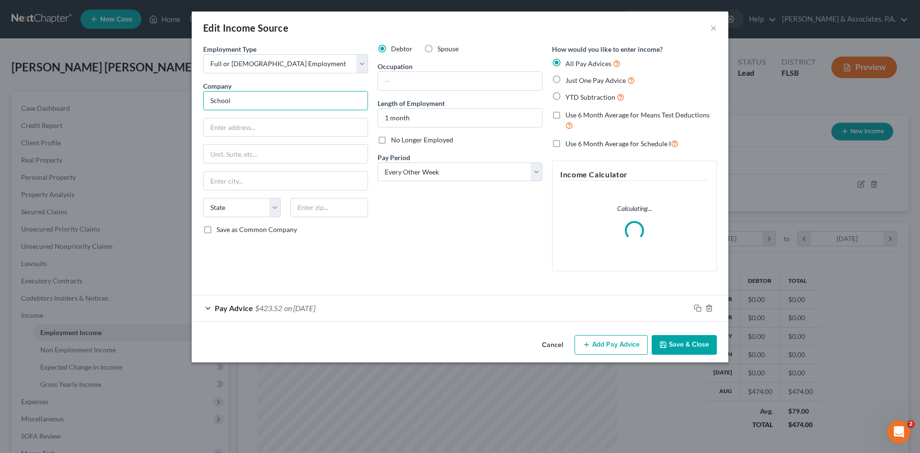
click at [247, 98] on input "School" at bounding box center [285, 100] width 165 height 19
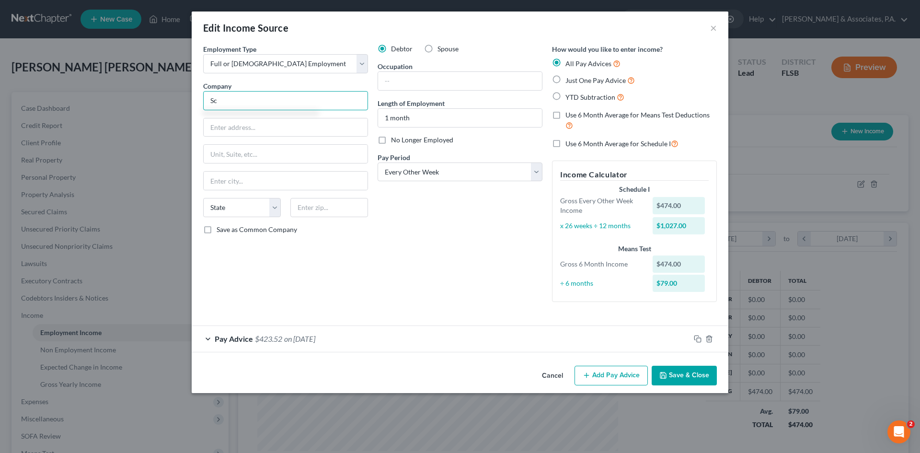
type input "S"
click at [247, 98] on input "text" at bounding box center [285, 100] width 165 height 19
type input "[GEOGRAPHIC_DATA]"
type input "[STREET_ADDRESS]"
type input "33055"
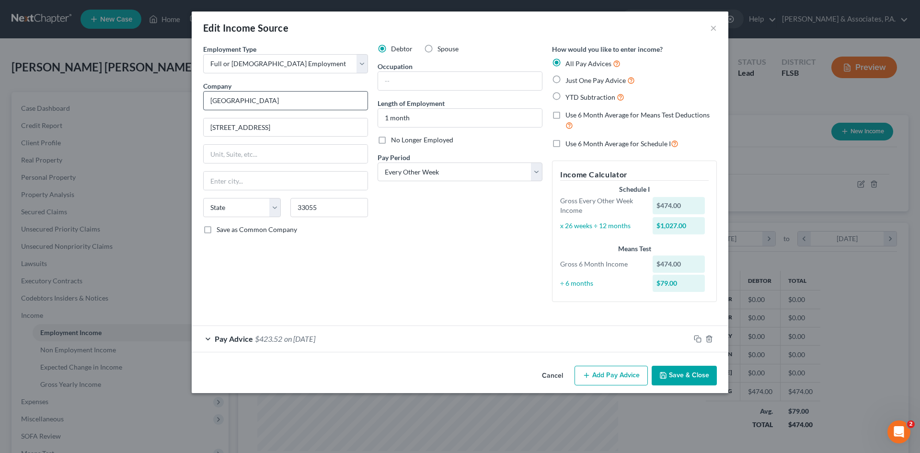
type input "Opa Locka"
select select "9"
click at [404, 79] on input "text" at bounding box center [460, 81] width 164 height 18
type input "1"
type input "VPK Assistant"
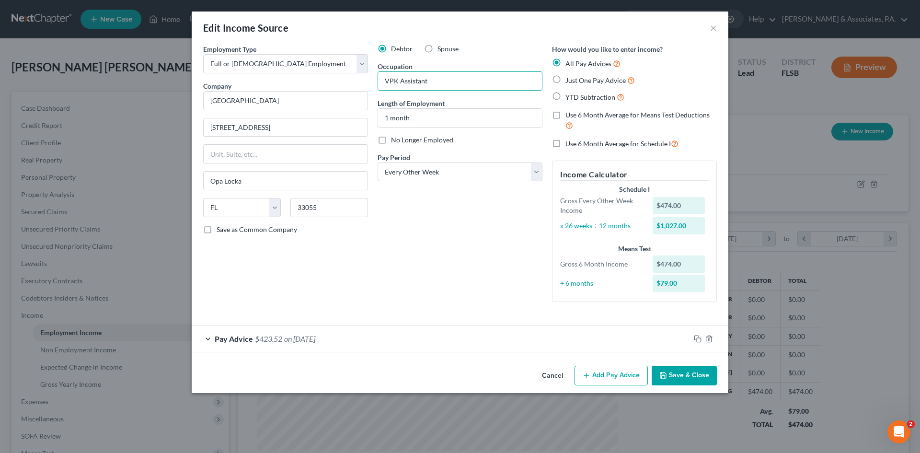
click at [677, 374] on button "Save & Close" at bounding box center [683, 375] width 65 height 20
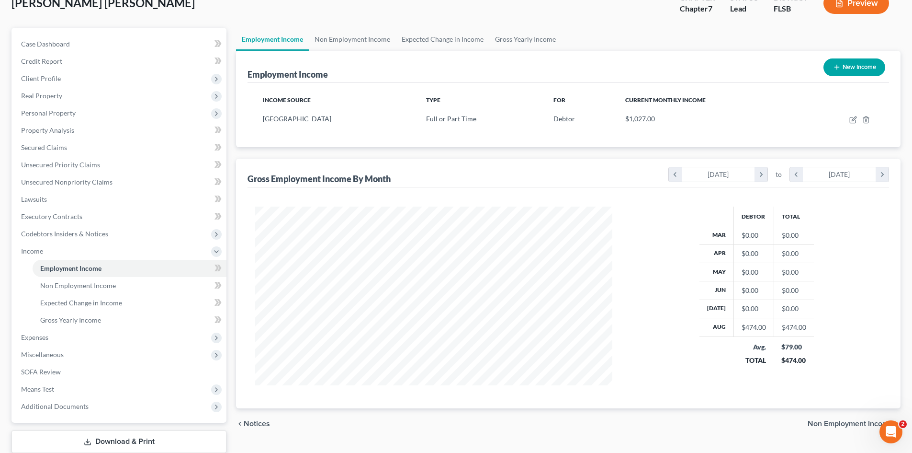
scroll to position [125, 0]
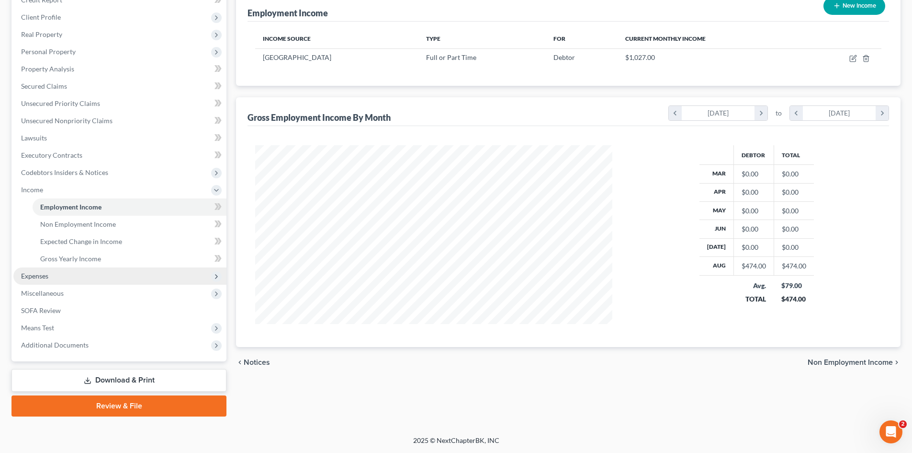
click at [52, 277] on span "Expenses" at bounding box center [119, 275] width 213 height 17
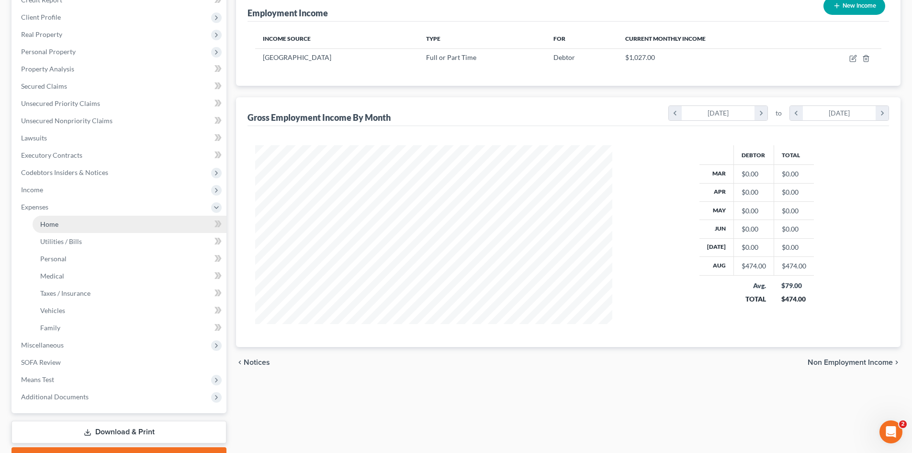
click at [68, 226] on link "Home" at bounding box center [130, 224] width 194 height 17
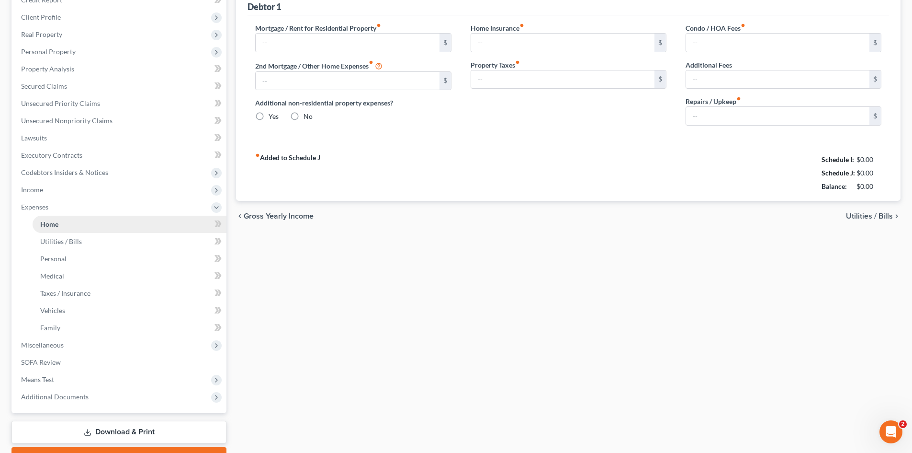
scroll to position [35, 0]
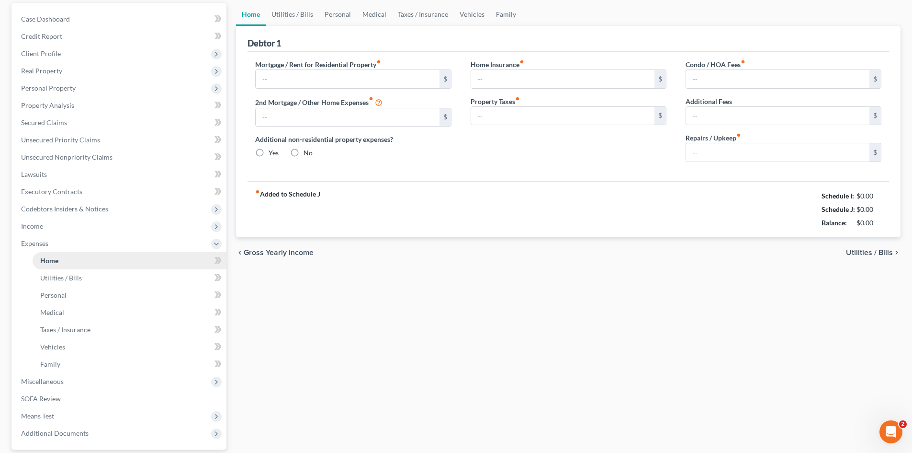
type input "3,500.00"
type input "0.00"
radio input "true"
type input "0.00"
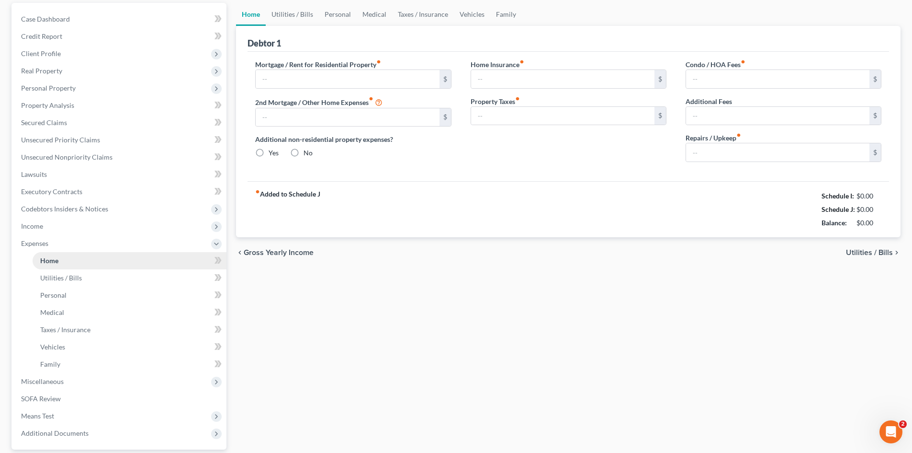
type input "0.00"
type input "120.00"
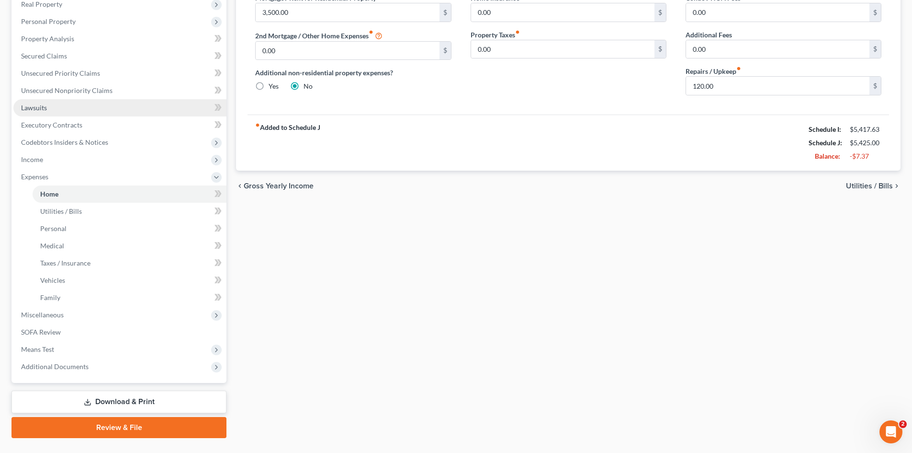
scroll to position [177, 0]
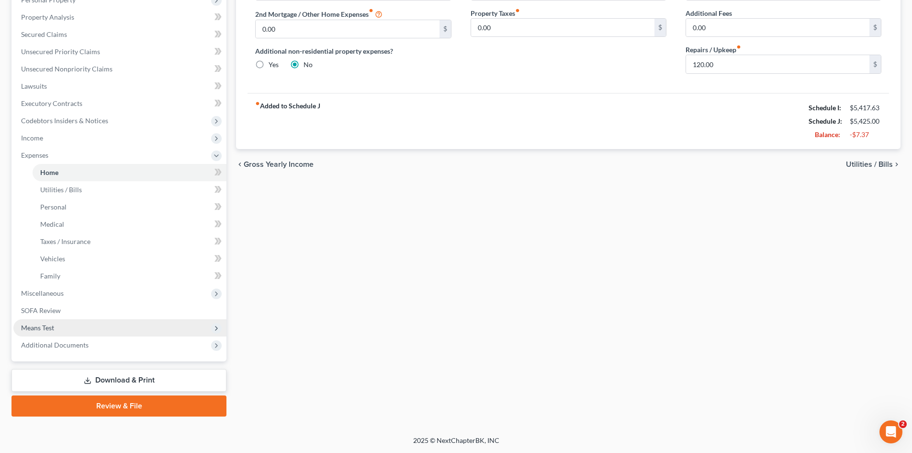
click at [52, 325] on span "Means Test" at bounding box center [37, 327] width 33 height 8
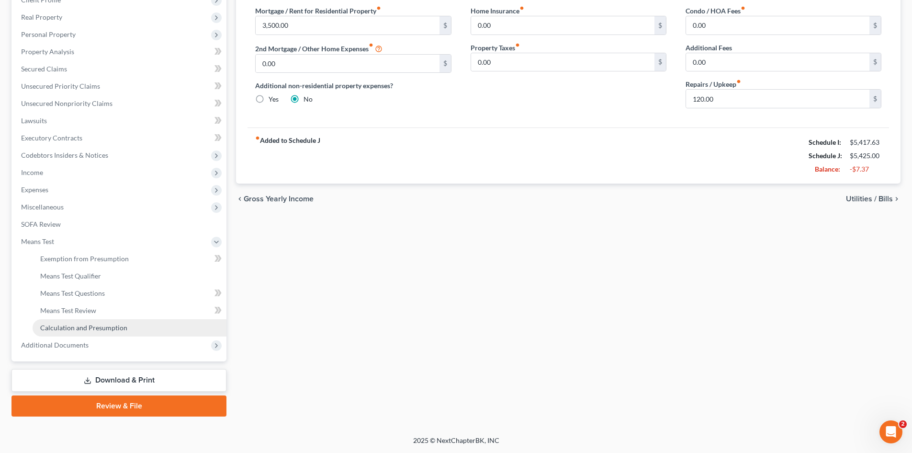
scroll to position [143, 0]
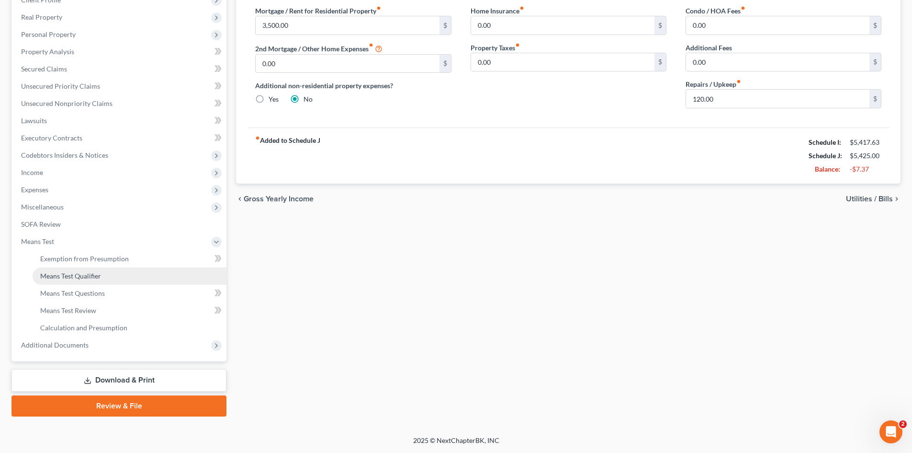
click at [65, 278] on span "Means Test Qualifier" at bounding box center [70, 276] width 61 height 8
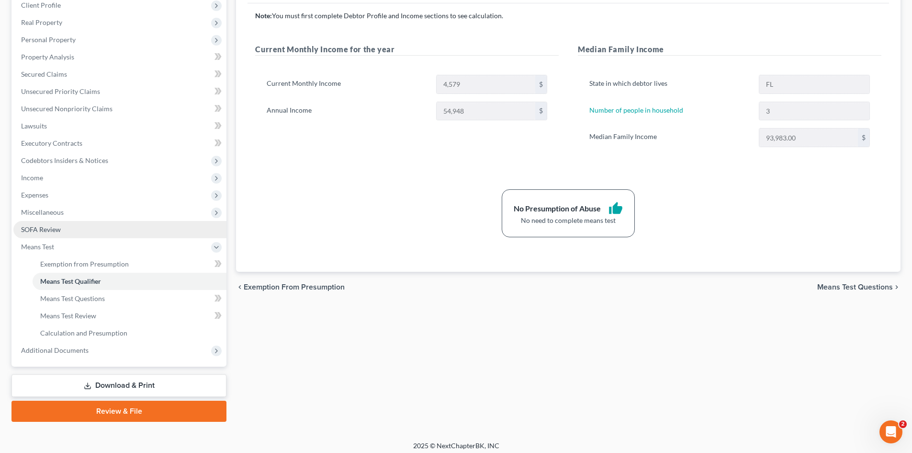
scroll to position [143, 0]
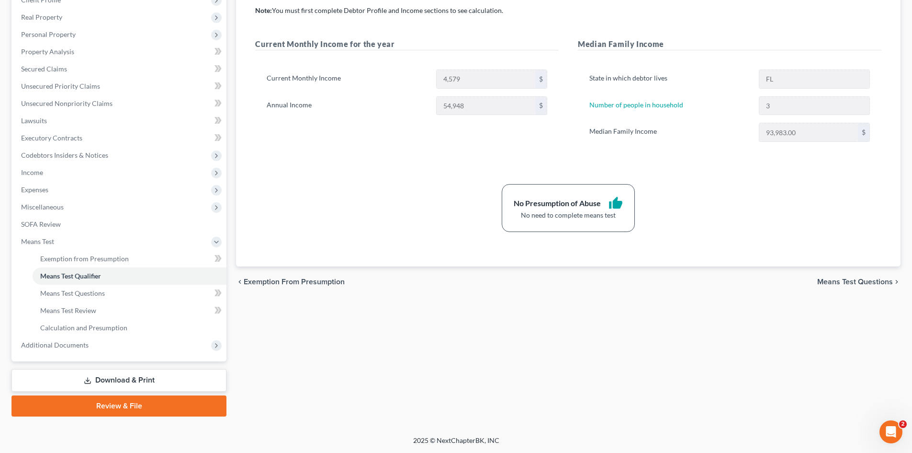
click at [124, 380] on link "Download & Print" at bounding box center [118, 380] width 215 height 23
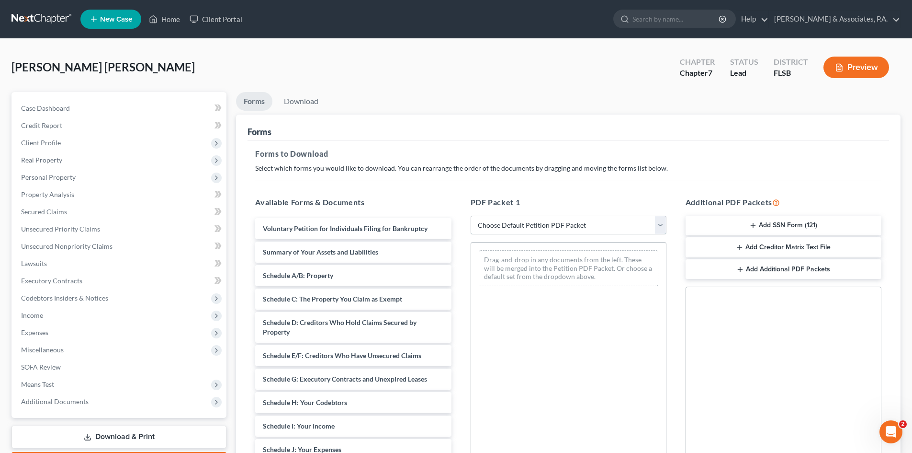
click at [531, 227] on select "Choose Default Petition PDF Packet Complete Bankruptcy Petition (all forms and …" at bounding box center [569, 225] width 196 height 19
select select "0"
click at [471, 216] on select "Choose Default Petition PDF Packet Complete Bankruptcy Petition (all forms and …" at bounding box center [569, 225] width 196 height 19
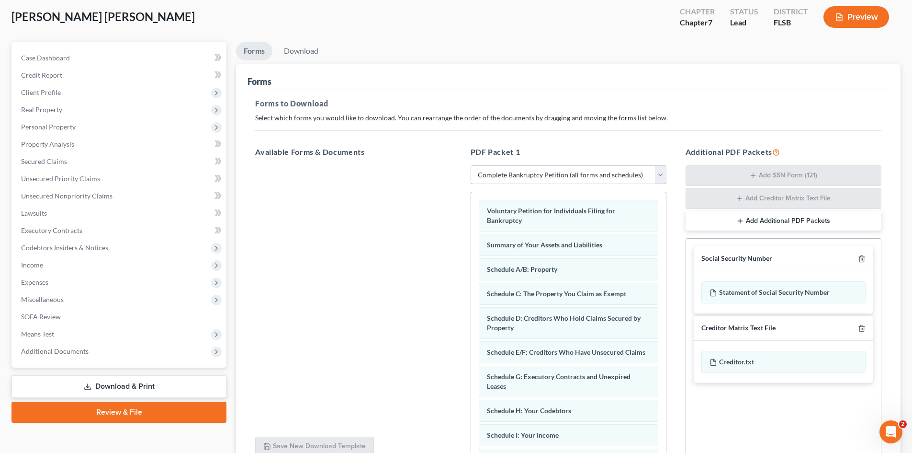
scroll to position [140, 0]
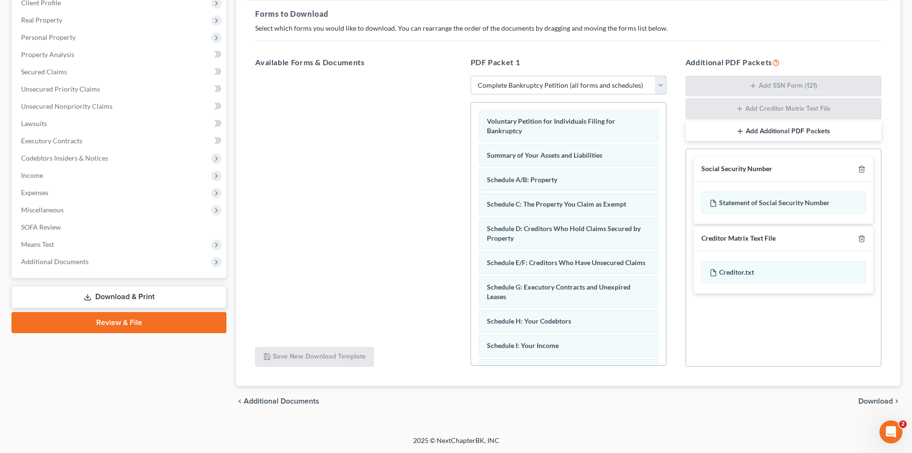
click at [871, 400] on span "Download" at bounding box center [876, 401] width 34 height 8
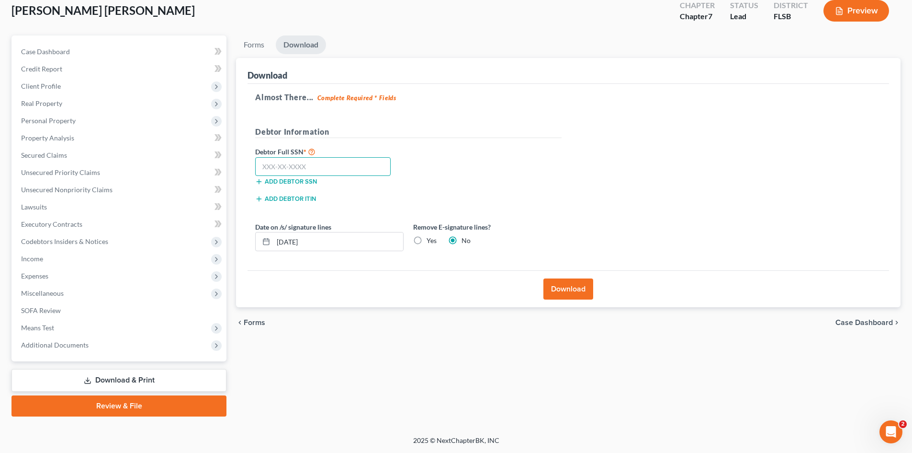
click at [266, 165] on input "text" at bounding box center [323, 166] width 136 height 19
click at [268, 165] on input "text" at bounding box center [323, 166] width 136 height 19
type input "591-07-5823"
click at [43, 86] on span "Client Profile" at bounding box center [41, 86] width 40 height 8
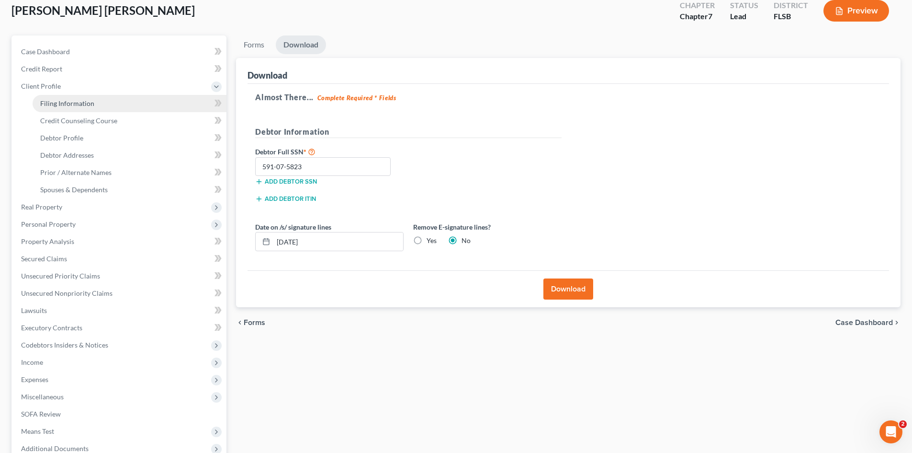
click at [51, 101] on span "Filing Information" at bounding box center [67, 103] width 54 height 8
select select "1"
select select "0"
select select "9"
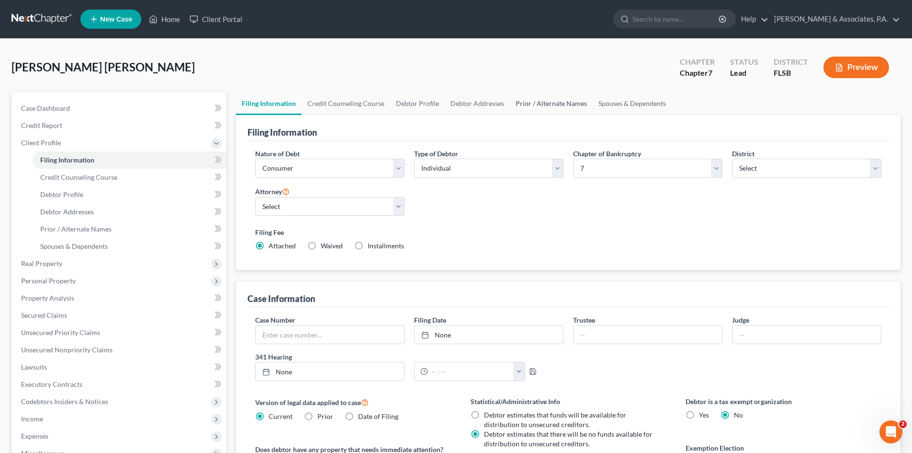
click at [544, 102] on link "Prior / Alternate Names" at bounding box center [551, 103] width 83 height 23
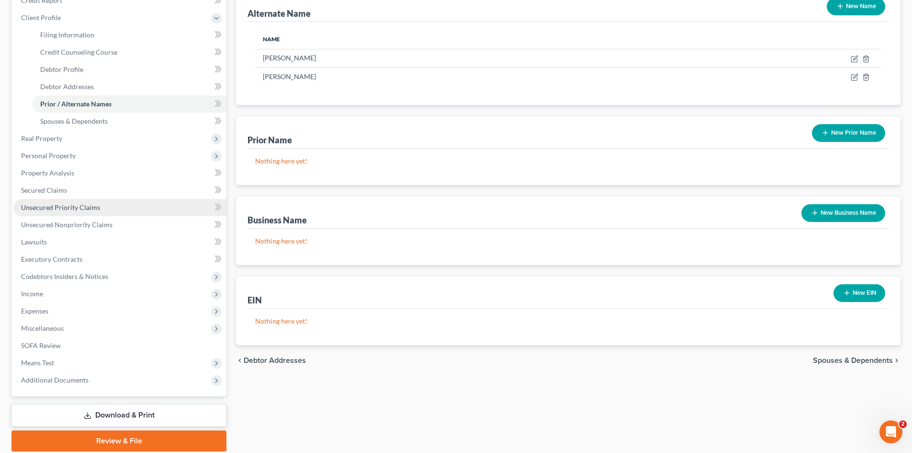
scroll to position [160, 0]
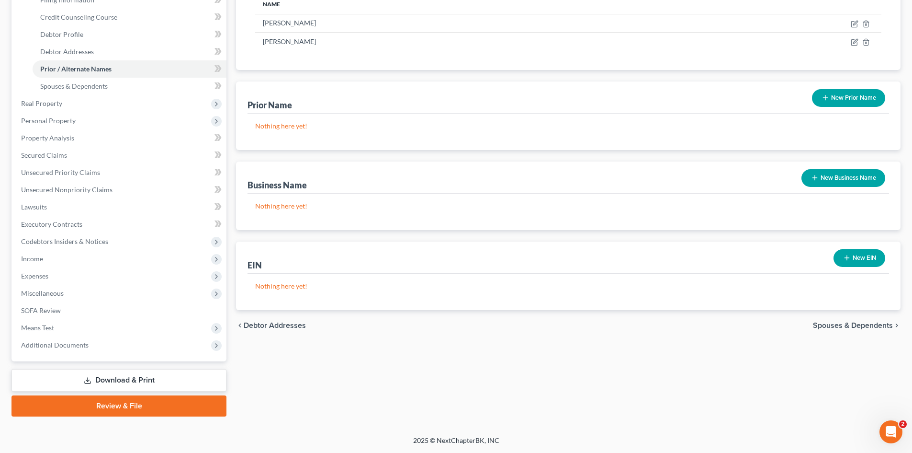
click at [124, 381] on link "Download & Print" at bounding box center [118, 380] width 215 height 23
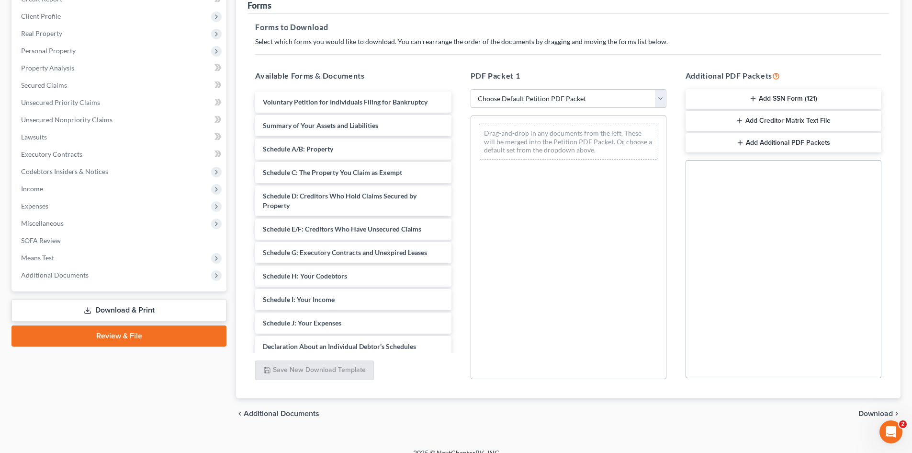
scroll to position [139, 0]
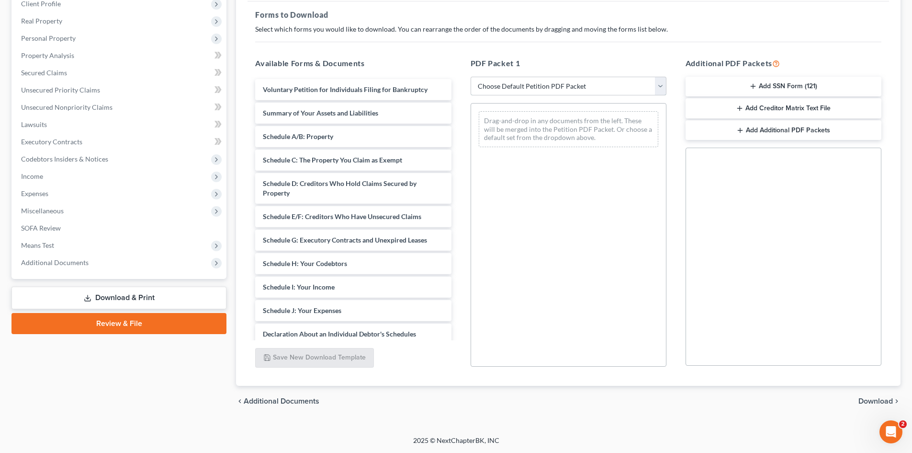
click at [557, 88] on select "Choose Default Petition PDF Packet Complete Bankruptcy Petition (all forms and …" at bounding box center [569, 86] width 196 height 19
select select "0"
click at [471, 77] on select "Choose Default Petition PDF Packet Complete Bankruptcy Petition (all forms and …" at bounding box center [569, 86] width 196 height 19
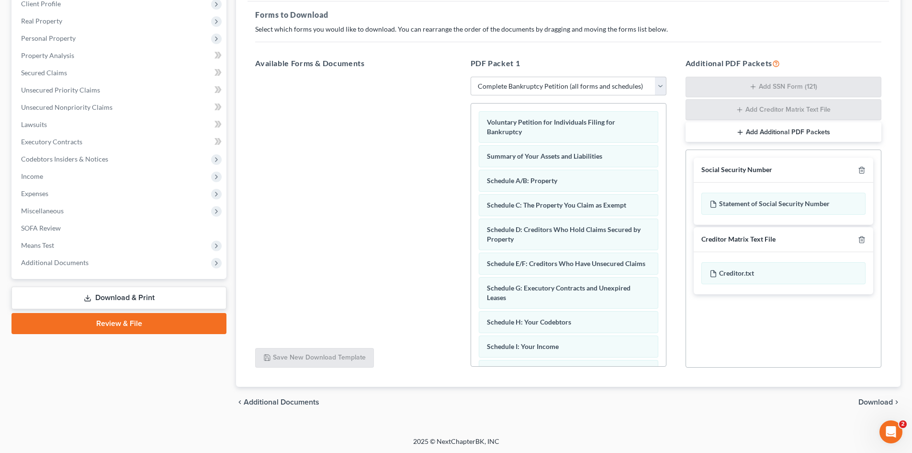
click at [869, 401] on span "Download" at bounding box center [876, 402] width 34 height 8
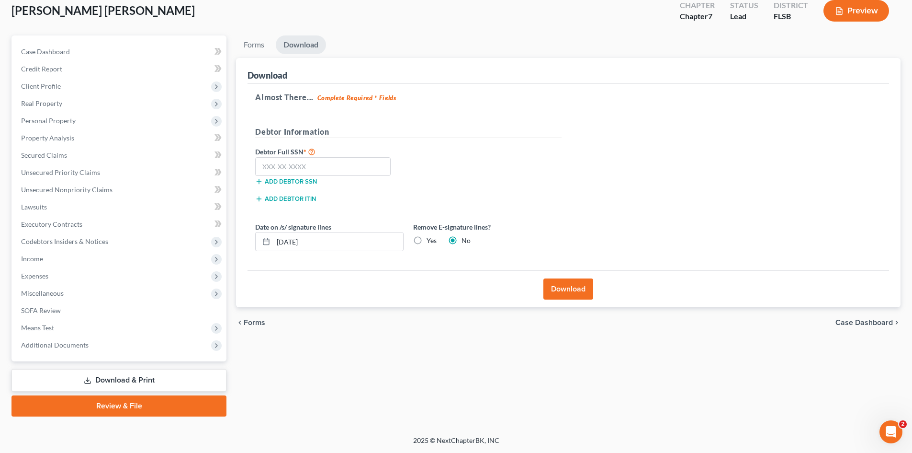
scroll to position [57, 0]
click at [308, 162] on input "text" at bounding box center [323, 166] width 136 height 19
type input "591-07-5823"
click at [570, 294] on button "Download" at bounding box center [569, 288] width 50 height 21
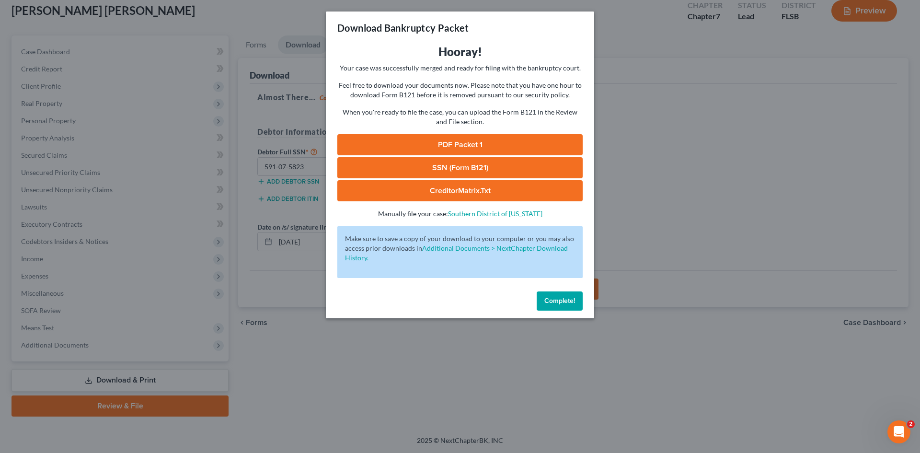
click at [454, 143] on link "PDF Packet 1" at bounding box center [459, 144] width 245 height 21
click at [553, 296] on span "Complete!" at bounding box center [559, 300] width 31 height 8
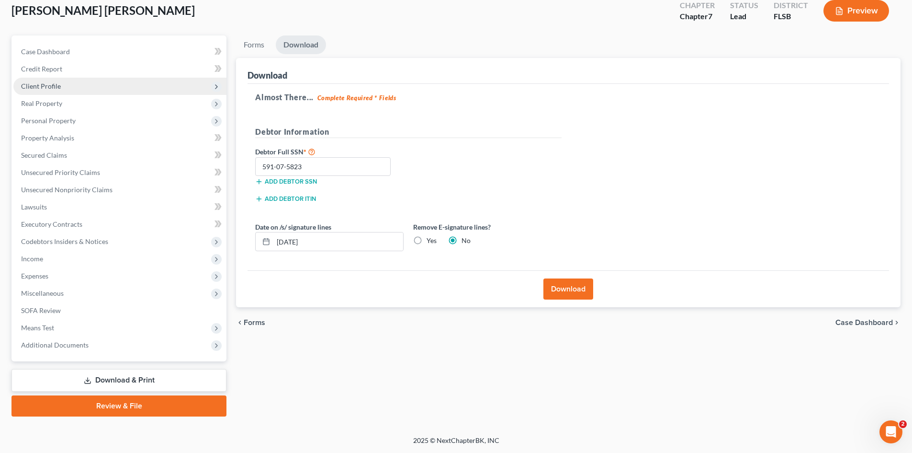
click at [42, 87] on span "Client Profile" at bounding box center [41, 86] width 40 height 8
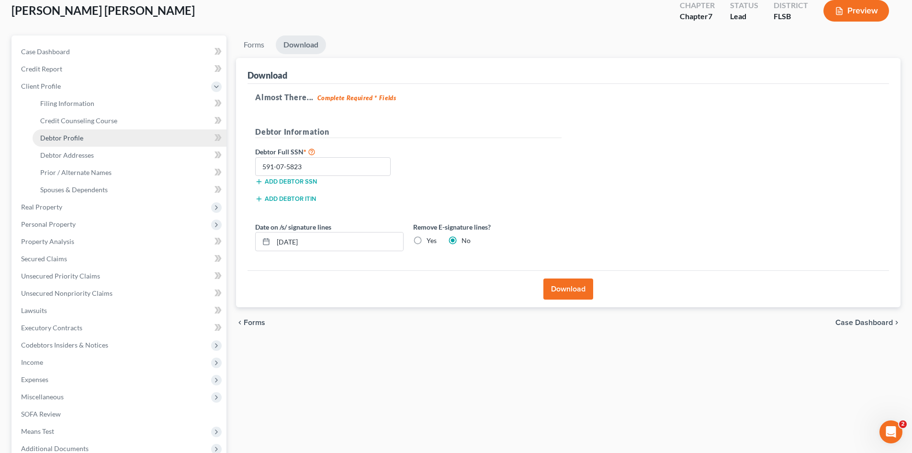
click at [78, 138] on span "Debtor Profile" at bounding box center [61, 138] width 43 height 8
select select "3"
select select "2"
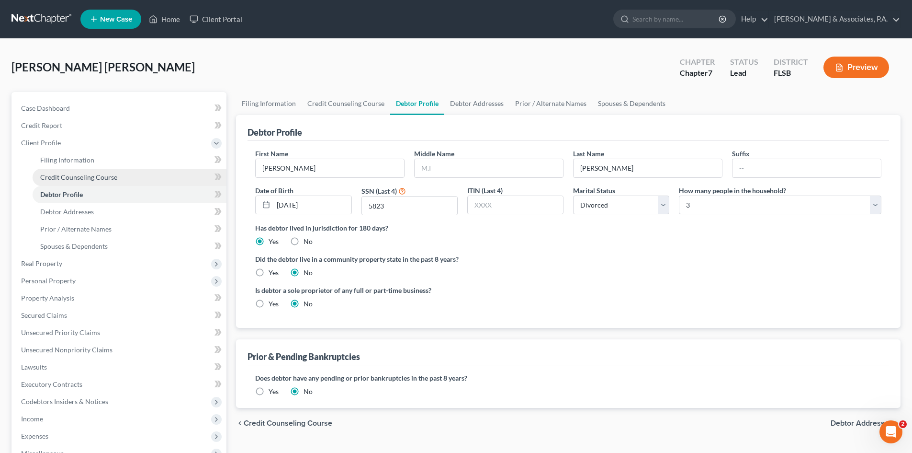
click at [84, 177] on span "Credit Counseling Course" at bounding box center [78, 177] width 77 height 8
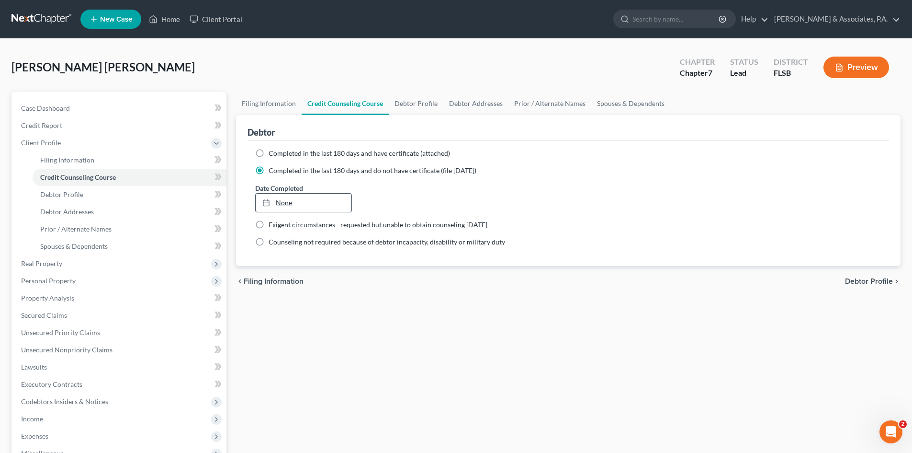
type input "[DATE]"
click at [285, 204] on link "None" at bounding box center [303, 202] width 95 height 18
click at [572, 195] on div "Date Completed [DATE] close Date [DATE] Time 12:00 AM chevron_left [DATE] chevr…" at bounding box center [568, 197] width 636 height 29
click at [182, 220] on link "Prior / Alternate Names" at bounding box center [130, 228] width 194 height 17
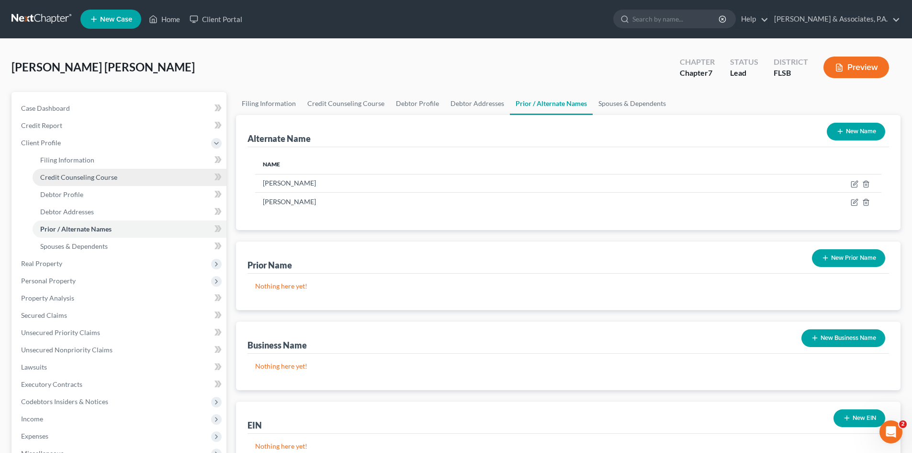
click at [97, 177] on span "Credit Counseling Course" at bounding box center [78, 177] width 77 height 8
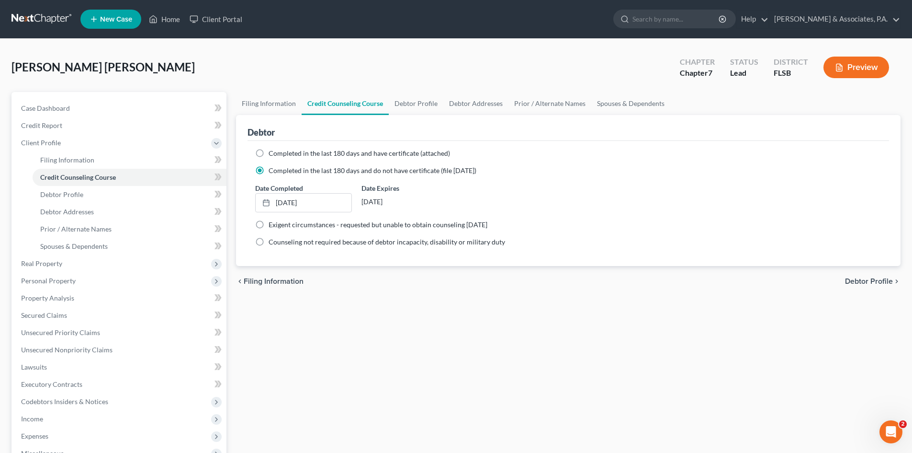
click at [525, 294] on div "chevron_left Filing Information Debtor Profile chevron_right" at bounding box center [568, 281] width 665 height 31
click at [46, 130] on link "Credit Report" at bounding box center [119, 125] width 213 height 17
